Goal: Information Seeking & Learning: Learn about a topic

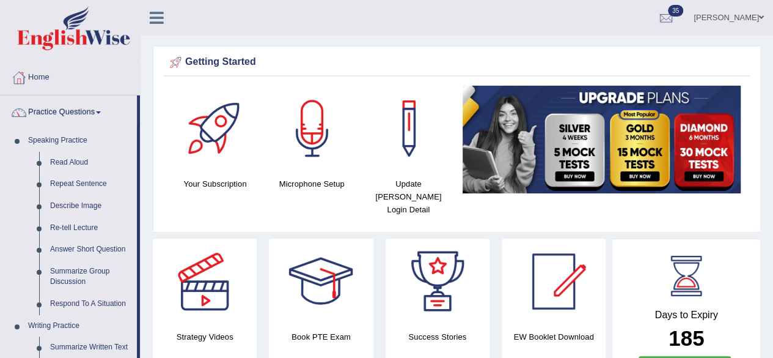
click at [74, 163] on link "Read Aloud" at bounding box center [91, 163] width 92 height 22
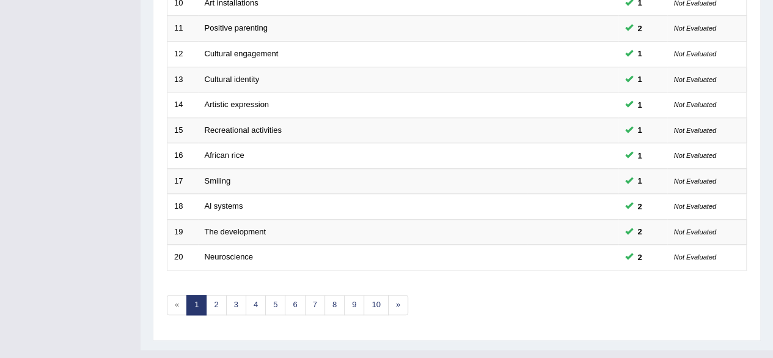
scroll to position [446, 0]
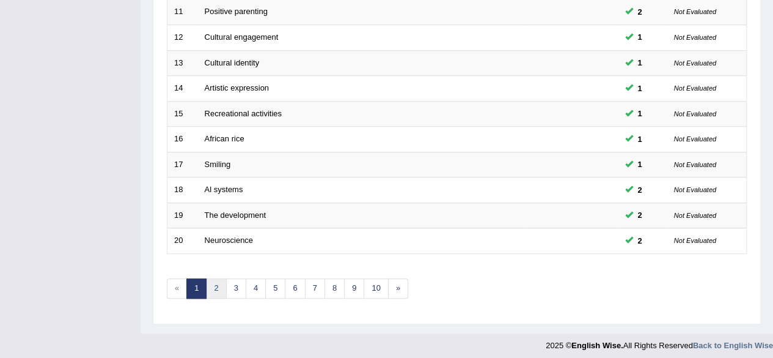
click at [215, 285] on link "2" at bounding box center [216, 288] width 20 height 20
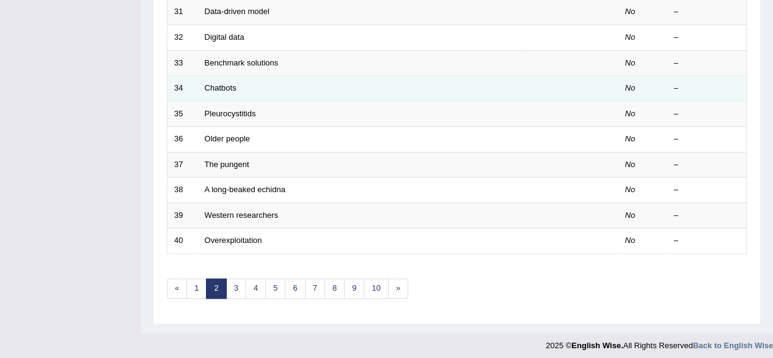
scroll to position [329, 0]
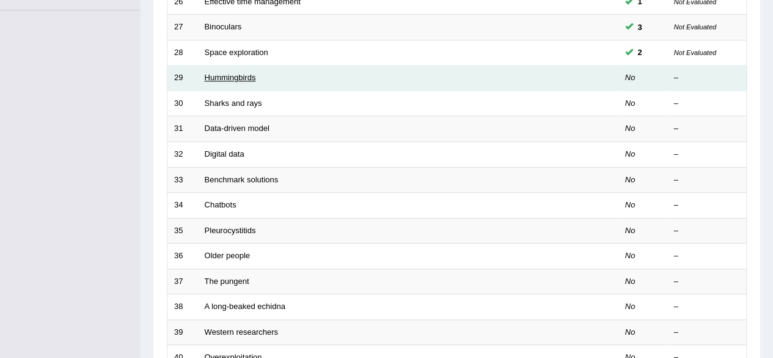
click at [234, 77] on link "Hummingbirds" at bounding box center [230, 77] width 51 height 9
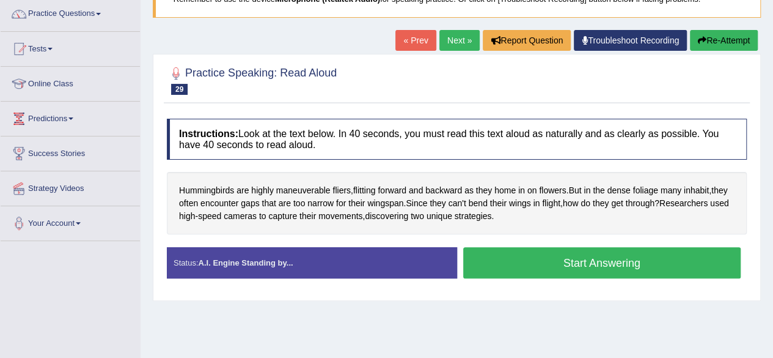
scroll to position [99, 0]
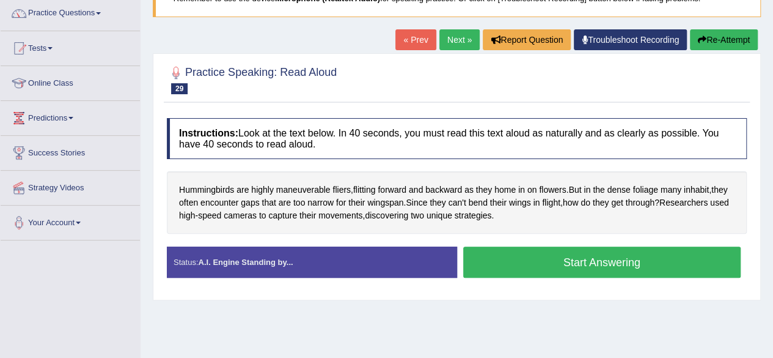
click at [450, 39] on link "Next »" at bounding box center [459, 39] width 40 height 21
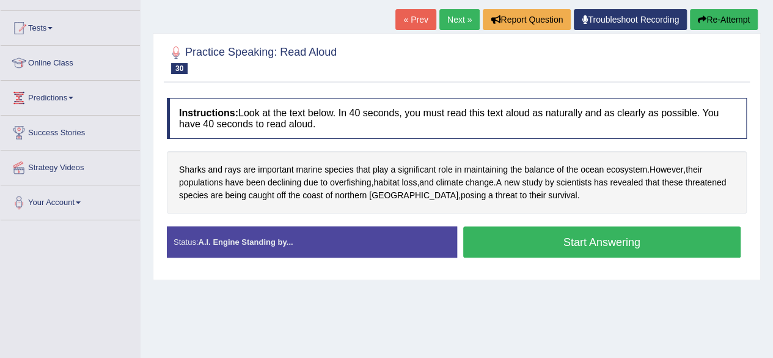
scroll to position [119, 0]
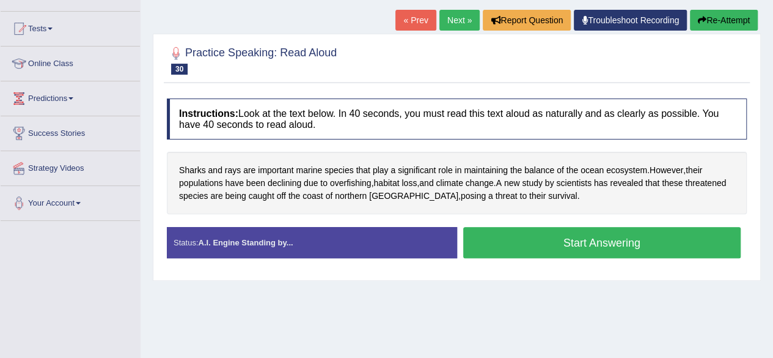
click at [531, 239] on button "Start Answering" at bounding box center [602, 242] width 278 height 31
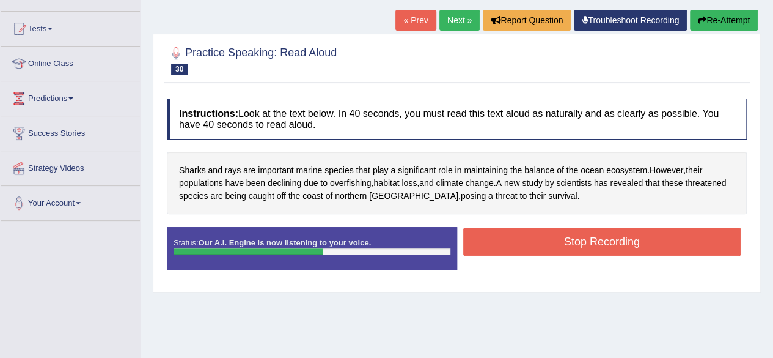
click at [531, 239] on button "Stop Recording" at bounding box center [602, 241] width 278 height 28
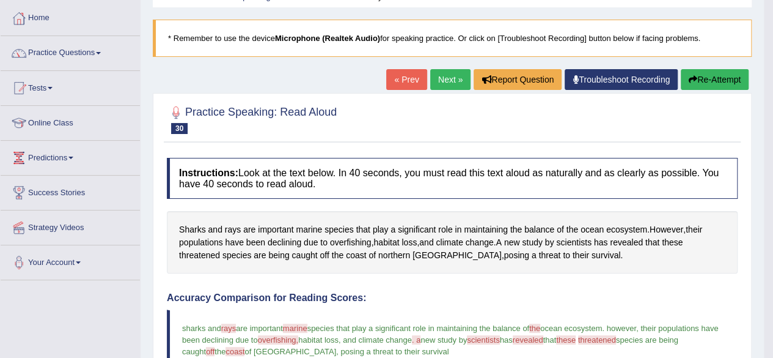
scroll to position [60, 0]
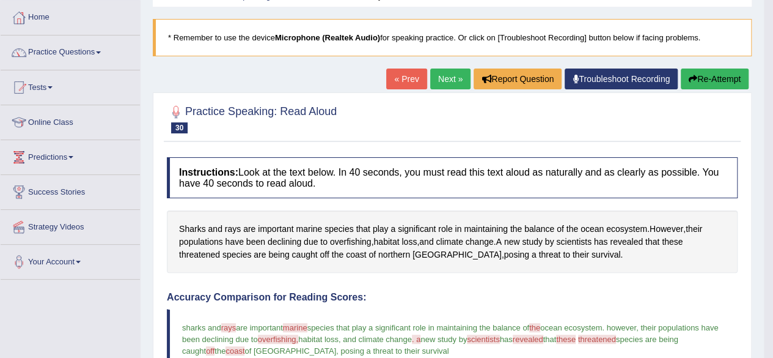
click at [448, 75] on link "Next »" at bounding box center [450, 78] width 40 height 21
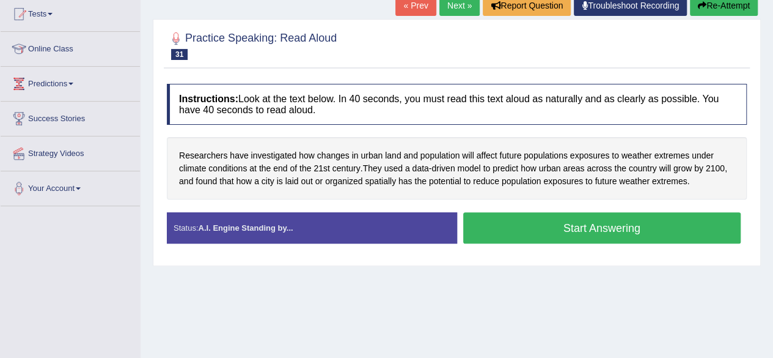
click at [588, 228] on button "Start Answering" at bounding box center [602, 227] width 278 height 31
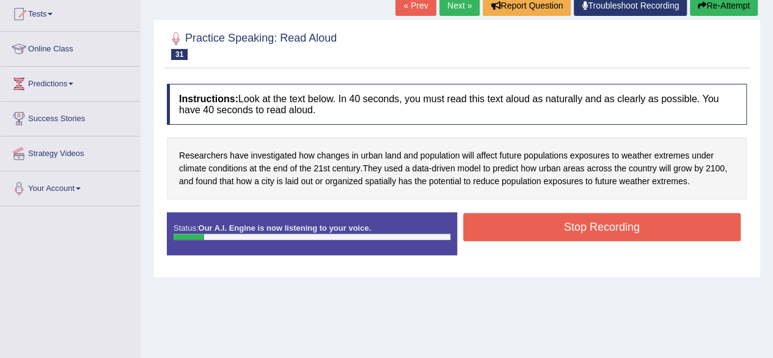
click at [588, 228] on button "Stop Recording" at bounding box center [602, 227] width 278 height 28
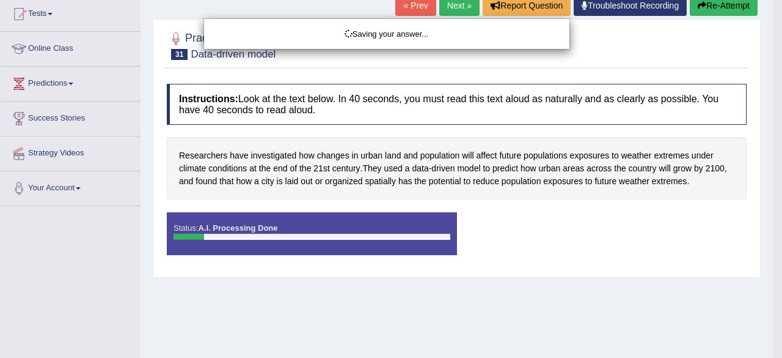
click at [710, 3] on div "Saving your answer..." at bounding box center [391, 179] width 782 height 358
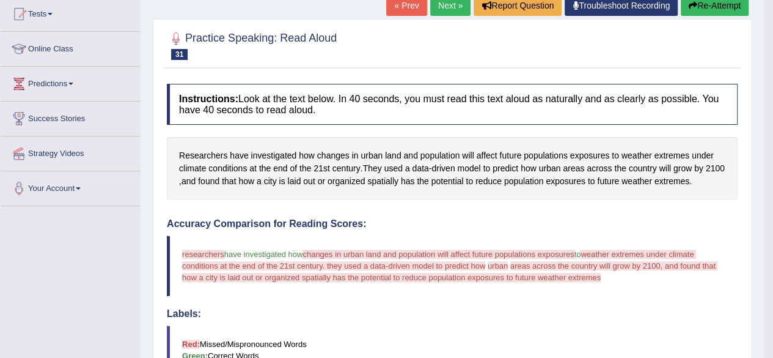
click at [710, 3] on button "Re-Attempt" at bounding box center [715, 5] width 68 height 21
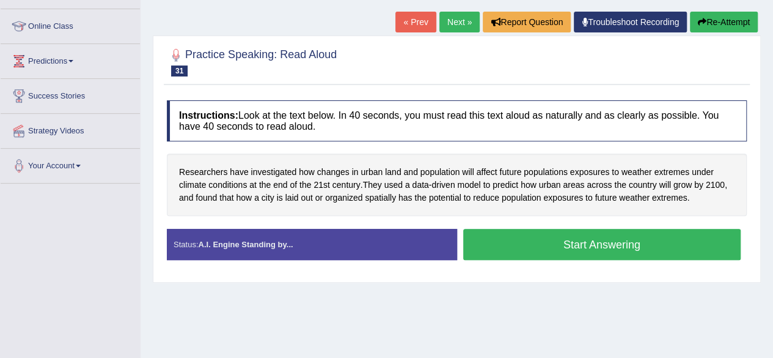
scroll to position [158, 0]
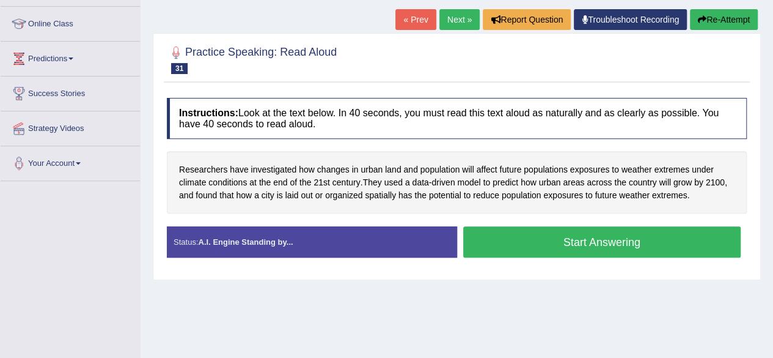
click at [565, 246] on button "Start Answering" at bounding box center [602, 241] width 278 height 31
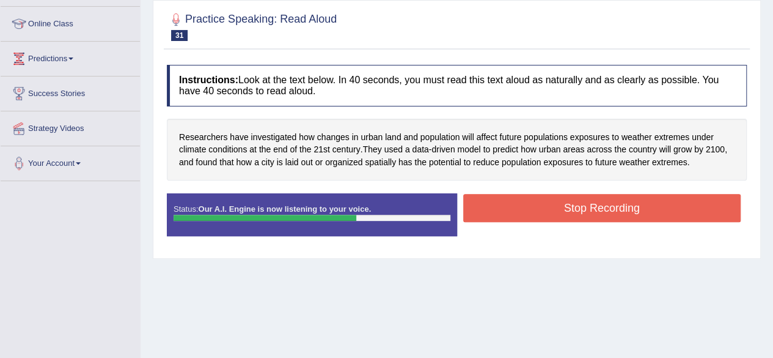
click at [592, 207] on button "Stop Recording" at bounding box center [602, 208] width 278 height 28
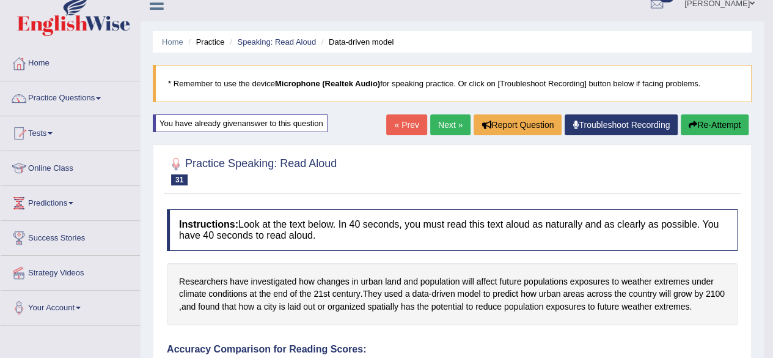
scroll to position [0, 0]
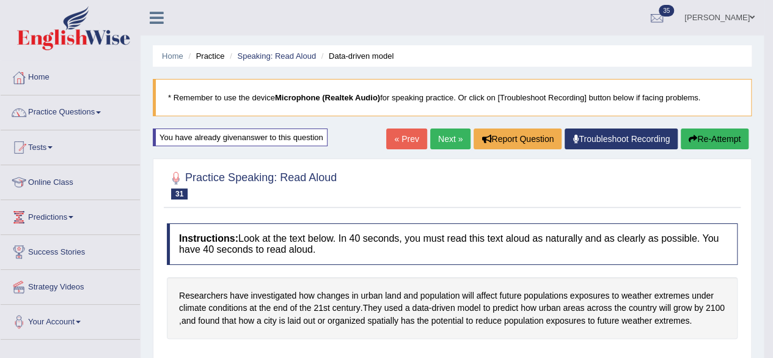
click at [443, 135] on link "Next »" at bounding box center [450, 138] width 40 height 21
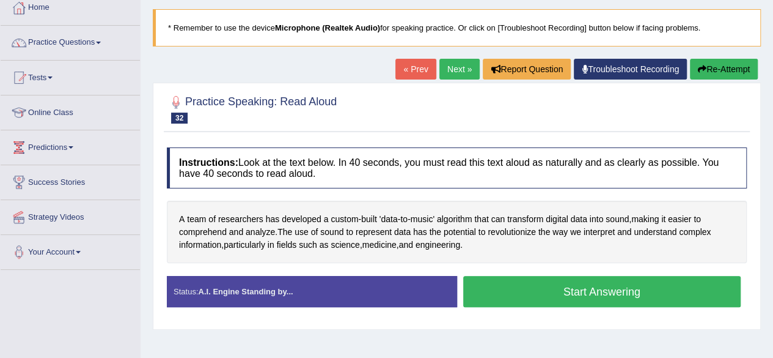
click at [562, 284] on button "Start Answering" at bounding box center [602, 291] width 278 height 31
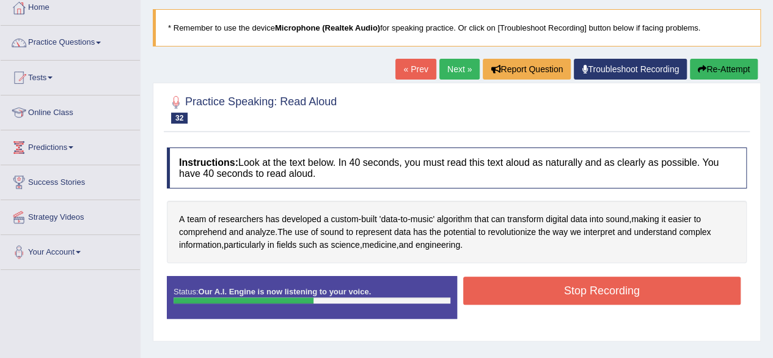
click at [562, 284] on button "Stop Recording" at bounding box center [602, 290] width 278 height 28
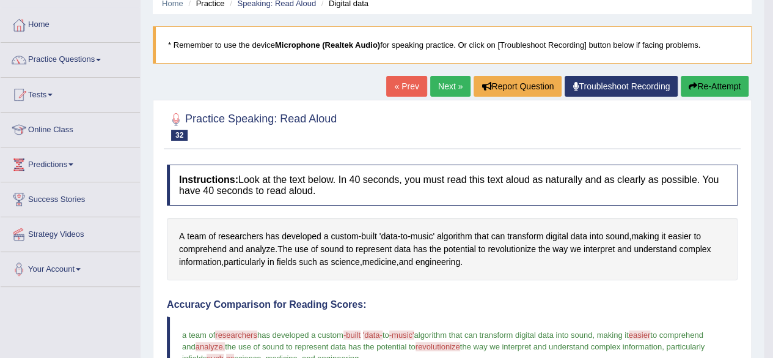
scroll to position [51, 0]
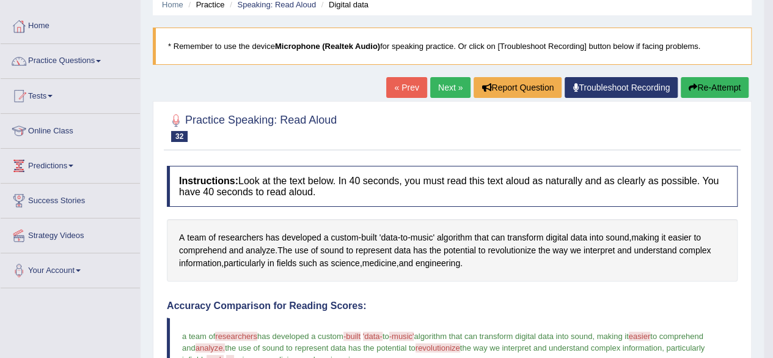
click at [444, 89] on link "Next »" at bounding box center [450, 87] width 40 height 21
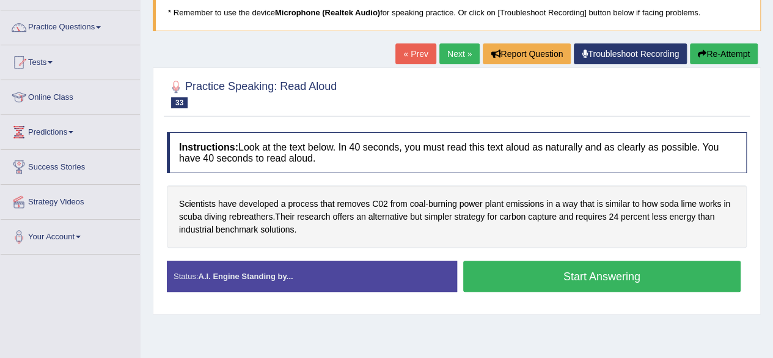
click at [554, 276] on button "Start Answering" at bounding box center [602, 275] width 278 height 31
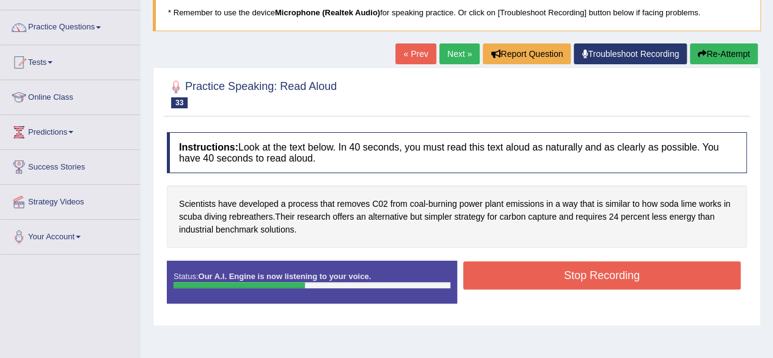
click at [554, 276] on button "Stop Recording" at bounding box center [602, 275] width 278 height 28
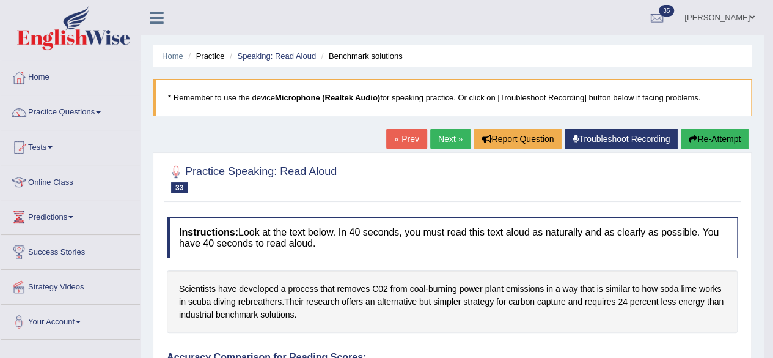
click at [435, 144] on link "Next »" at bounding box center [450, 138] width 40 height 21
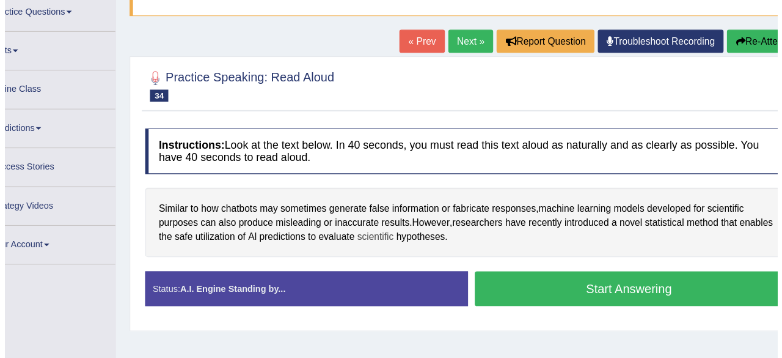
scroll to position [78, 0]
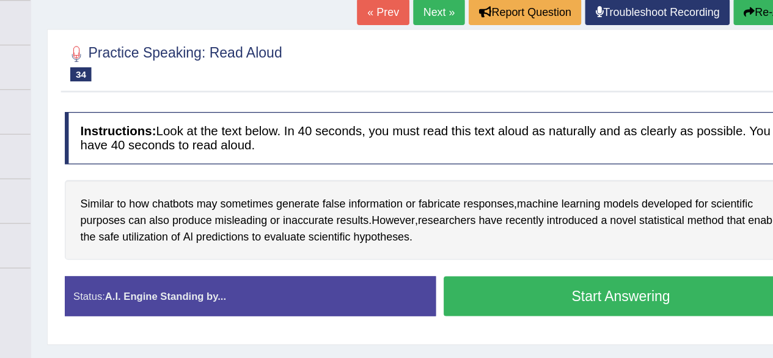
click at [489, 280] on button "Start Answering" at bounding box center [602, 282] width 278 height 31
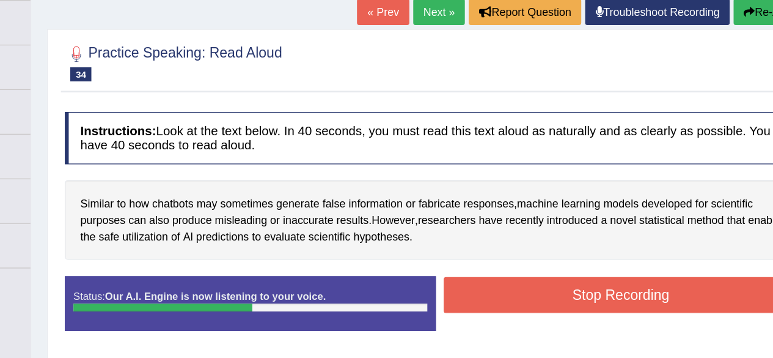
click at [489, 280] on button "Stop Recording" at bounding box center [602, 282] width 278 height 28
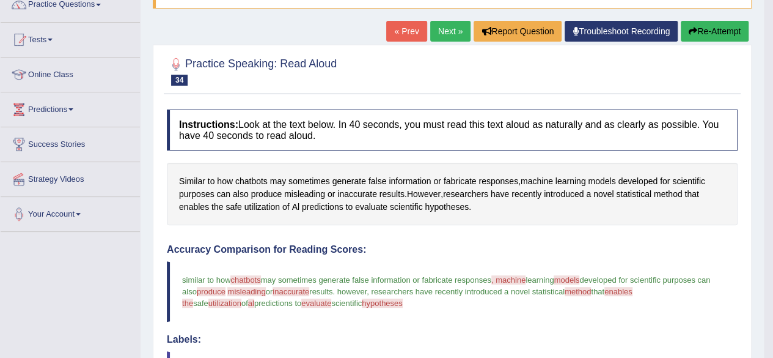
scroll to position [99, 0]
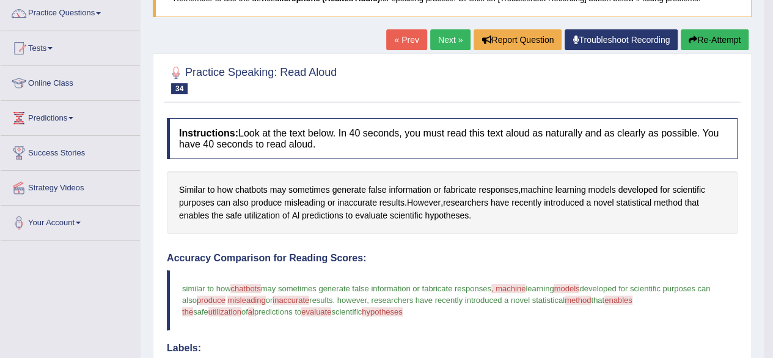
click at [451, 41] on link "Next »" at bounding box center [450, 39] width 40 height 21
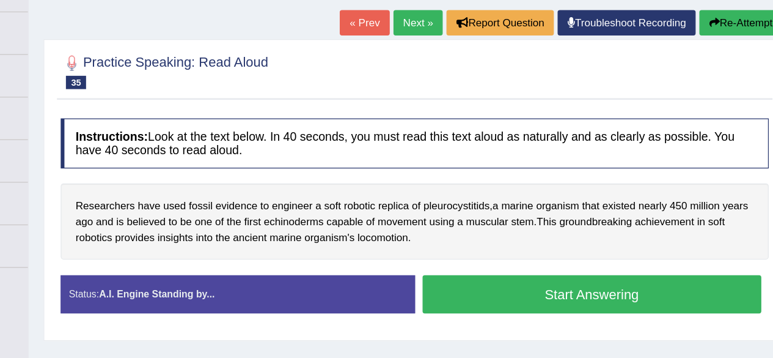
scroll to position [85, 0]
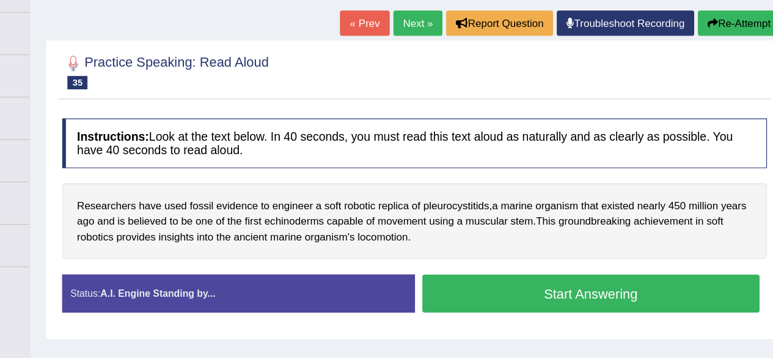
click at [535, 277] on button "Start Answering" at bounding box center [602, 275] width 278 height 31
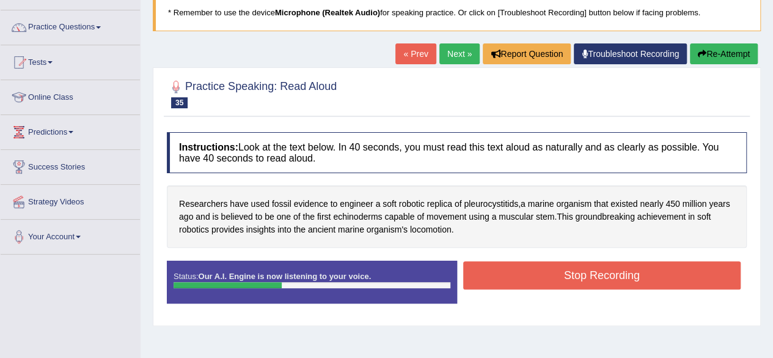
click at [730, 54] on button "Re-Attempt" at bounding box center [724, 53] width 68 height 21
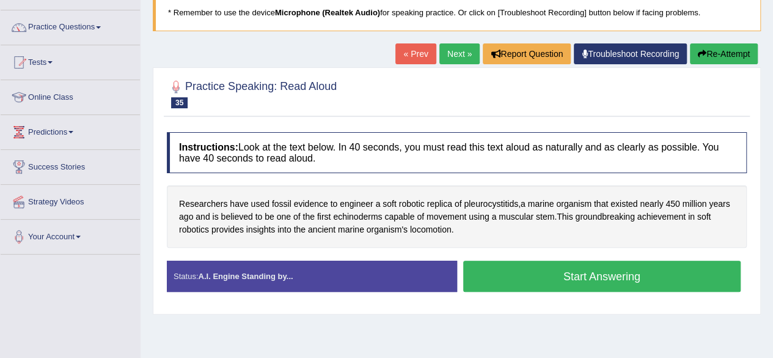
click at [452, 52] on link "Next »" at bounding box center [459, 53] width 40 height 21
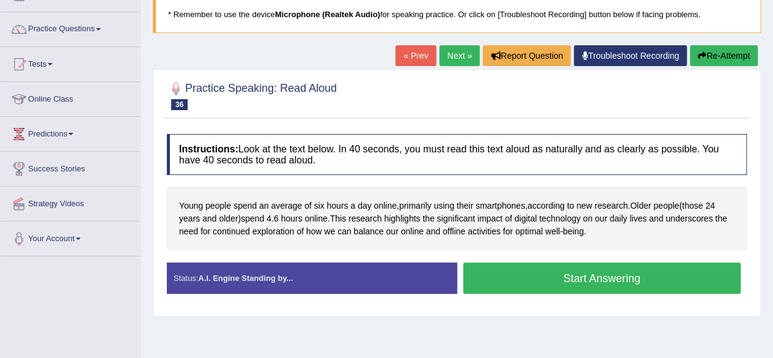
scroll to position [84, 0]
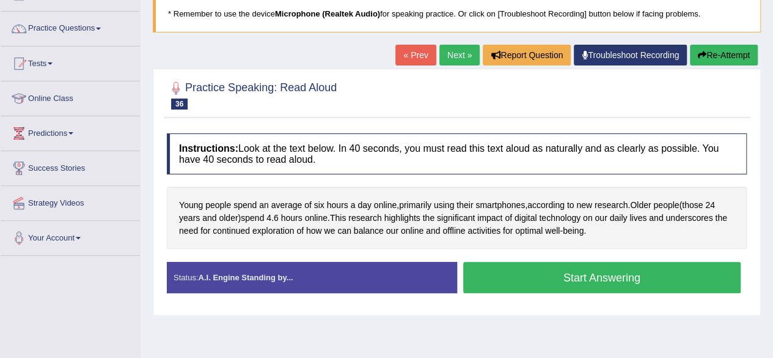
click at [562, 282] on button "Start Answering" at bounding box center [602, 277] width 278 height 31
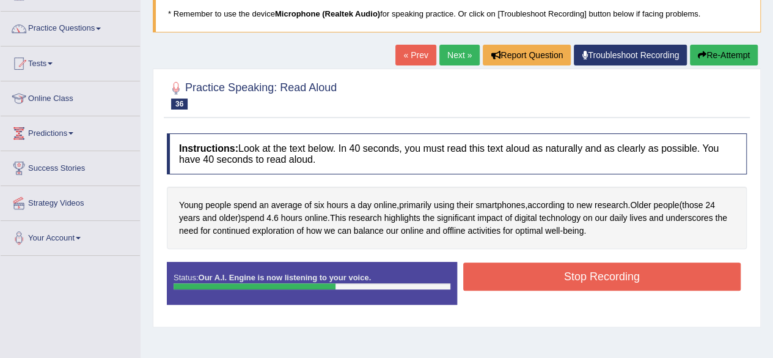
click at [562, 282] on button "Stop Recording" at bounding box center [602, 276] width 278 height 28
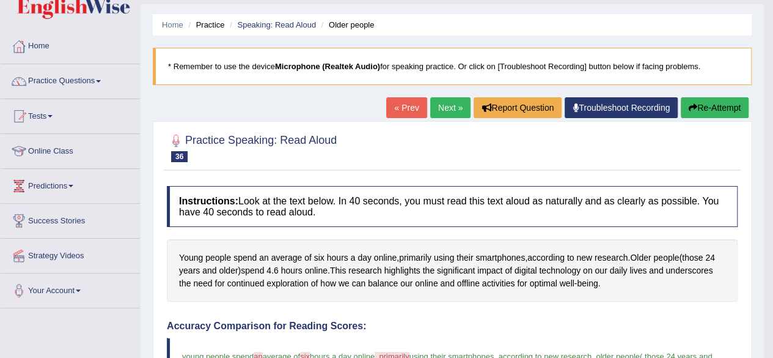
scroll to position [31, 0]
click at [440, 103] on link "Next »" at bounding box center [450, 108] width 40 height 21
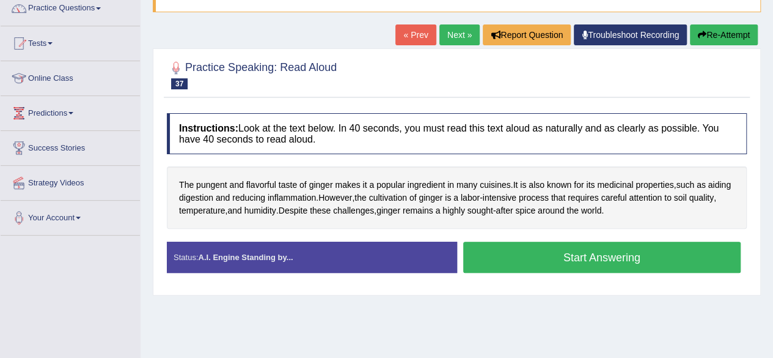
click at [526, 251] on button "Start Answering" at bounding box center [602, 256] width 278 height 31
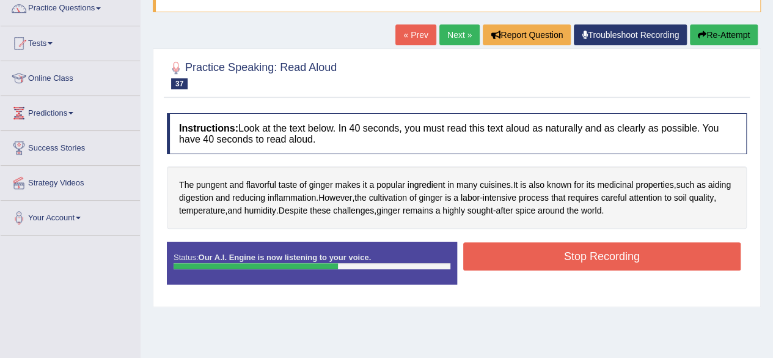
click at [526, 251] on button "Stop Recording" at bounding box center [602, 256] width 278 height 28
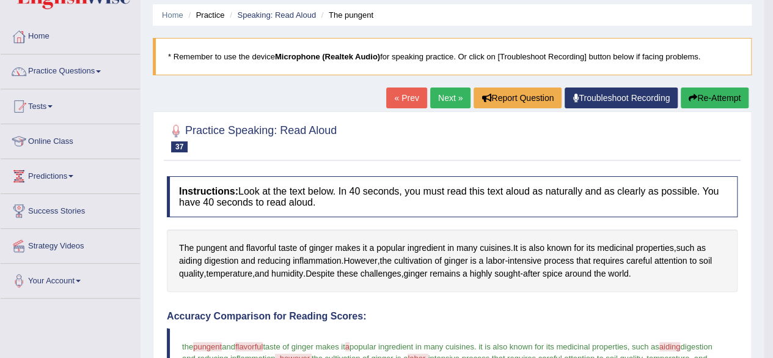
scroll to position [38, 0]
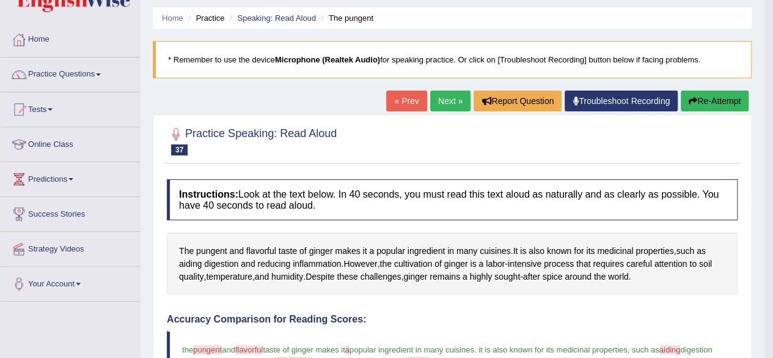
click at [433, 100] on link "Next »" at bounding box center [450, 100] width 40 height 21
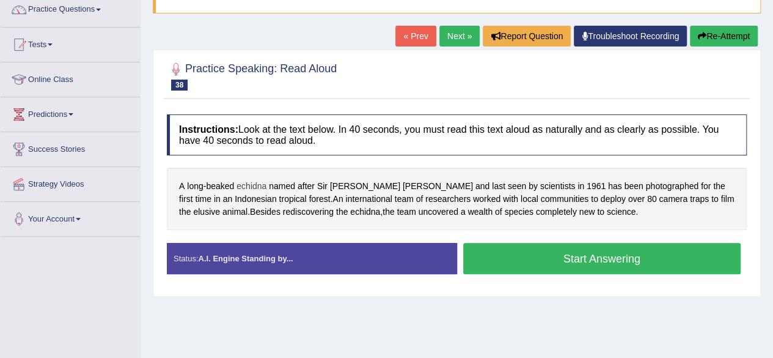
click at [249, 185] on span "echidna" at bounding box center [252, 186] width 30 height 13
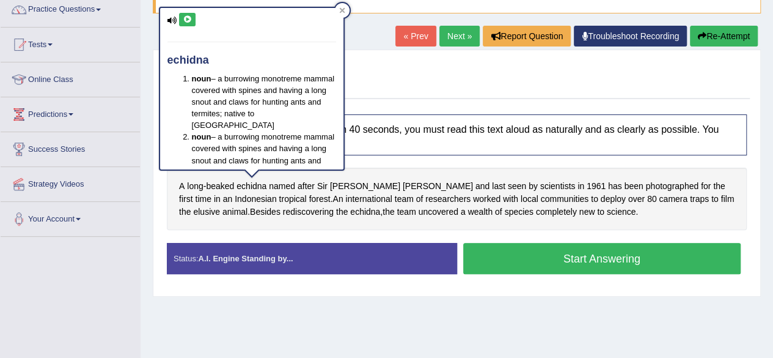
click at [185, 20] on icon at bounding box center [187, 19] width 9 height 7
click at [441, 150] on h4 "Instructions: Look at the text below. In 40 seconds, you must read this text al…" at bounding box center [457, 134] width 580 height 41
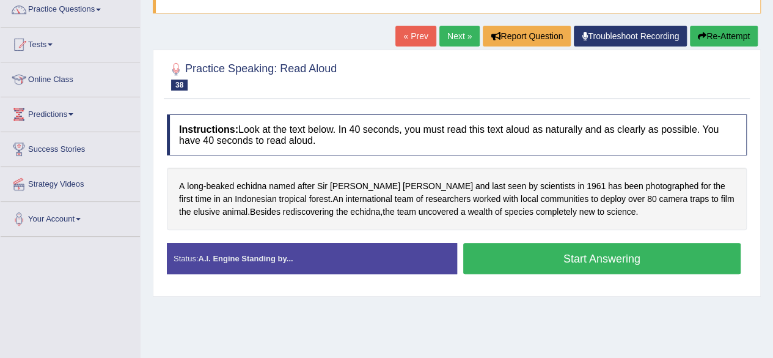
click at [524, 255] on button "Start Answering" at bounding box center [602, 258] width 278 height 31
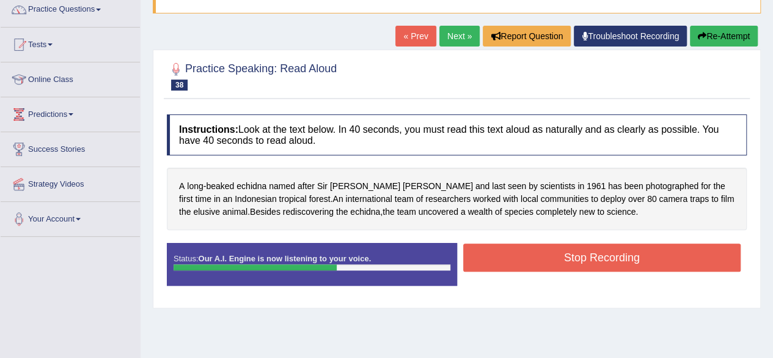
click at [524, 255] on button "Stop Recording" at bounding box center [602, 257] width 278 height 28
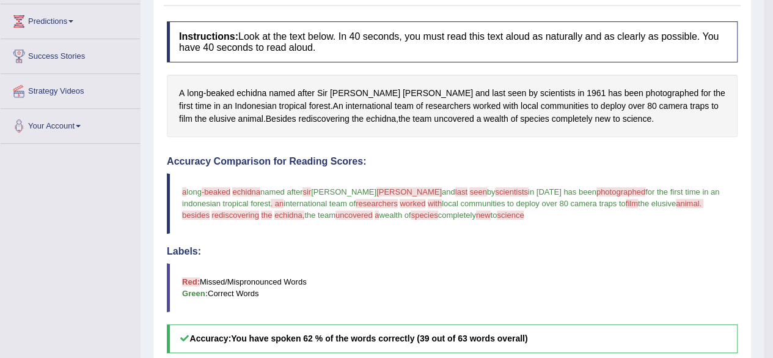
scroll to position [110, 0]
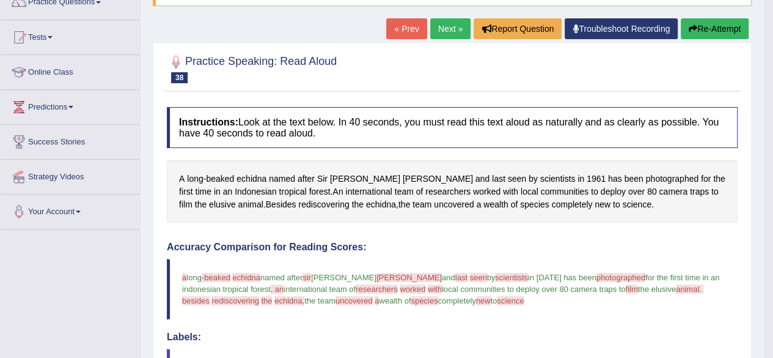
click at [446, 31] on link "Next »" at bounding box center [450, 28] width 40 height 21
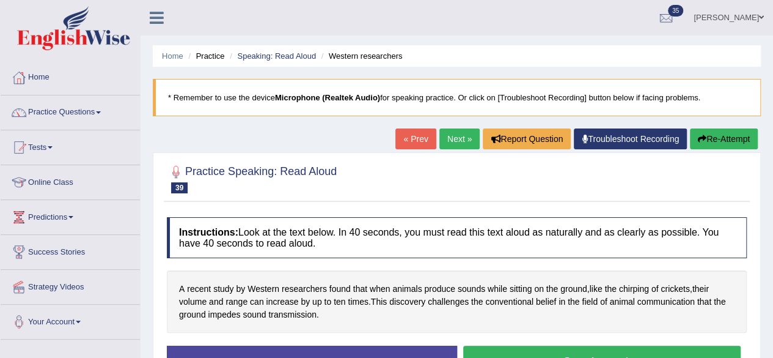
scroll to position [77, 0]
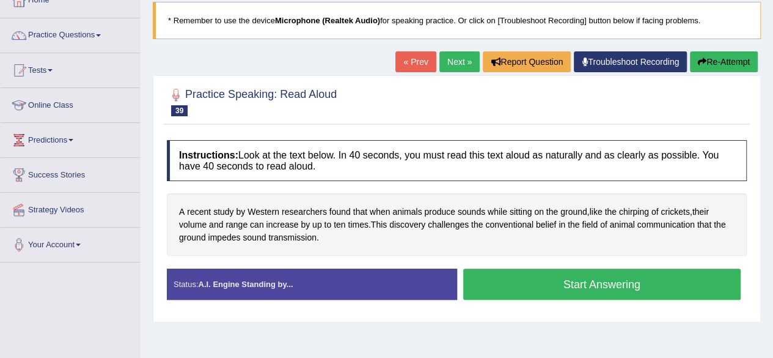
click at [542, 279] on button "Start Answering" at bounding box center [602, 283] width 278 height 31
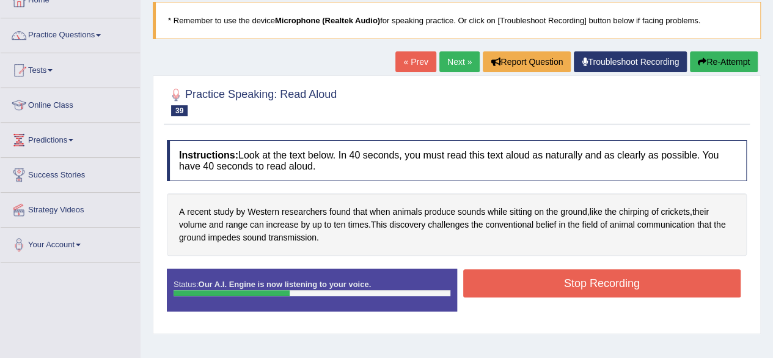
click at [542, 279] on button "Stop Recording" at bounding box center [602, 283] width 278 height 28
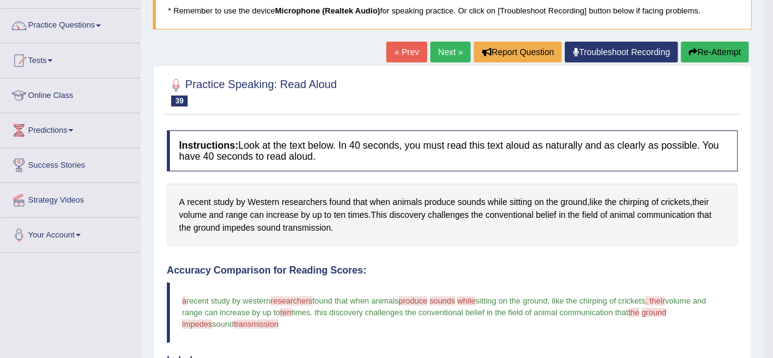
scroll to position [11, 0]
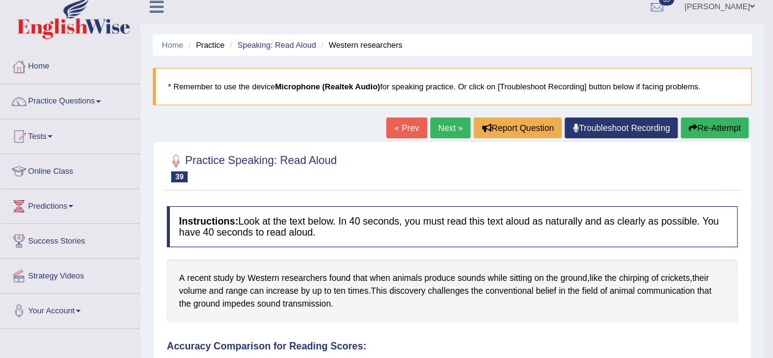
click at [444, 122] on link "Next »" at bounding box center [450, 127] width 40 height 21
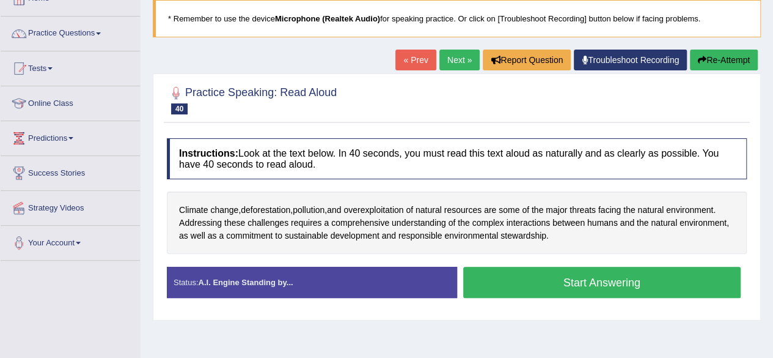
click at [523, 271] on button "Start Answering" at bounding box center [602, 281] width 278 height 31
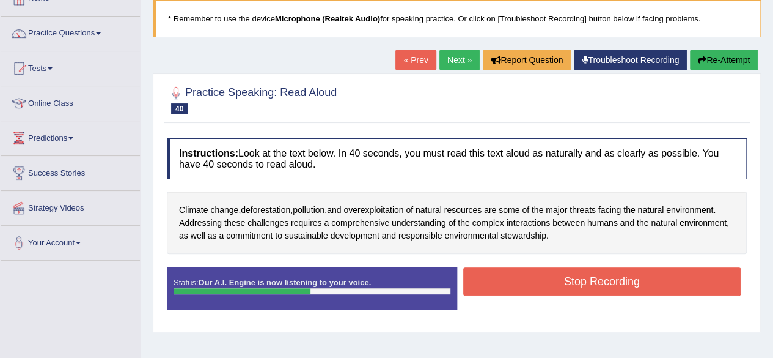
click at [523, 271] on button "Stop Recording" at bounding box center [602, 281] width 278 height 28
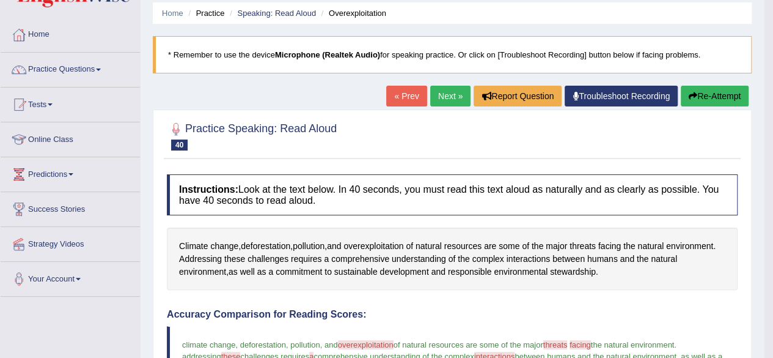
scroll to position [42, 0]
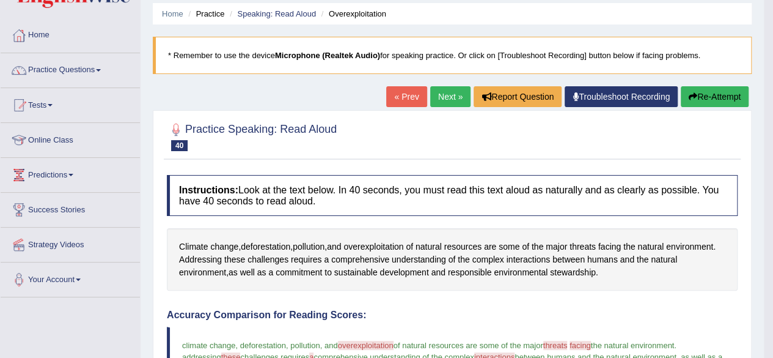
click at [441, 90] on link "Next »" at bounding box center [450, 96] width 40 height 21
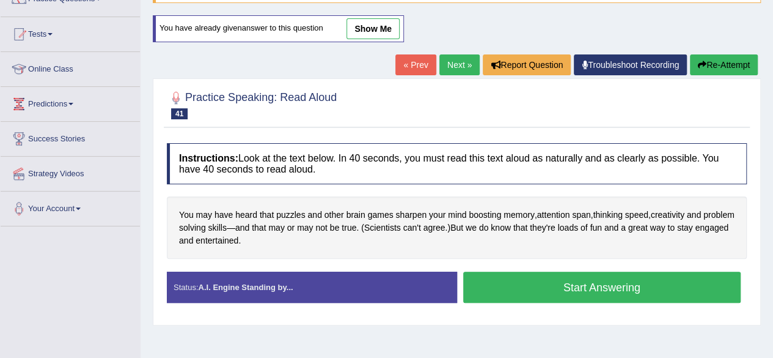
scroll to position [114, 0]
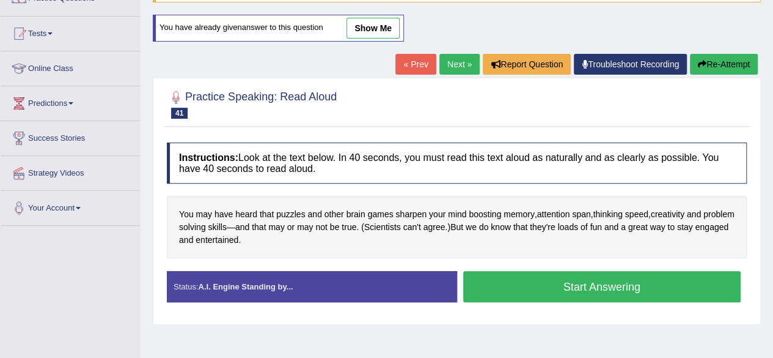
click at [542, 287] on button "Start Answering" at bounding box center [602, 286] width 278 height 31
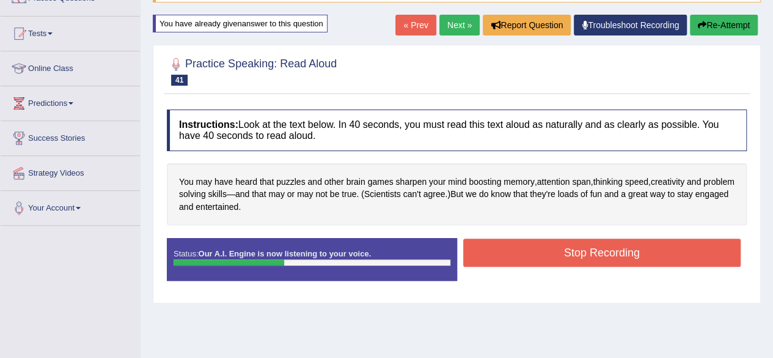
click at [538, 242] on button "Stop Recording" at bounding box center [602, 252] width 278 height 28
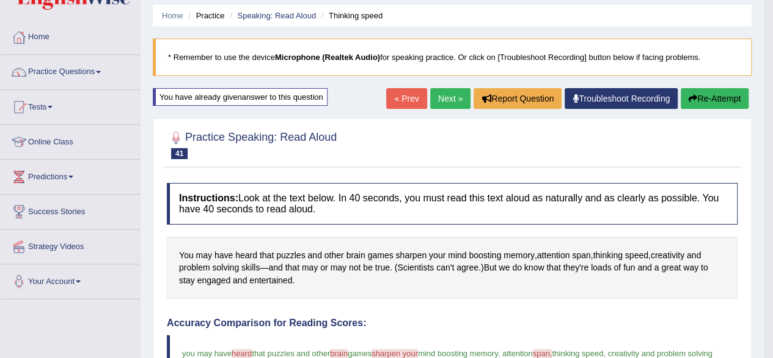
scroll to position [40, 0]
click at [699, 97] on button "Re-Attempt" at bounding box center [715, 99] width 68 height 21
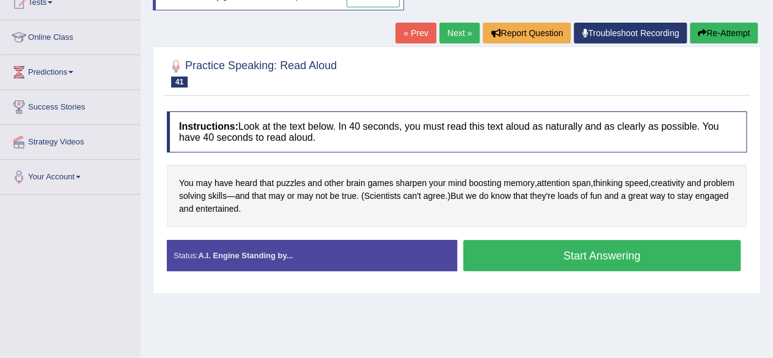
click at [510, 246] on button "Start Answering" at bounding box center [602, 255] width 278 height 31
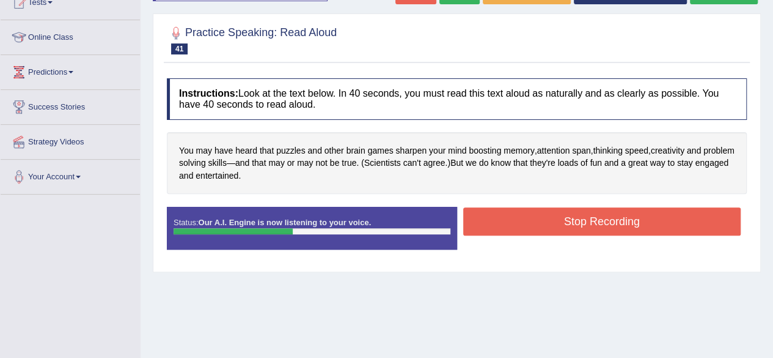
click at [505, 229] on button "Stop Recording" at bounding box center [602, 221] width 278 height 28
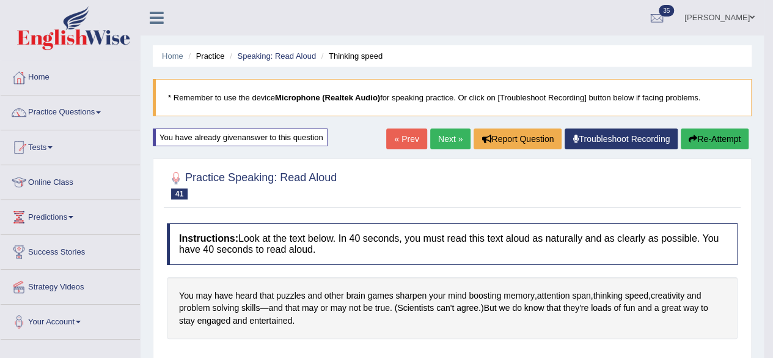
click at [452, 142] on link "Next »" at bounding box center [450, 138] width 40 height 21
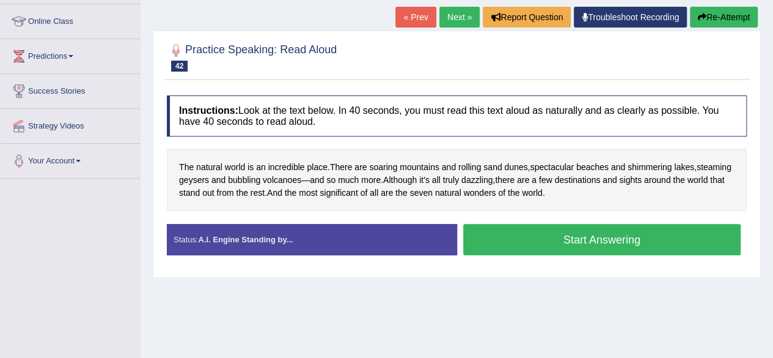
click at [593, 233] on button "Start Answering" at bounding box center [602, 239] width 278 height 31
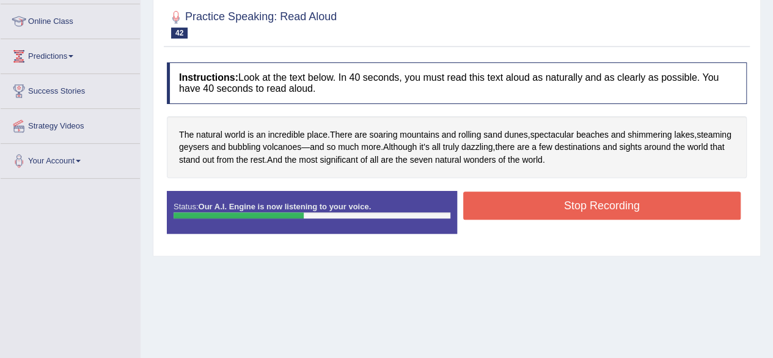
click at [601, 191] on button "Stop Recording" at bounding box center [602, 205] width 278 height 28
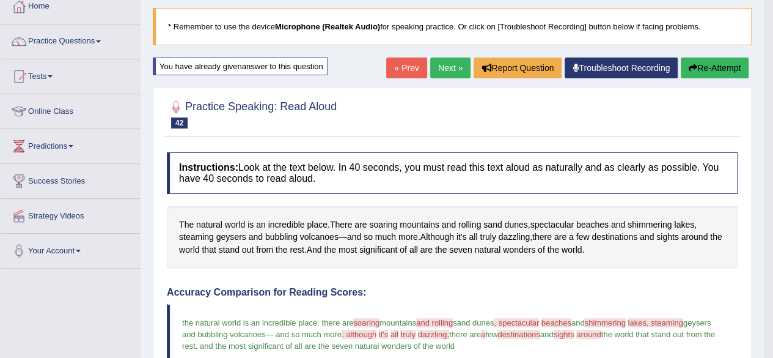
scroll to position [70, 0]
click at [376, 333] on span ". although" at bounding box center [359, 334] width 35 height 9
click at [439, 65] on link "Next »" at bounding box center [450, 68] width 40 height 21
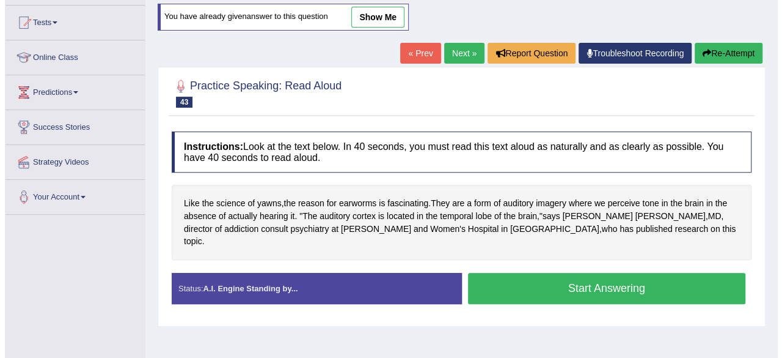
scroll to position [133, 0]
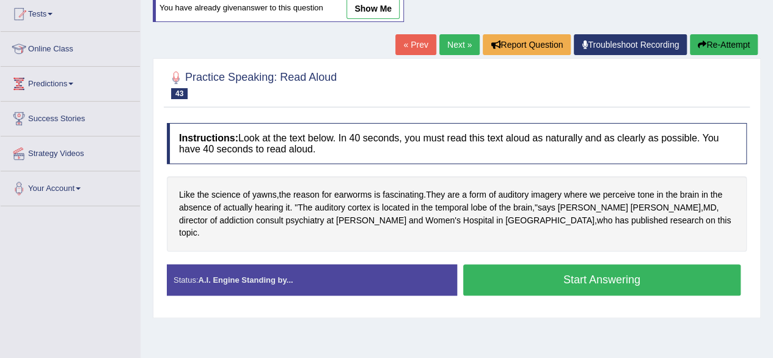
click at [510, 268] on button "Start Answering" at bounding box center [602, 279] width 278 height 31
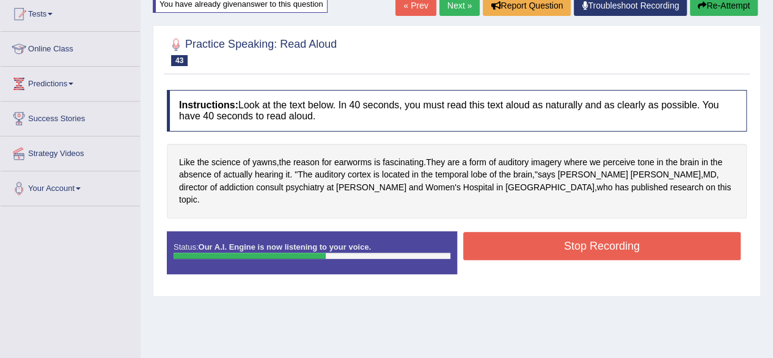
click at [527, 235] on button "Stop Recording" at bounding box center [602, 246] width 278 height 28
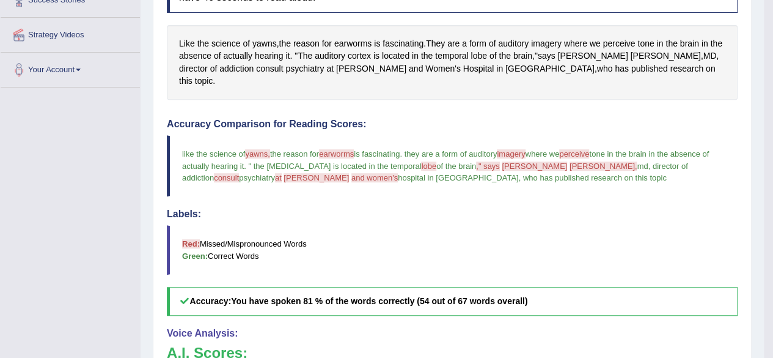
scroll to position [42, 0]
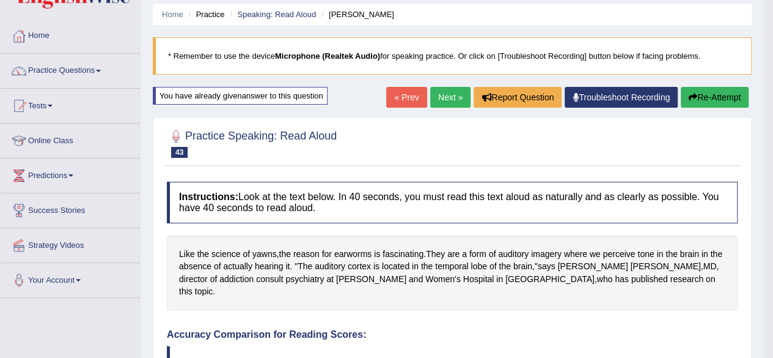
click at [430, 92] on link "Next »" at bounding box center [450, 97] width 40 height 21
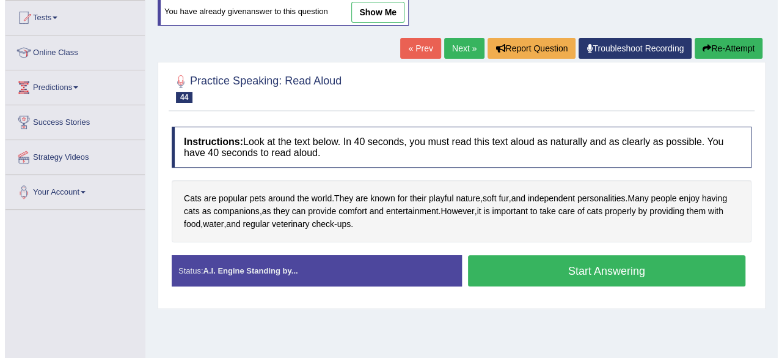
scroll to position [138, 0]
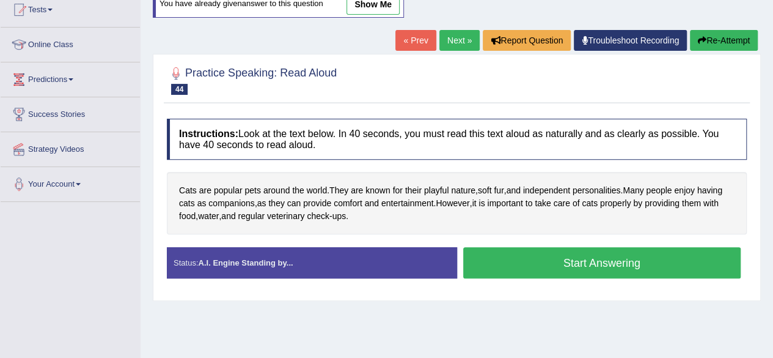
click at [546, 257] on button "Start Answering" at bounding box center [602, 262] width 278 height 31
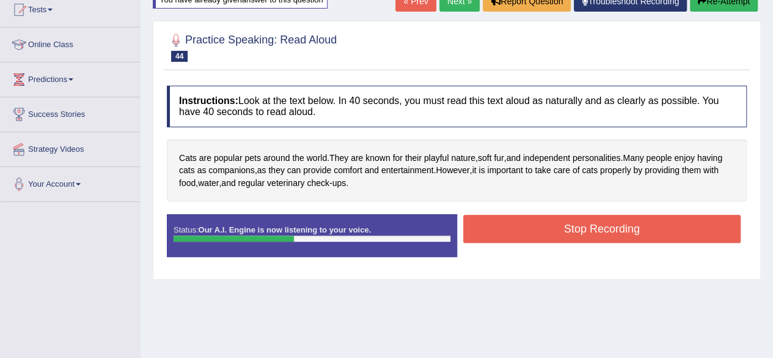
click at [561, 230] on button "Stop Recording" at bounding box center [602, 229] width 278 height 28
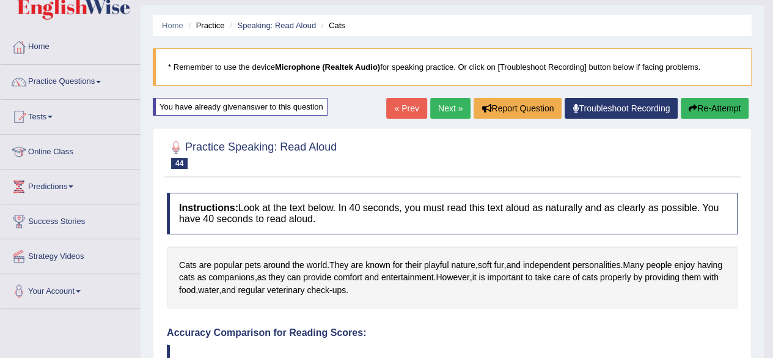
scroll to position [5, 0]
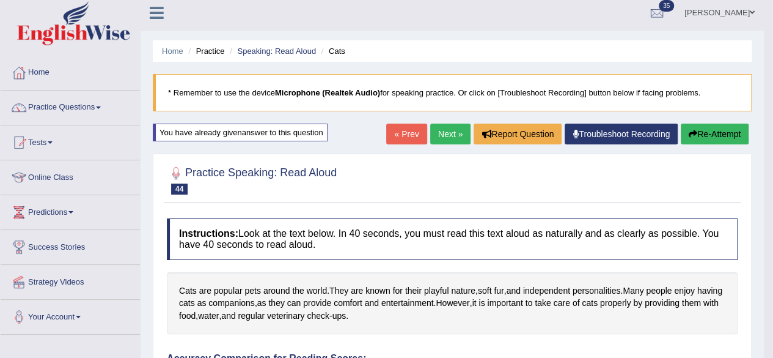
click at [442, 131] on link "Next »" at bounding box center [450, 133] width 40 height 21
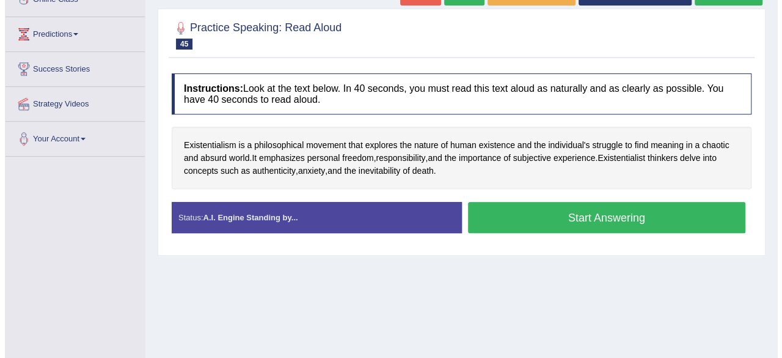
scroll to position [184, 0]
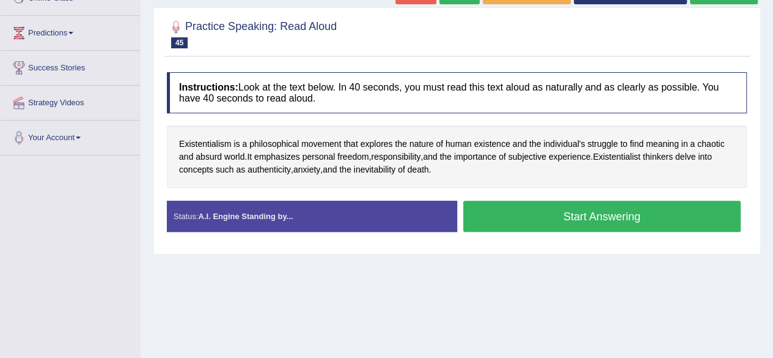
click at [540, 206] on button "Start Answering" at bounding box center [602, 215] width 278 height 31
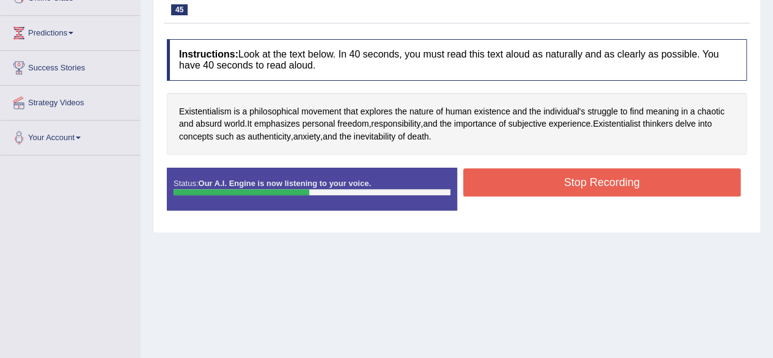
click at [519, 177] on button "Stop Recording" at bounding box center [602, 182] width 278 height 28
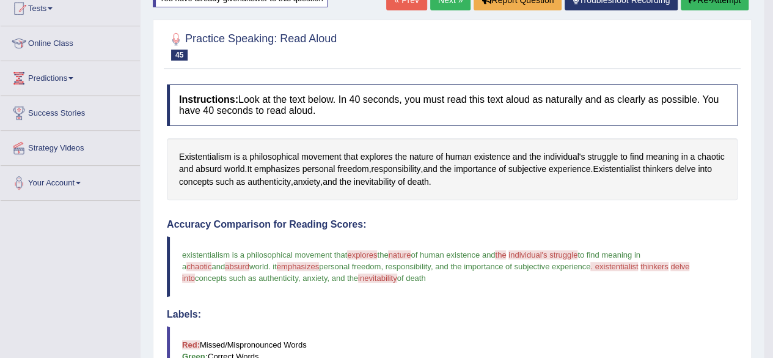
scroll to position [122, 0]
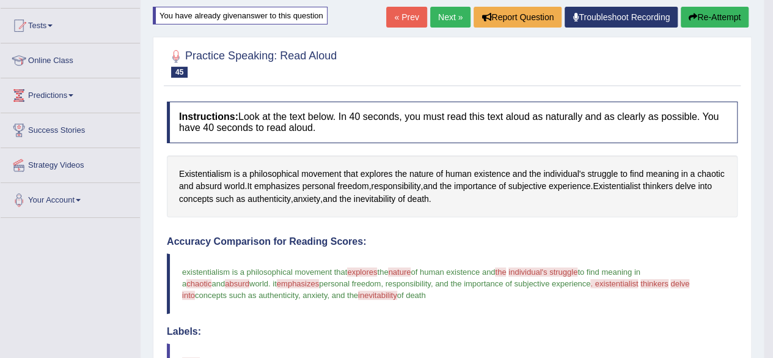
click at [451, 15] on link "Next »" at bounding box center [450, 17] width 40 height 21
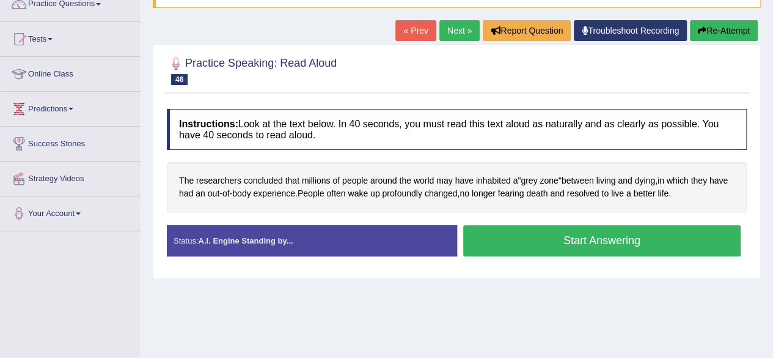
click at [507, 233] on button "Start Answering" at bounding box center [602, 240] width 278 height 31
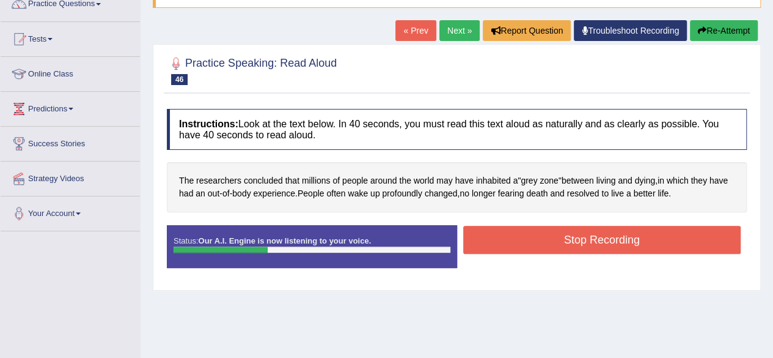
click at [507, 233] on button "Stop Recording" at bounding box center [602, 240] width 278 height 28
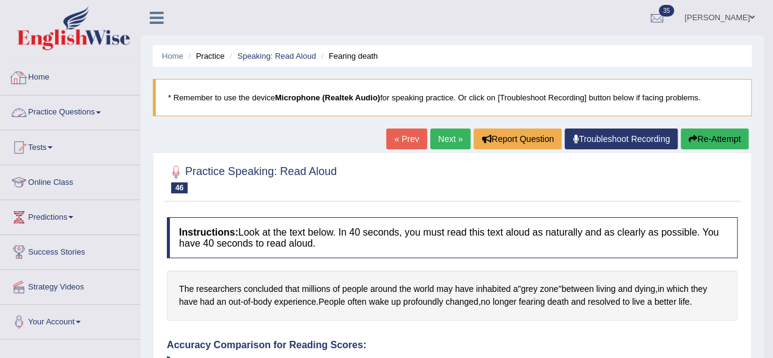
click at [64, 102] on link "Practice Questions" at bounding box center [70, 110] width 139 height 31
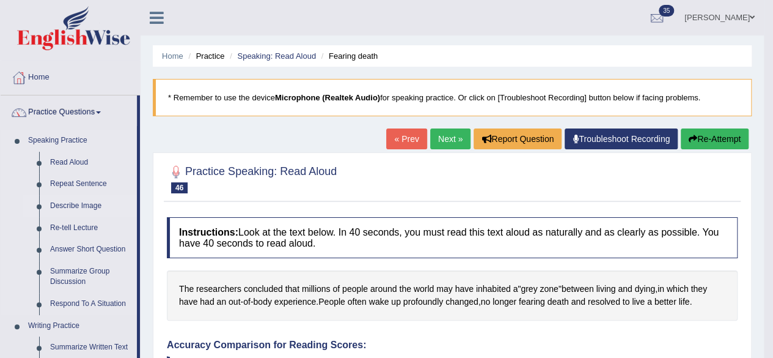
click at [82, 199] on link "Describe Image" at bounding box center [91, 206] width 92 height 22
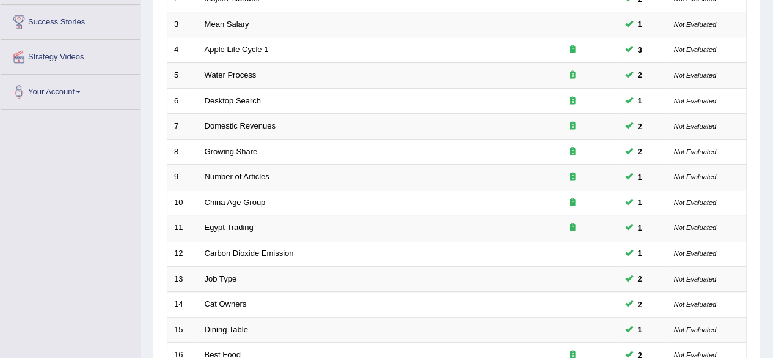
scroll to position [446, 0]
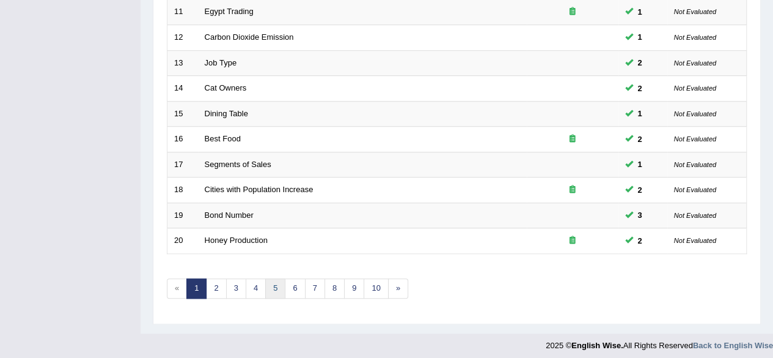
click at [265, 284] on link "5" at bounding box center [275, 288] width 20 height 20
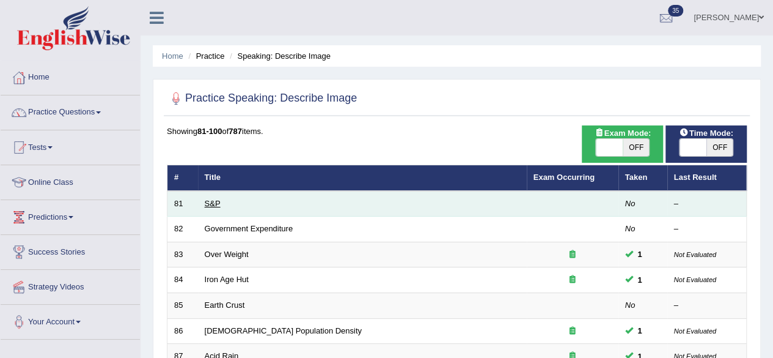
click at [218, 200] on link "S&P" at bounding box center [213, 203] width 16 height 9
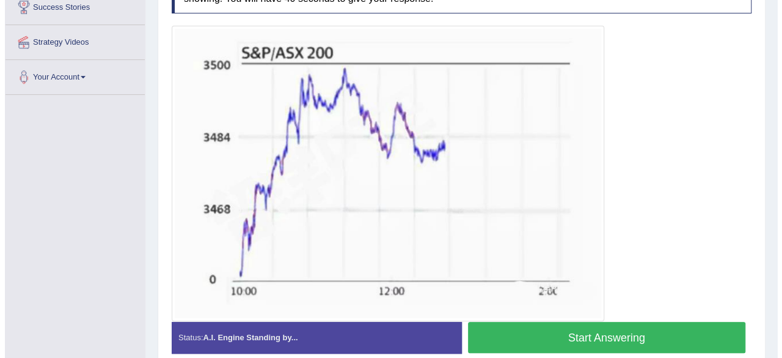
scroll to position [251, 0]
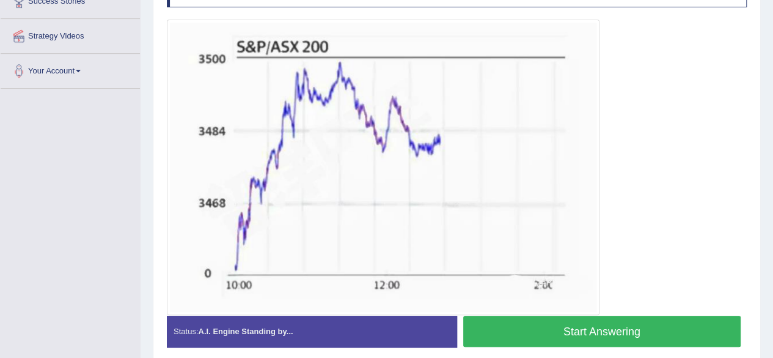
click at [561, 328] on button "Start Answering" at bounding box center [602, 330] width 278 height 31
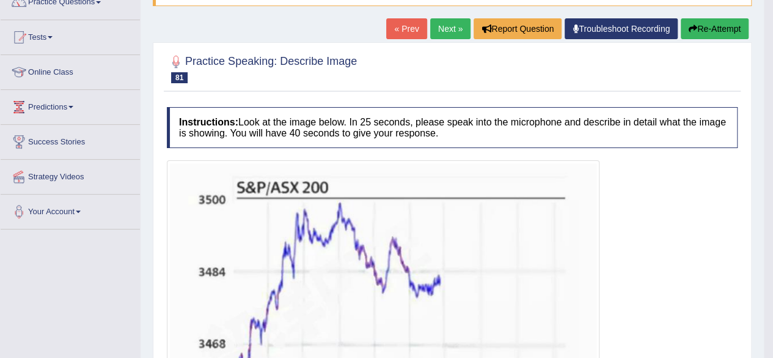
scroll to position [0, 0]
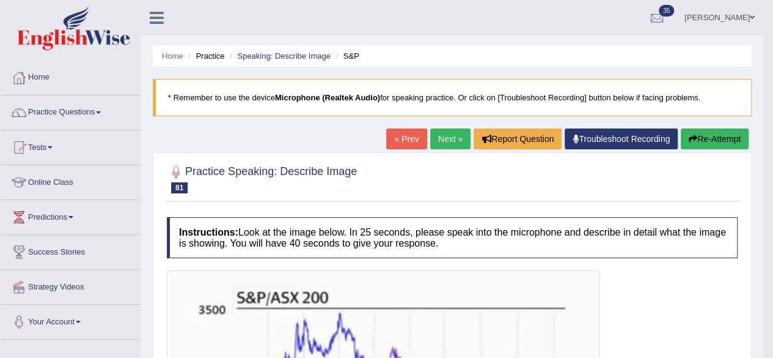
click at [447, 137] on link "Next »" at bounding box center [450, 138] width 40 height 21
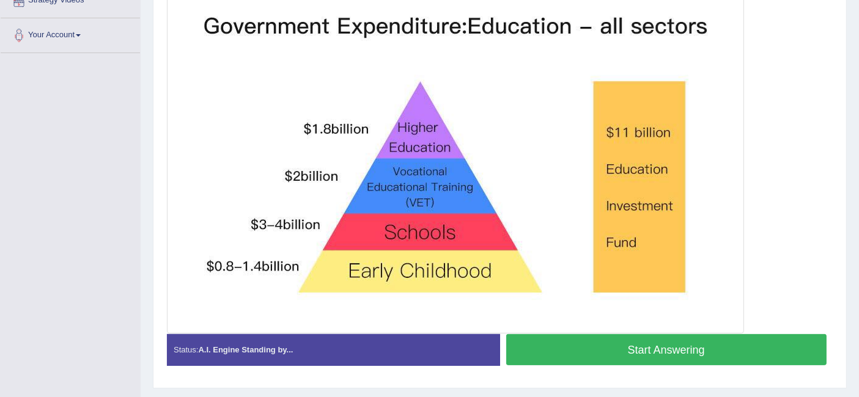
scroll to position [285, 0]
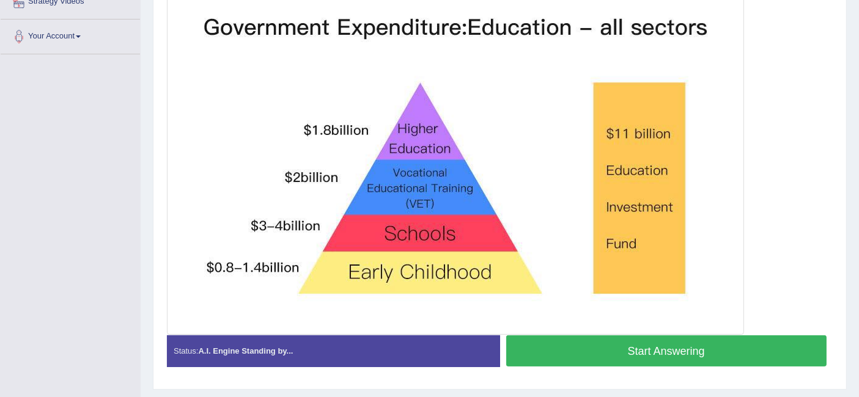
click at [600, 349] on button "Start Answering" at bounding box center [666, 351] width 321 height 31
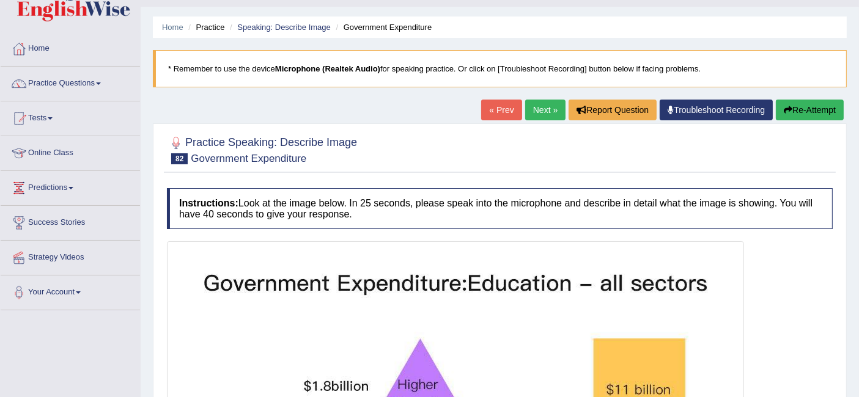
scroll to position [0, 0]
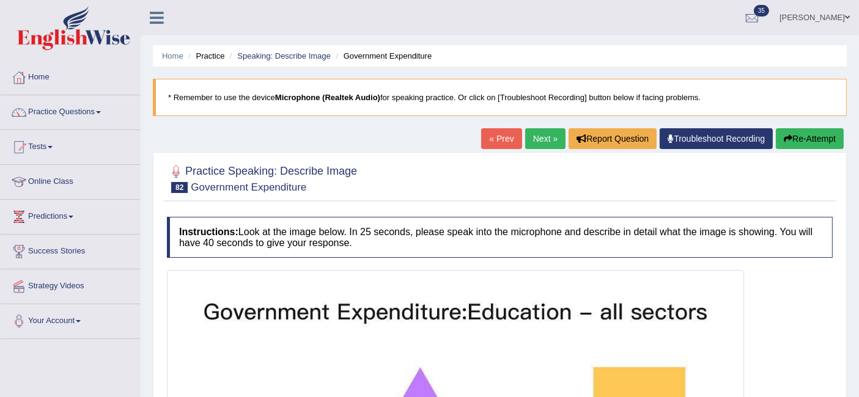
click at [773, 139] on icon "button" at bounding box center [788, 138] width 9 height 9
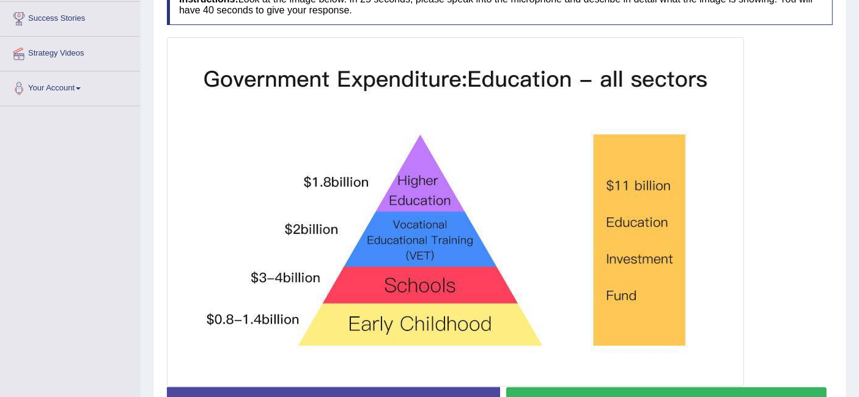
scroll to position [295, 0]
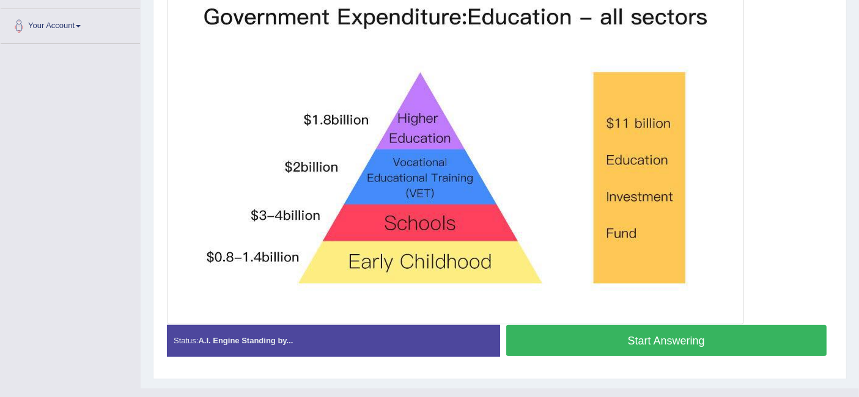
click at [590, 330] on button "Start Answering" at bounding box center [666, 340] width 321 height 31
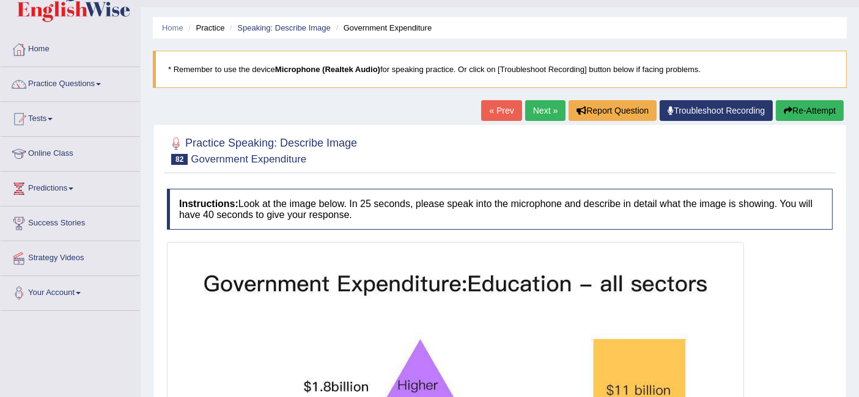
scroll to position [18, 0]
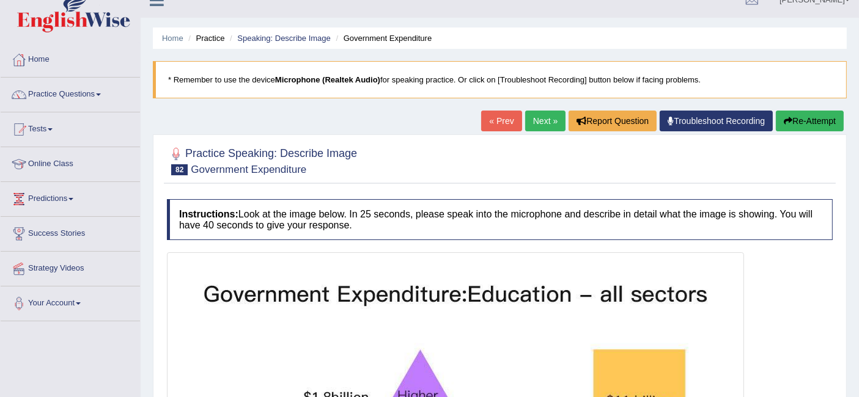
click at [797, 114] on button "Re-Attempt" at bounding box center [810, 121] width 68 height 21
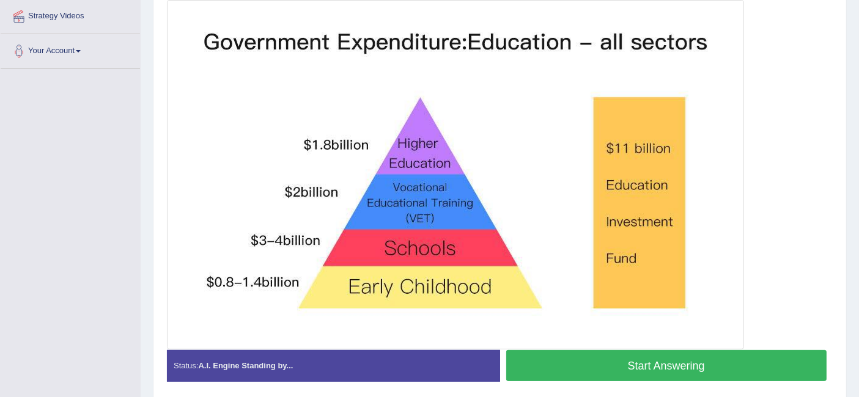
scroll to position [314, 0]
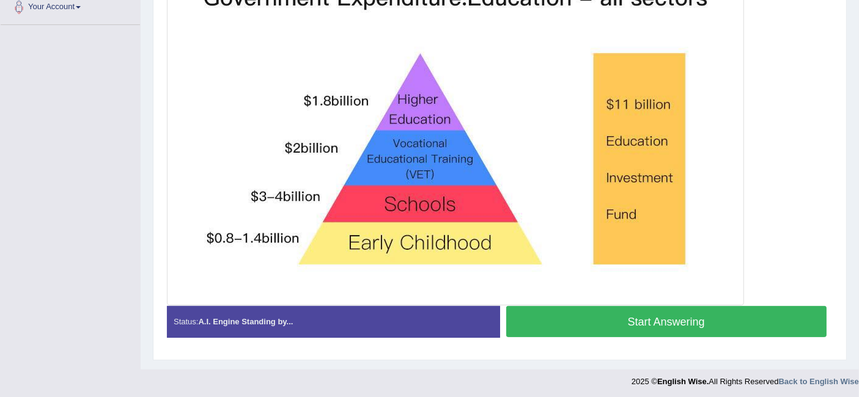
click at [622, 311] on button "Start Answering" at bounding box center [666, 321] width 321 height 31
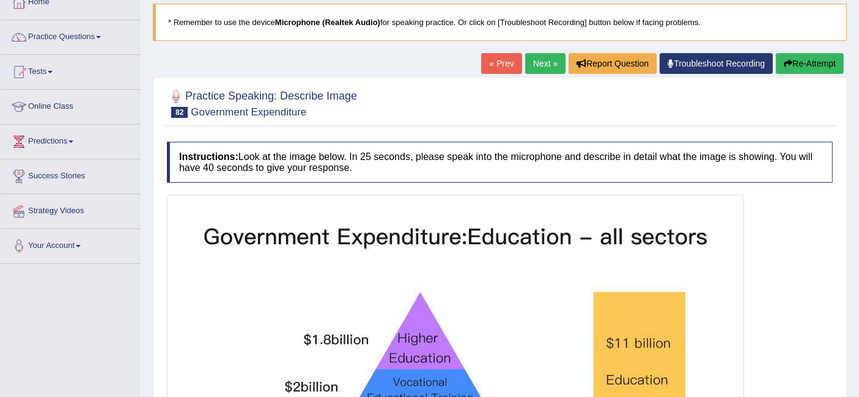
scroll to position [75, 0]
click at [796, 62] on button "Re-Attempt" at bounding box center [810, 64] width 68 height 21
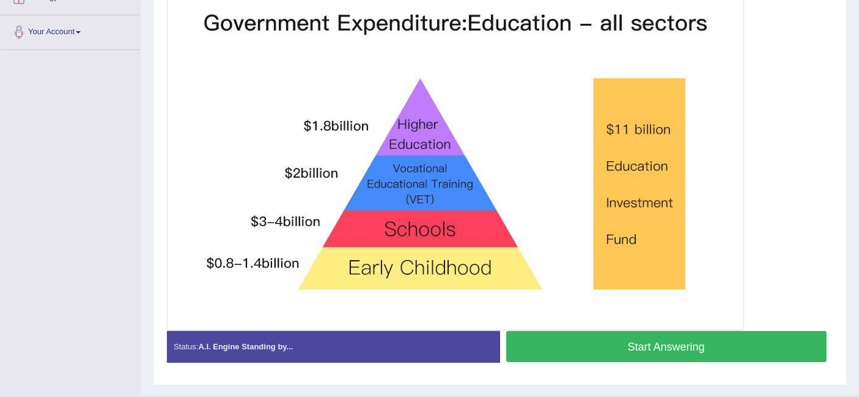
scroll to position [286, 0]
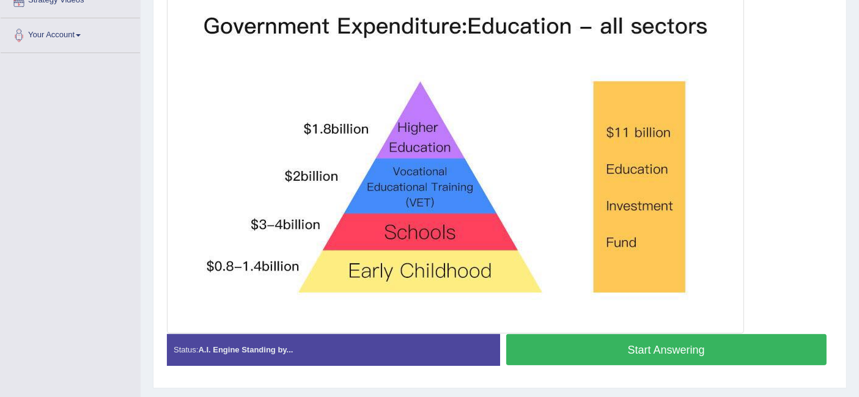
click at [622, 343] on button "Start Answering" at bounding box center [666, 349] width 321 height 31
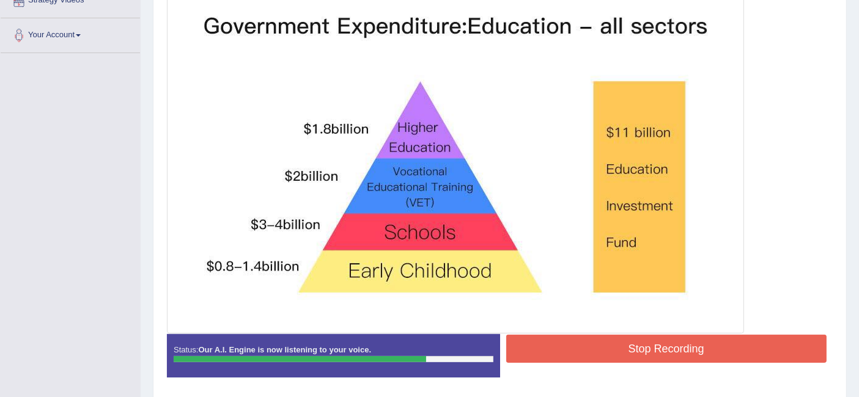
click at [628, 348] on button "Stop Recording" at bounding box center [666, 349] width 321 height 28
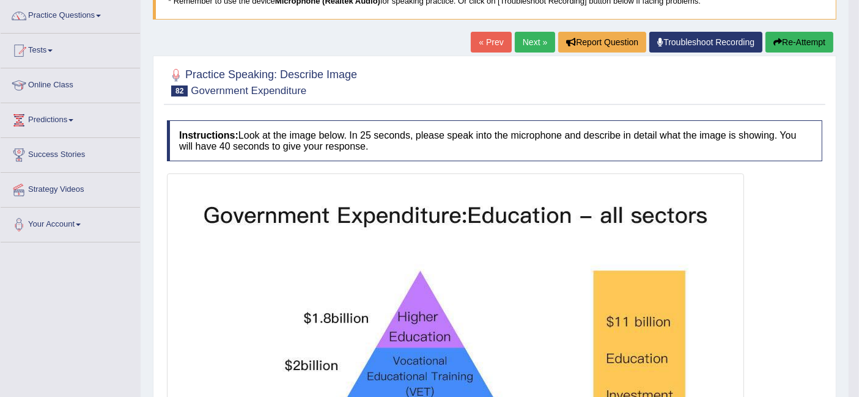
scroll to position [74, 0]
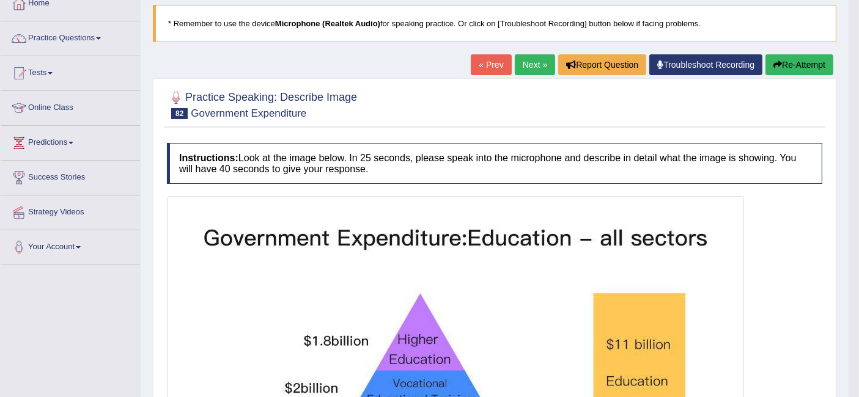
click at [526, 61] on link "Next »" at bounding box center [535, 64] width 40 height 21
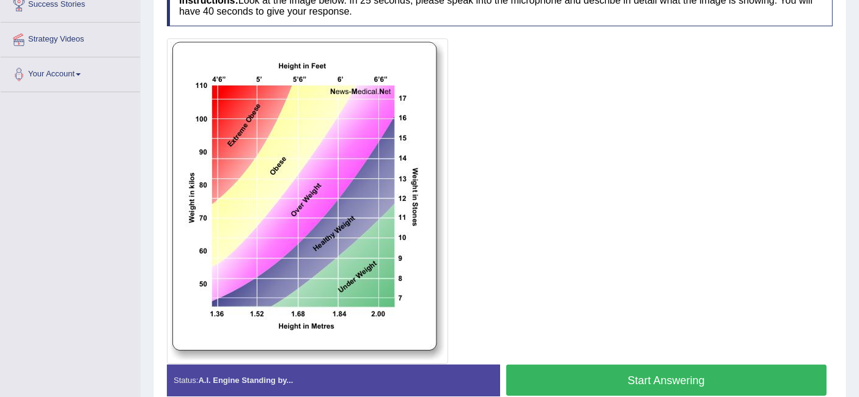
scroll to position [246, 0]
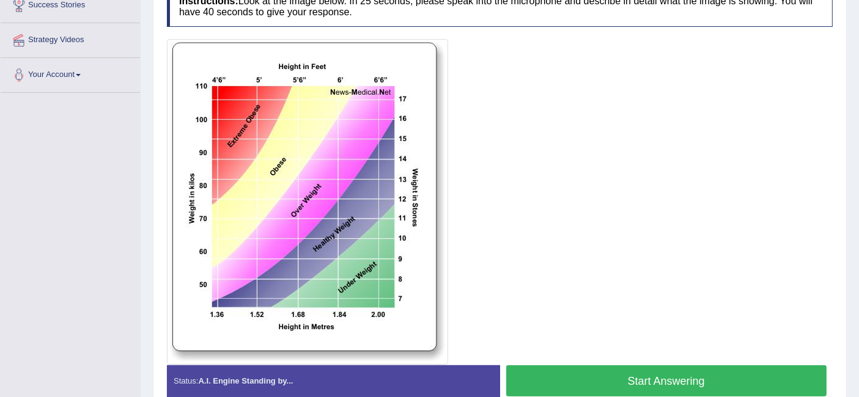
click at [590, 370] on button "Start Answering" at bounding box center [666, 380] width 321 height 31
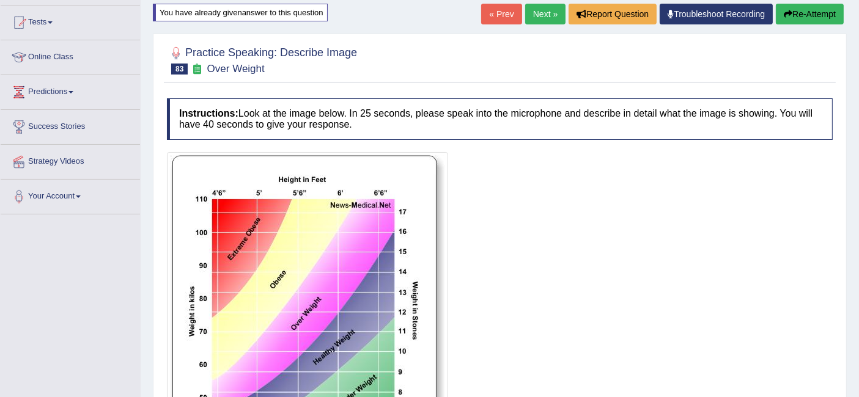
scroll to position [123, 0]
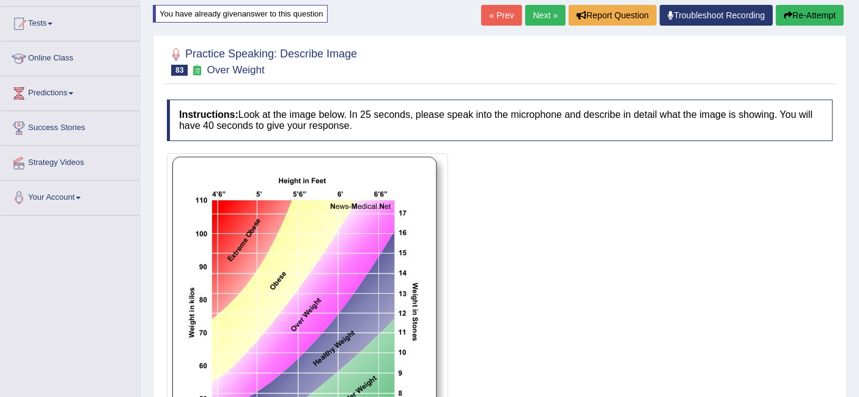
click at [807, 15] on button "Re-Attempt" at bounding box center [810, 15] width 68 height 21
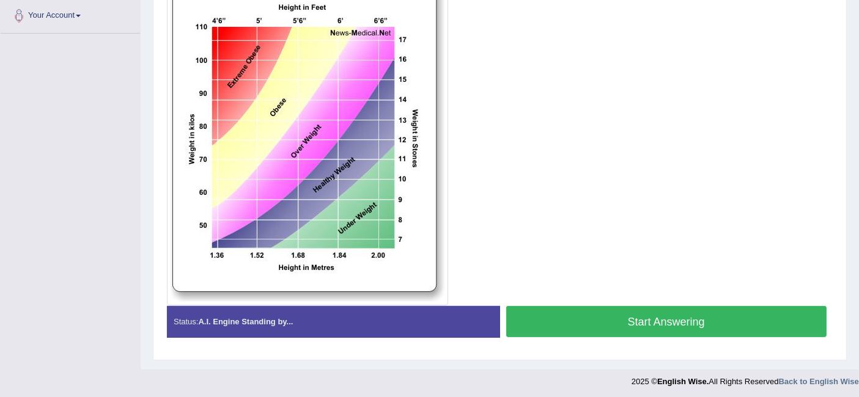
scroll to position [233, 0]
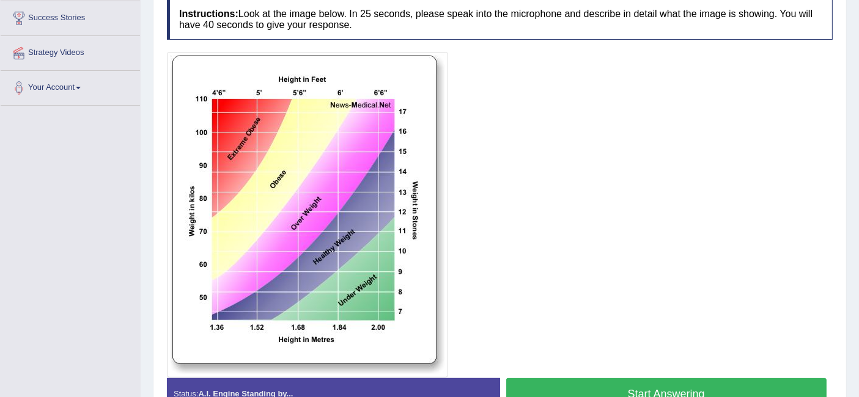
click at [657, 385] on button "Start Answering" at bounding box center [666, 393] width 321 height 31
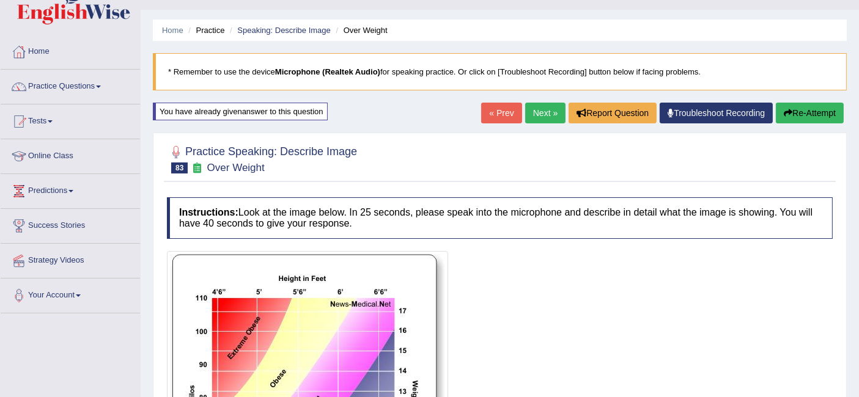
scroll to position [24, 0]
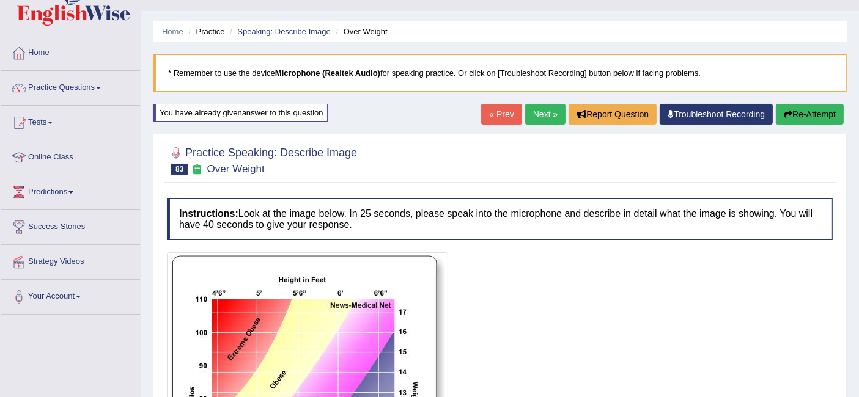
click at [801, 120] on button "Re-Attempt" at bounding box center [810, 114] width 68 height 21
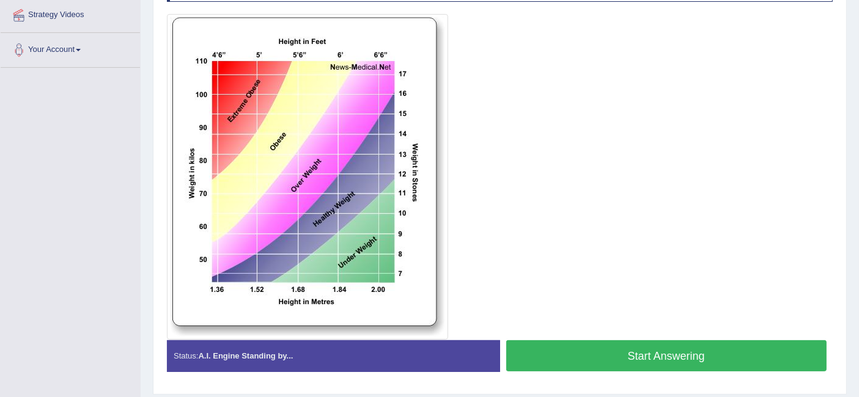
click at [604, 350] on button "Start Answering" at bounding box center [666, 355] width 321 height 31
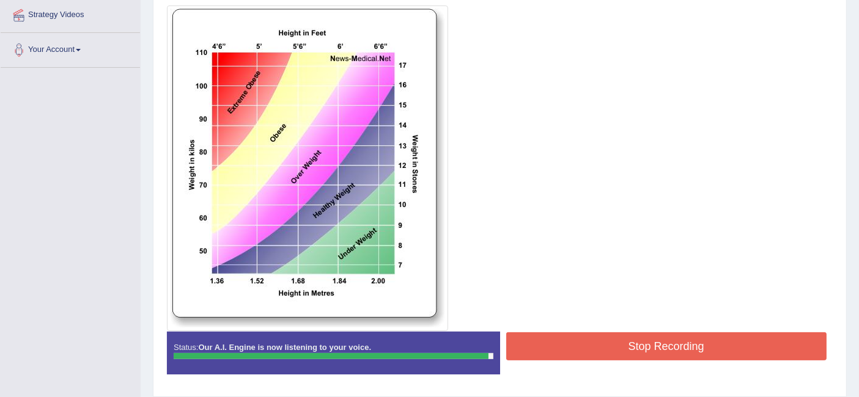
click at [595, 344] on button "Stop Recording" at bounding box center [666, 346] width 321 height 28
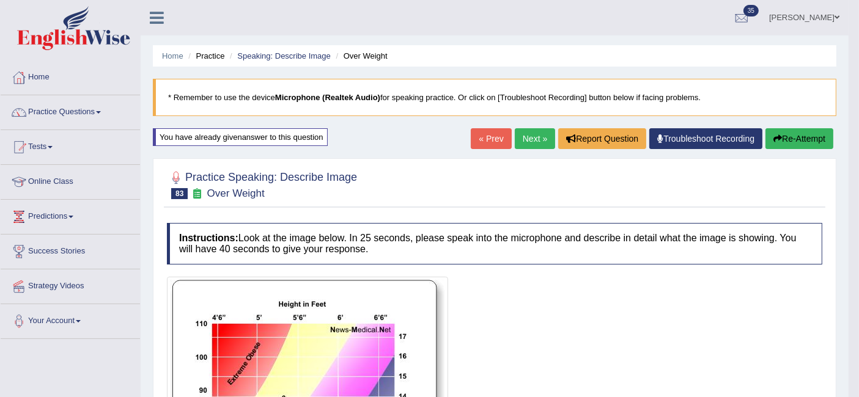
click at [522, 134] on link "Next »" at bounding box center [535, 138] width 40 height 21
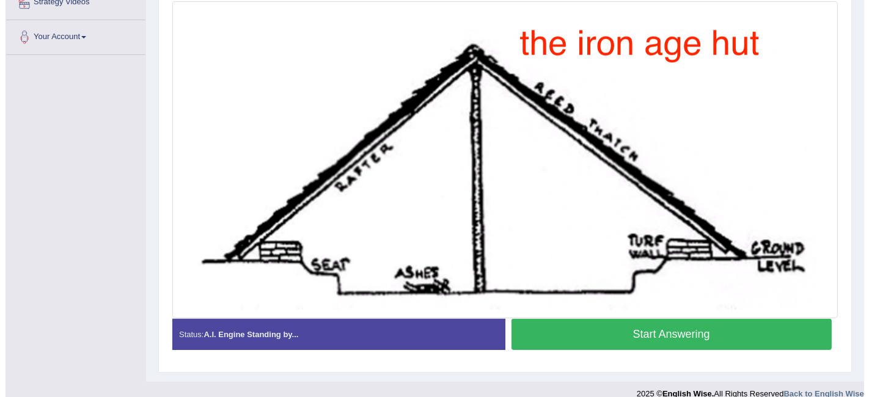
scroll to position [278, 0]
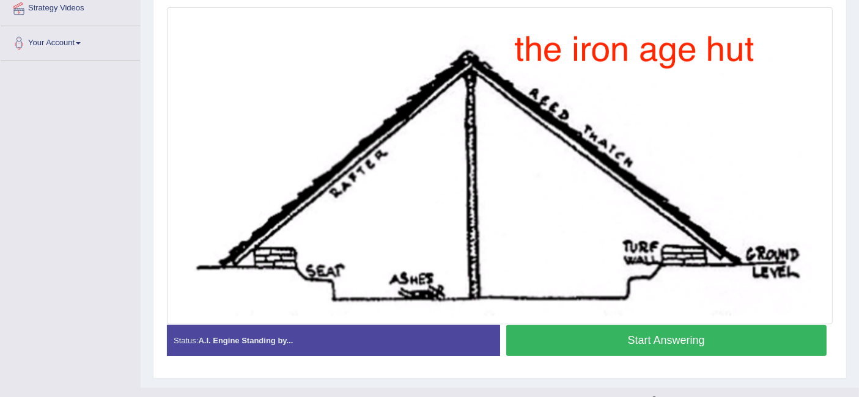
click at [594, 341] on button "Start Answering" at bounding box center [666, 340] width 321 height 31
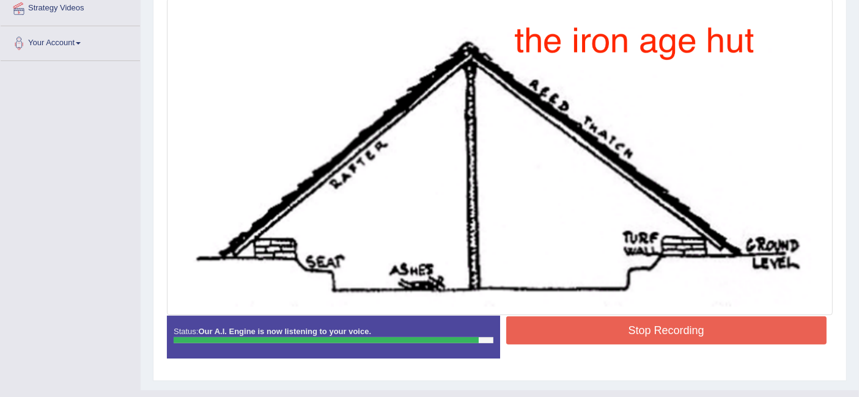
click at [611, 337] on button "Stop Recording" at bounding box center [666, 331] width 321 height 28
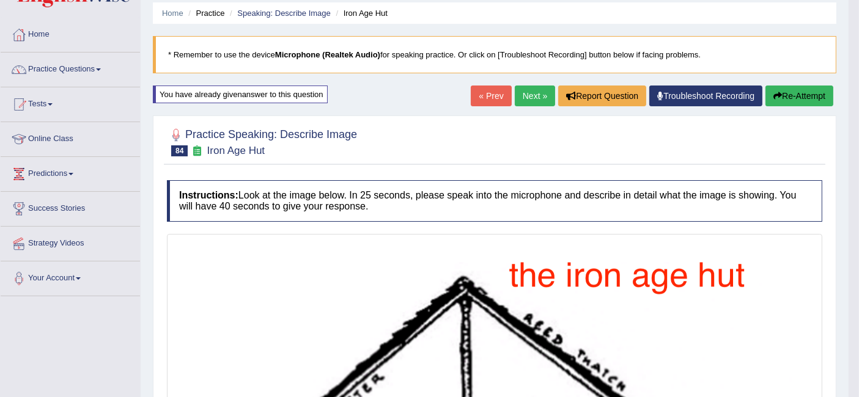
scroll to position [15, 0]
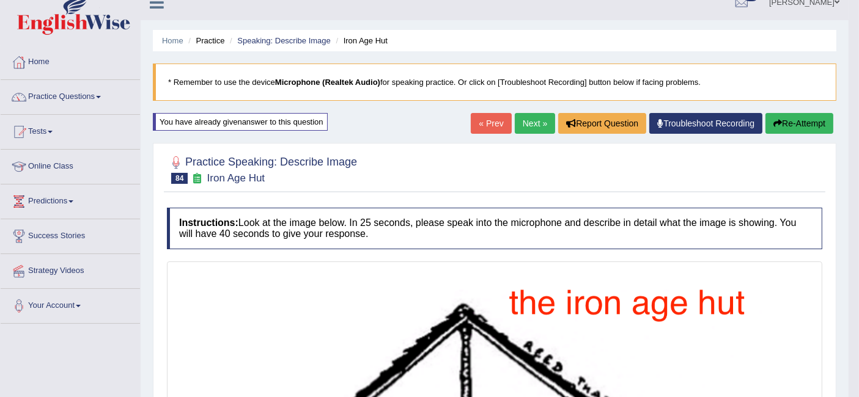
click at [534, 121] on link "Next »" at bounding box center [535, 123] width 40 height 21
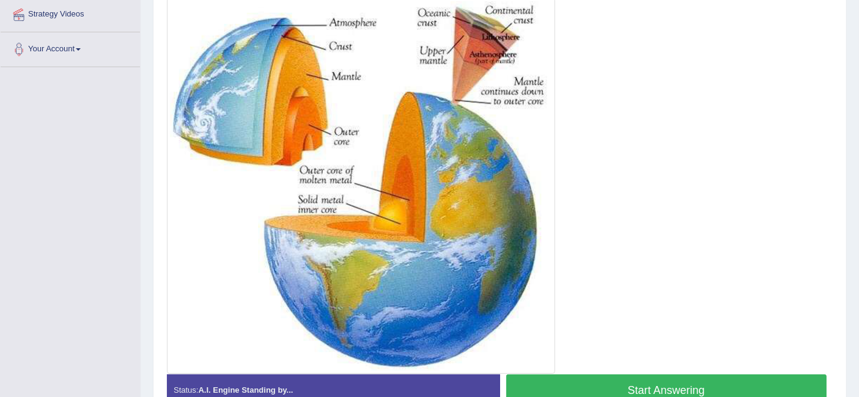
scroll to position [273, 0]
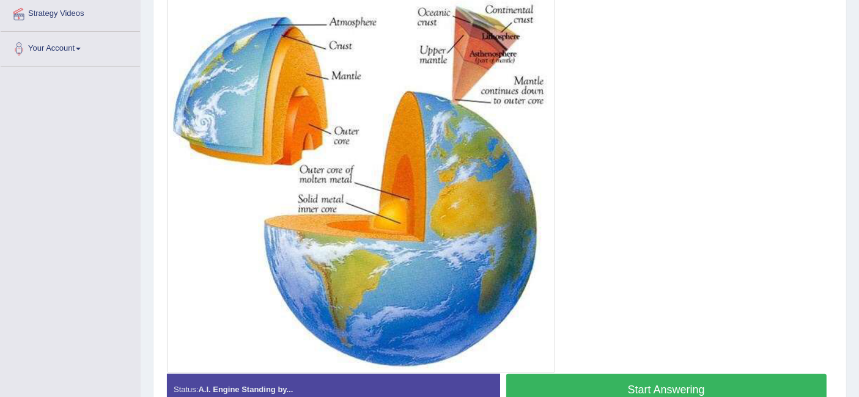
click at [681, 384] on button "Start Answering" at bounding box center [666, 389] width 321 height 31
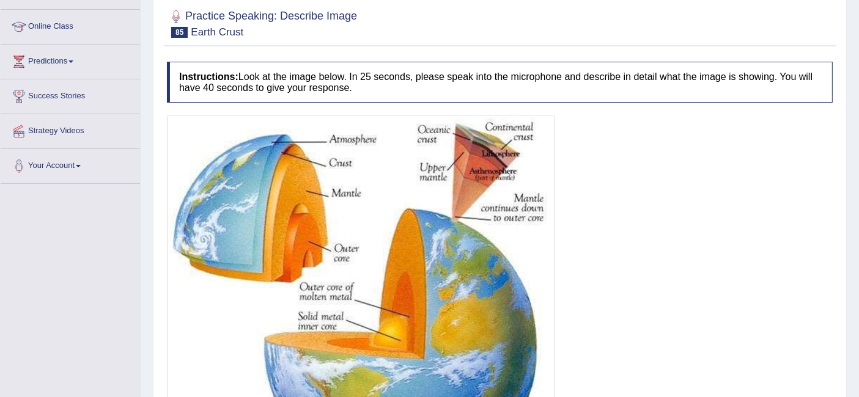
scroll to position [0, 0]
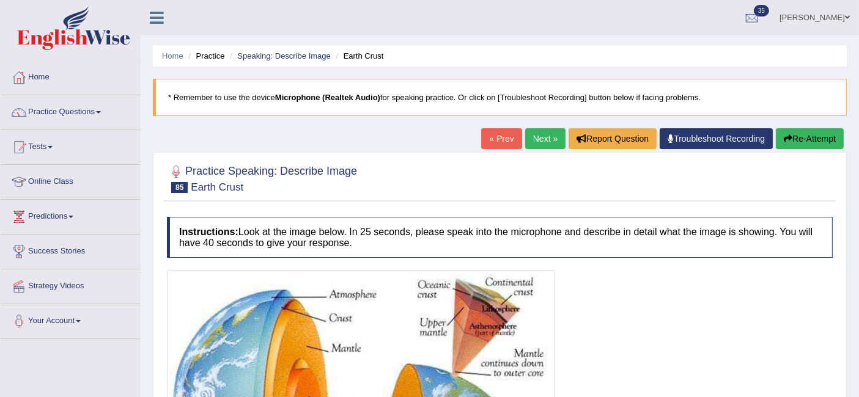
click at [794, 131] on button "Re-Attempt" at bounding box center [810, 138] width 68 height 21
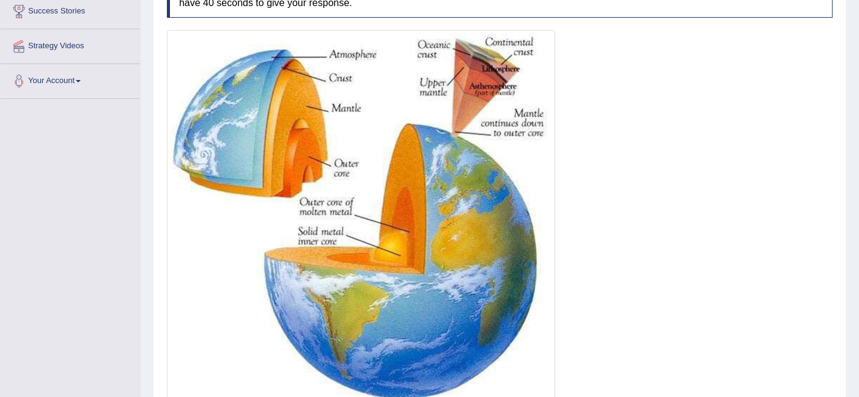
scroll to position [341, 0]
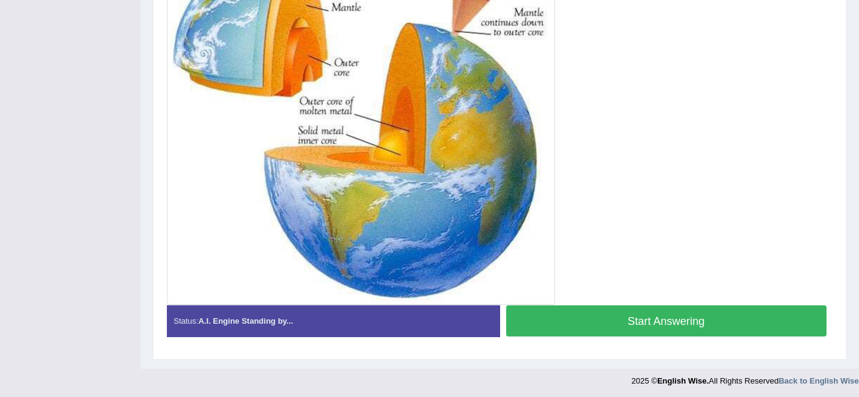
click at [619, 308] on button "Start Answering" at bounding box center [666, 321] width 321 height 31
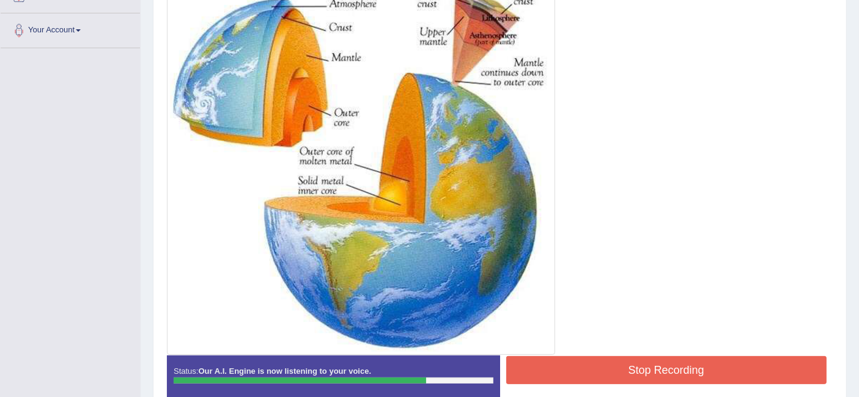
scroll to position [290, 0]
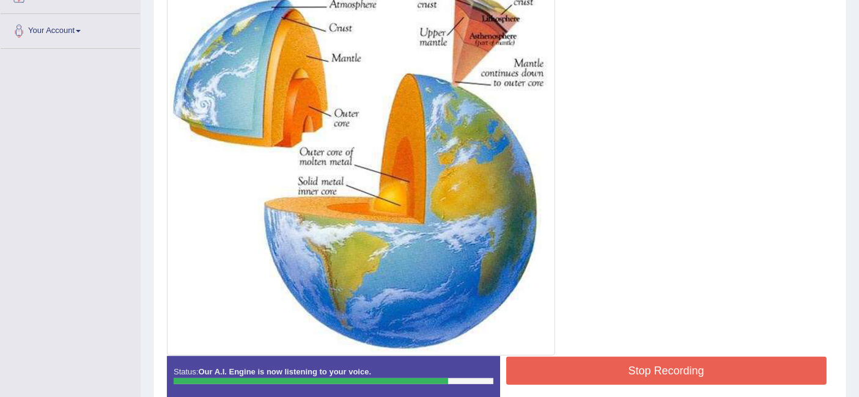
click at [656, 372] on button "Stop Recording" at bounding box center [666, 371] width 321 height 28
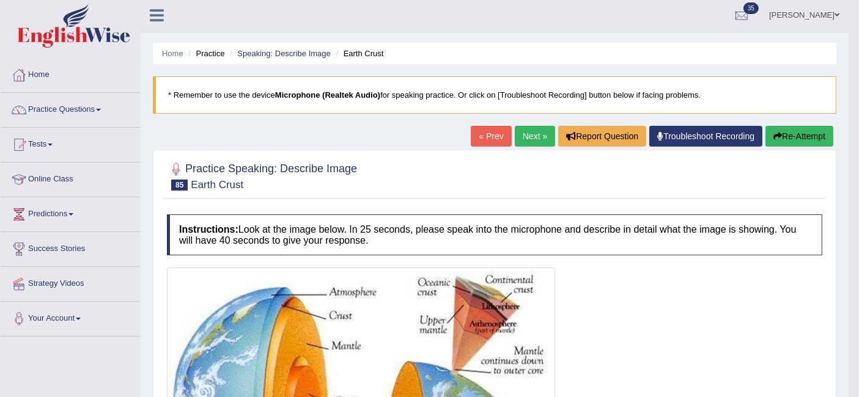
scroll to position [0, 0]
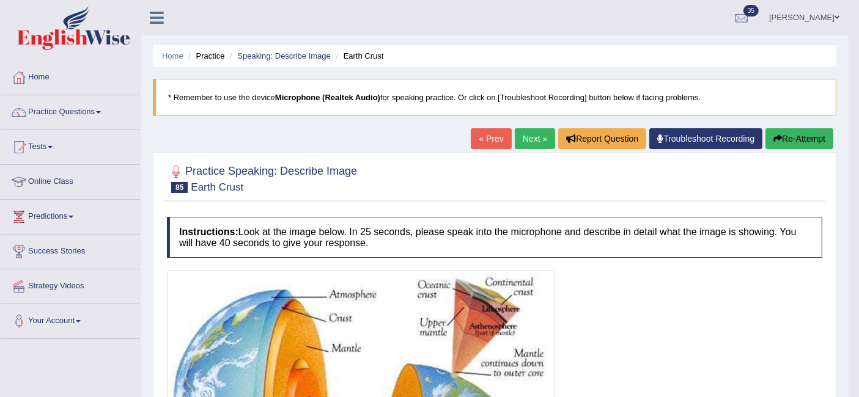
click at [528, 130] on link "Next »" at bounding box center [535, 138] width 40 height 21
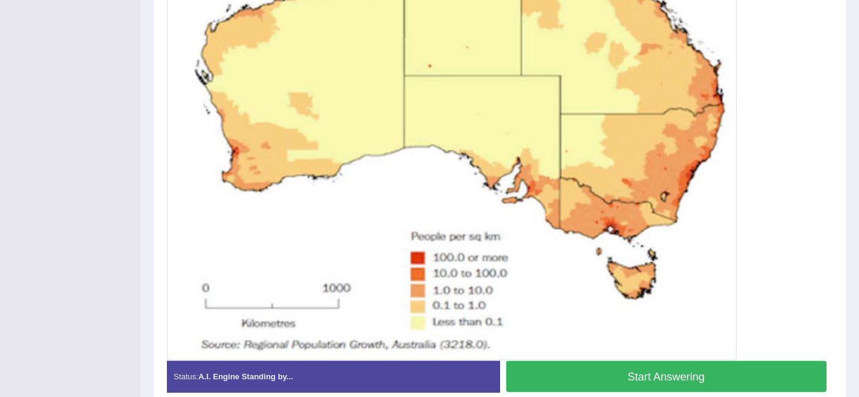
scroll to position [440, 0]
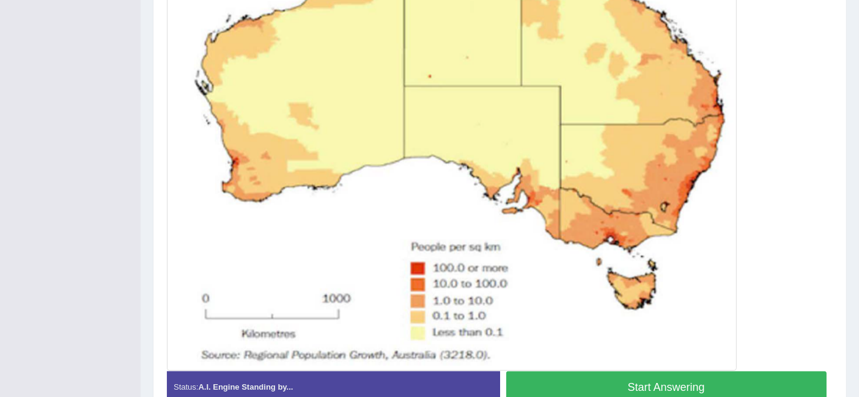
click at [573, 383] on button "Start Answering" at bounding box center [666, 387] width 321 height 31
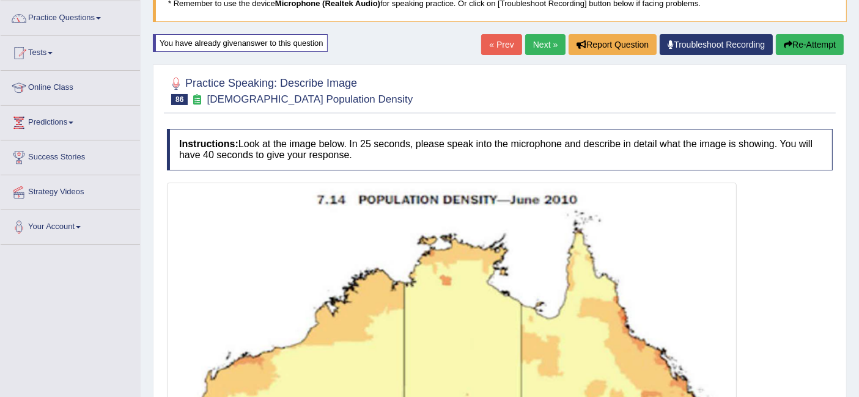
scroll to position [90, 0]
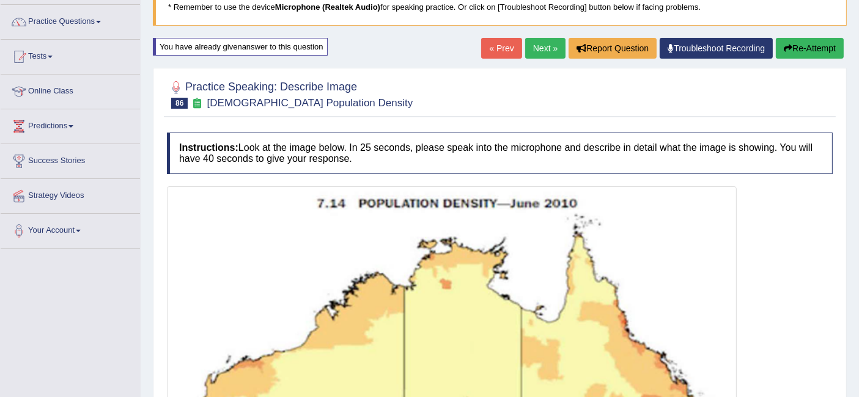
click at [805, 54] on button "Re-Attempt" at bounding box center [810, 48] width 68 height 21
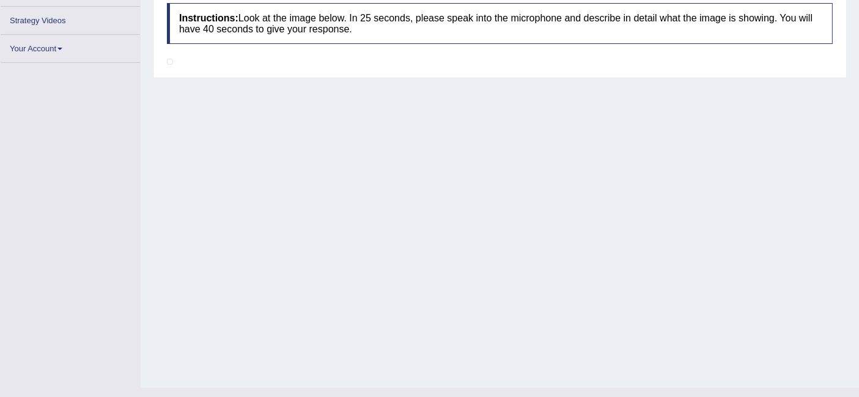
scroll to position [238, 0]
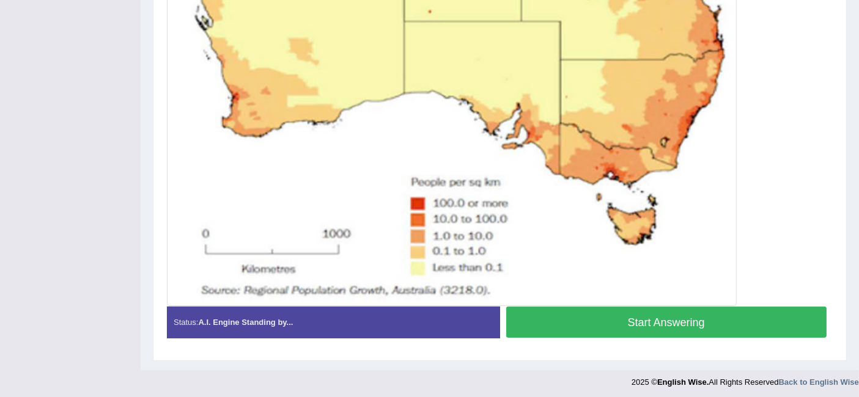
click at [663, 307] on button "Start Answering" at bounding box center [666, 322] width 321 height 31
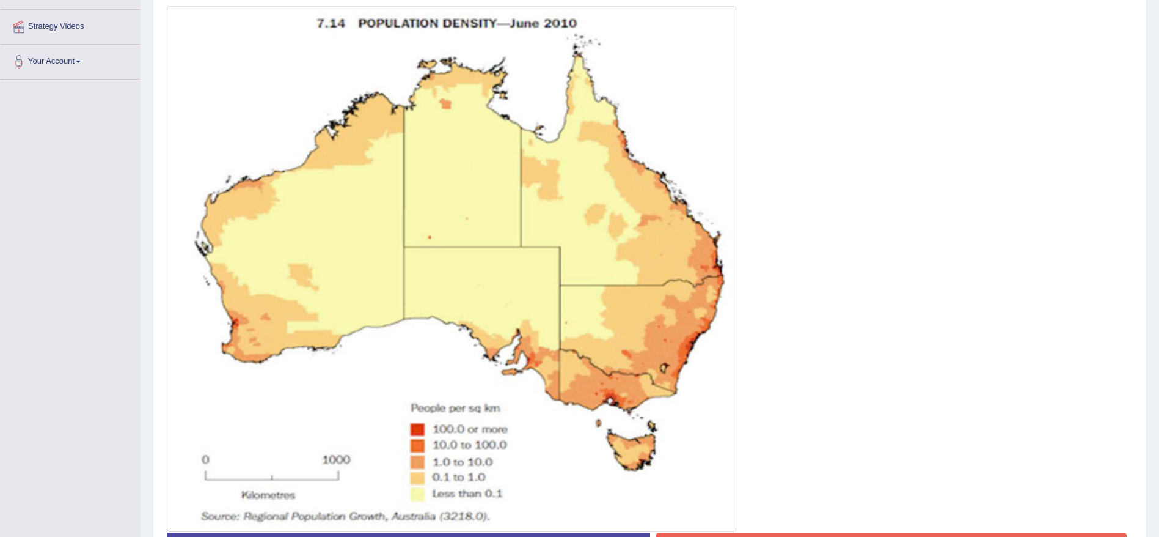
scroll to position [0, 0]
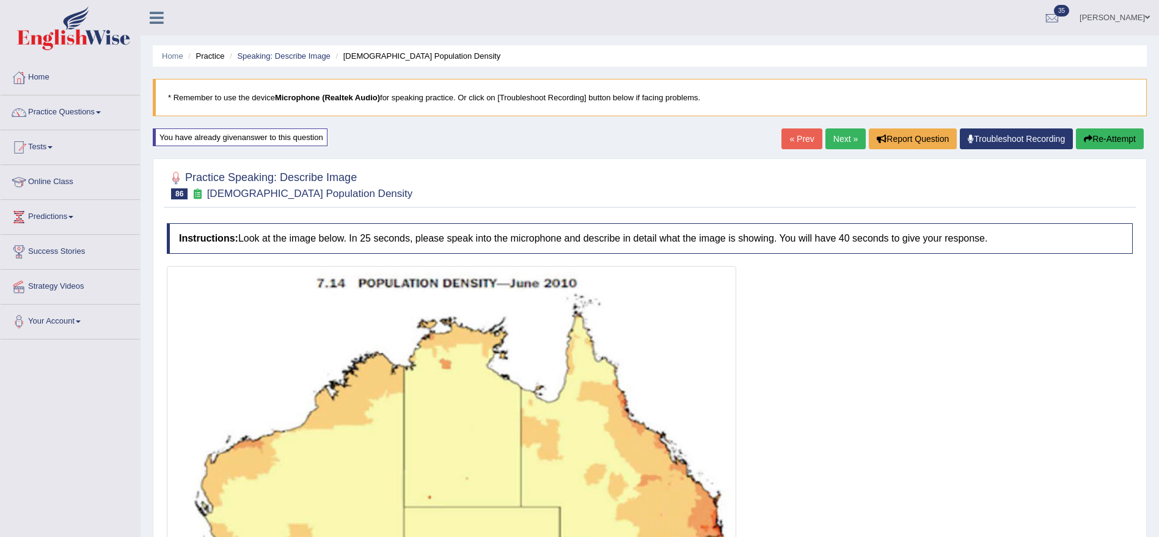
click at [858, 142] on button "Re-Attempt" at bounding box center [1110, 138] width 68 height 21
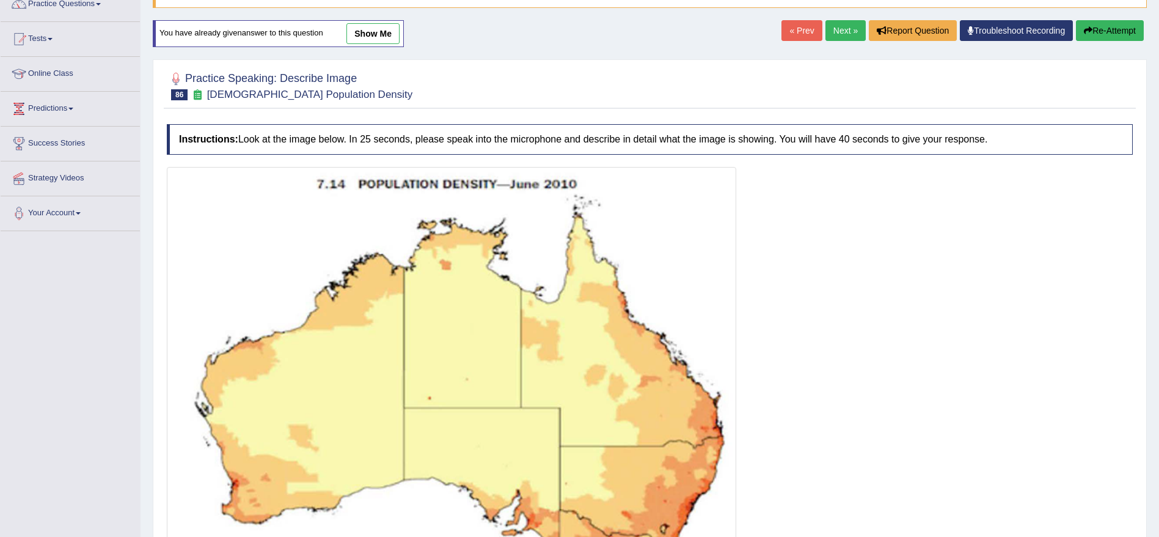
scroll to position [358, 0]
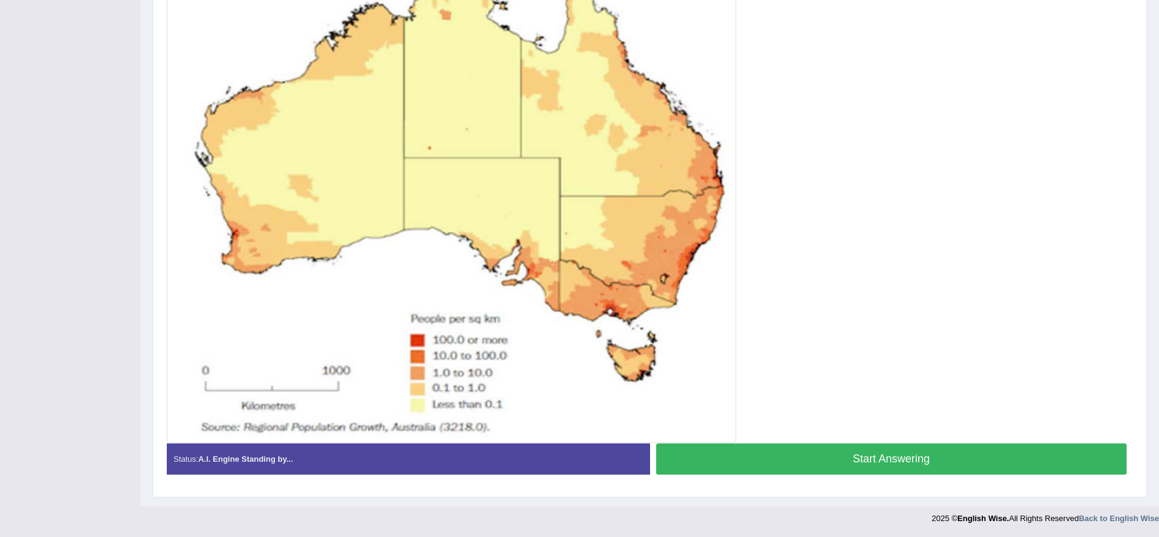
click at [893, 450] on button "Start Answering" at bounding box center [891, 458] width 471 height 31
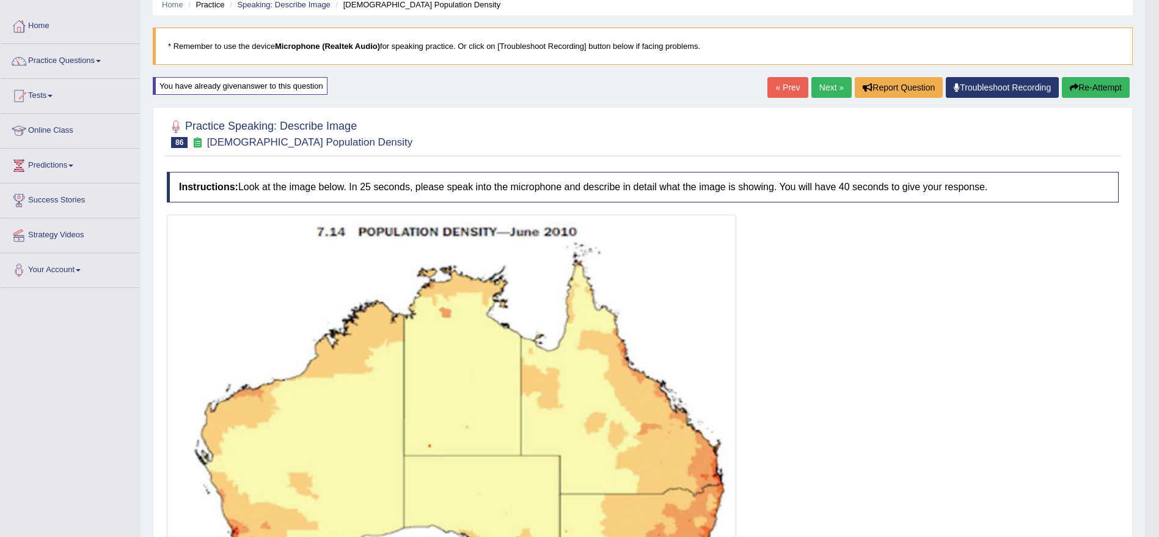
scroll to position [46, 0]
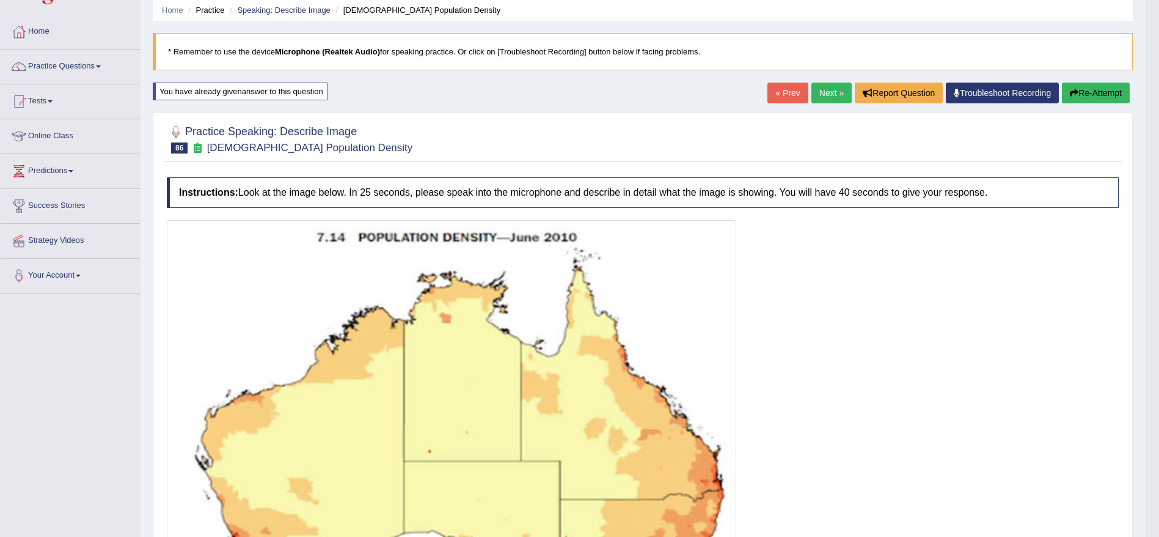
click at [825, 92] on link "Next »" at bounding box center [832, 93] width 40 height 21
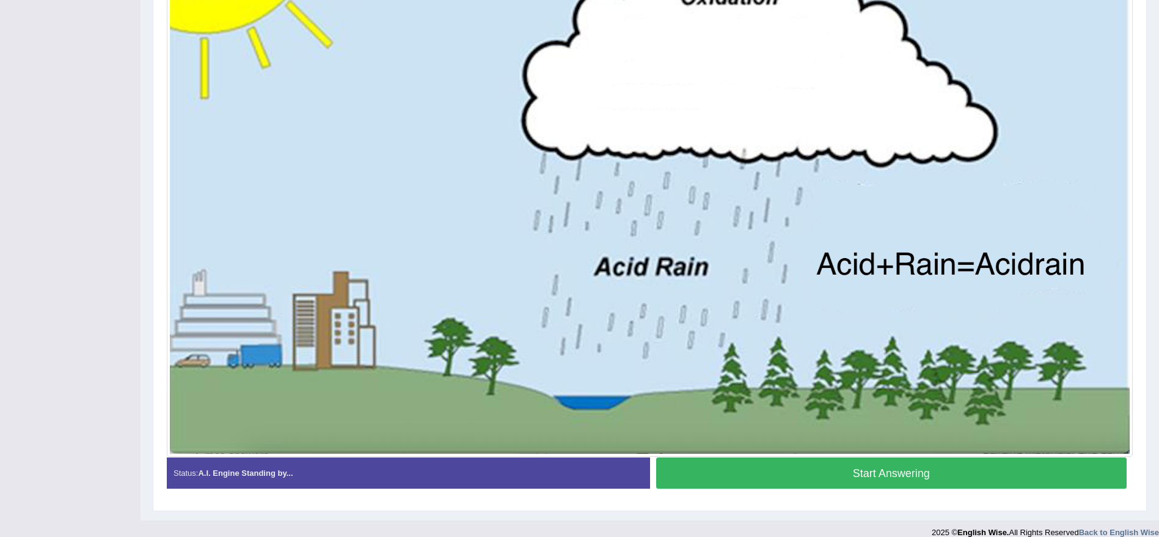
scroll to position [376, 0]
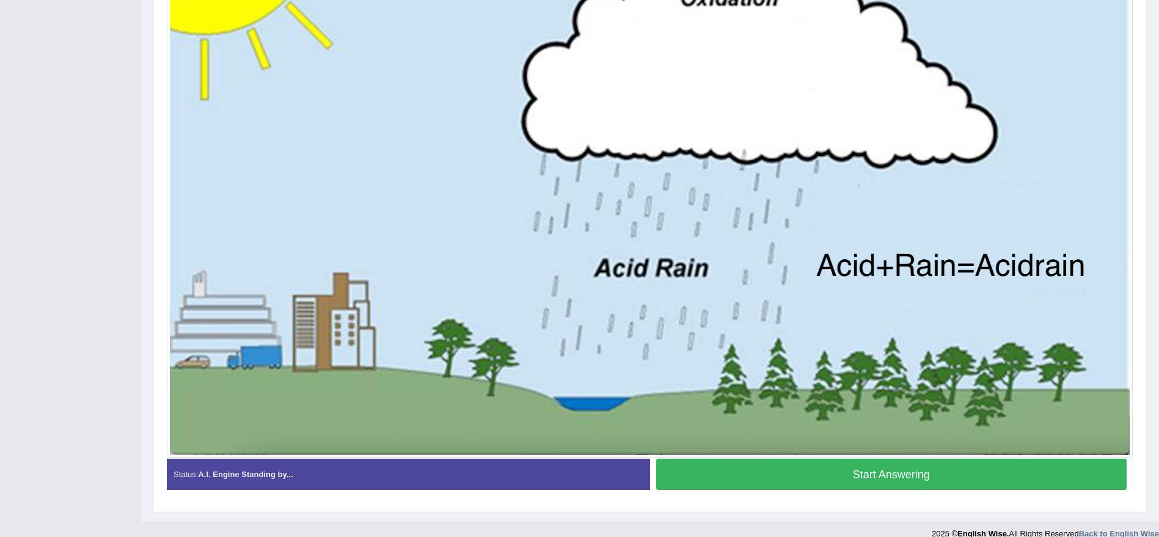
click at [837, 467] on button "Start Answering" at bounding box center [891, 473] width 471 height 31
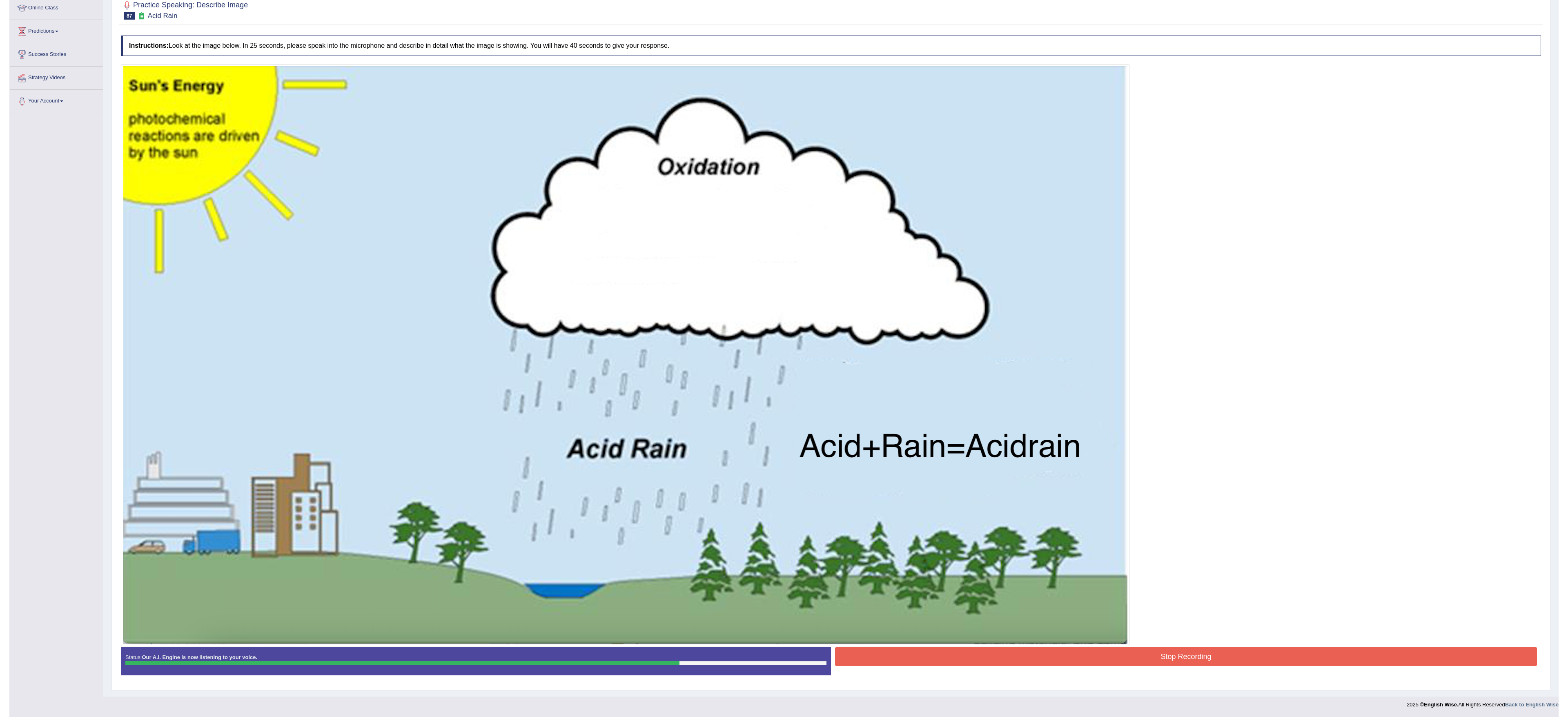
scroll to position [116, 0]
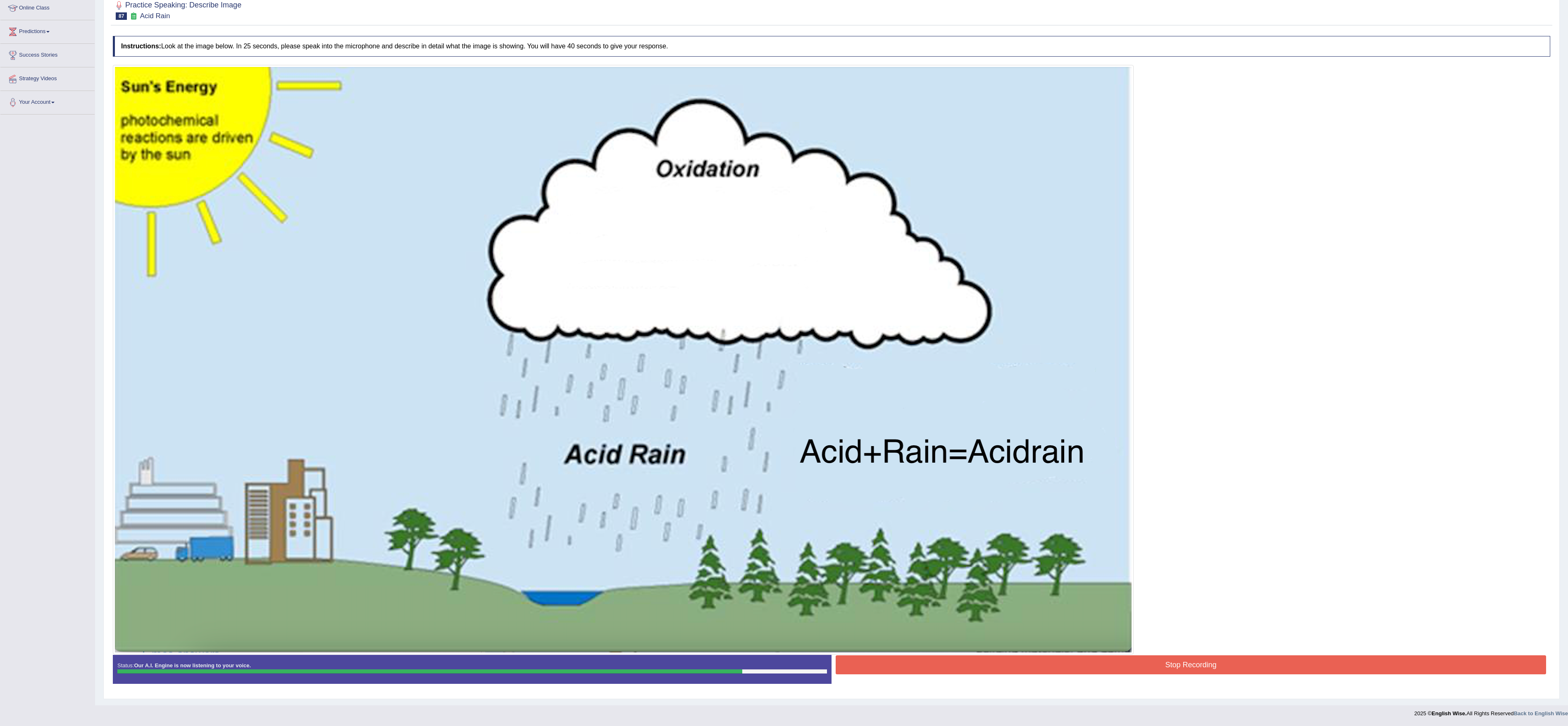
click at [784, 363] on button "Stop Recording" at bounding box center [1191, 665] width 711 height 19
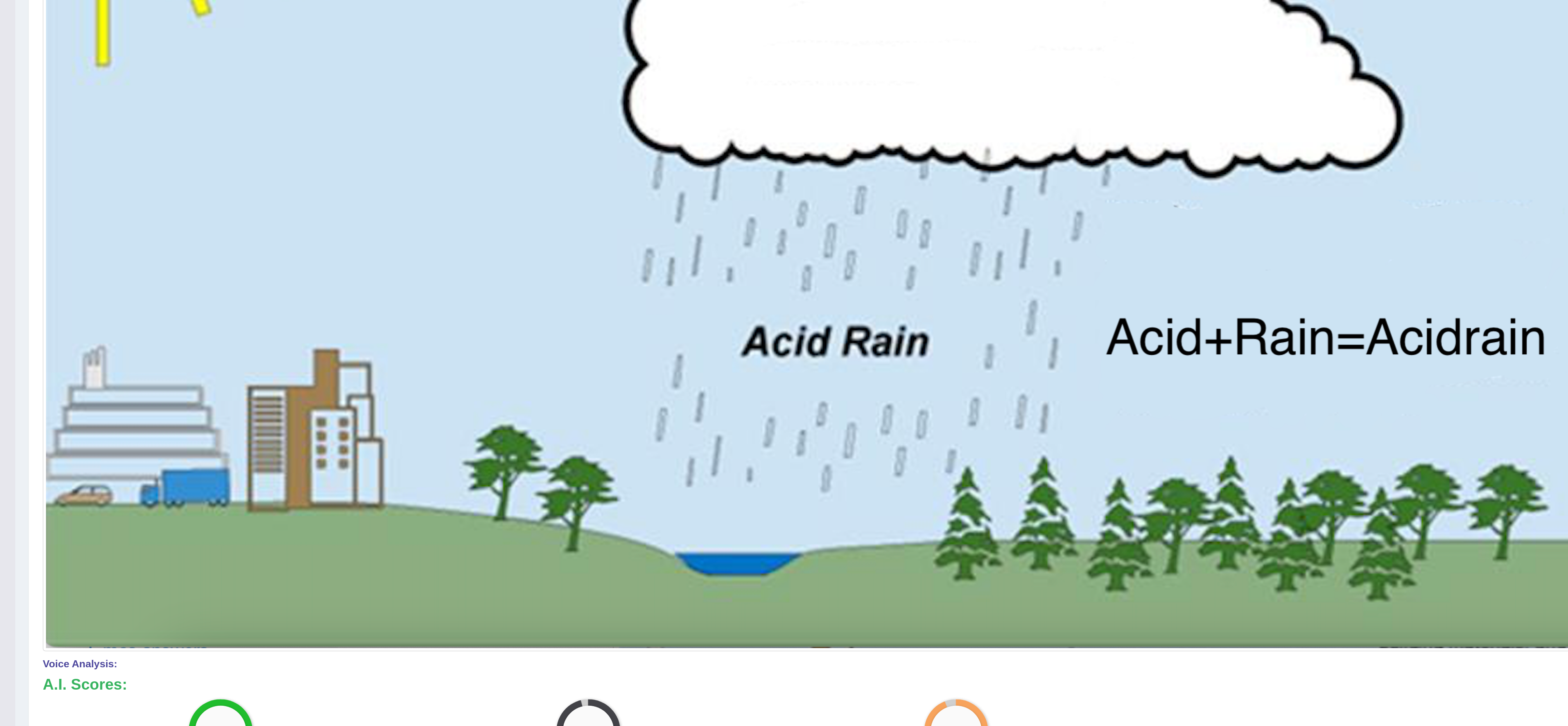
scroll to position [0, 0]
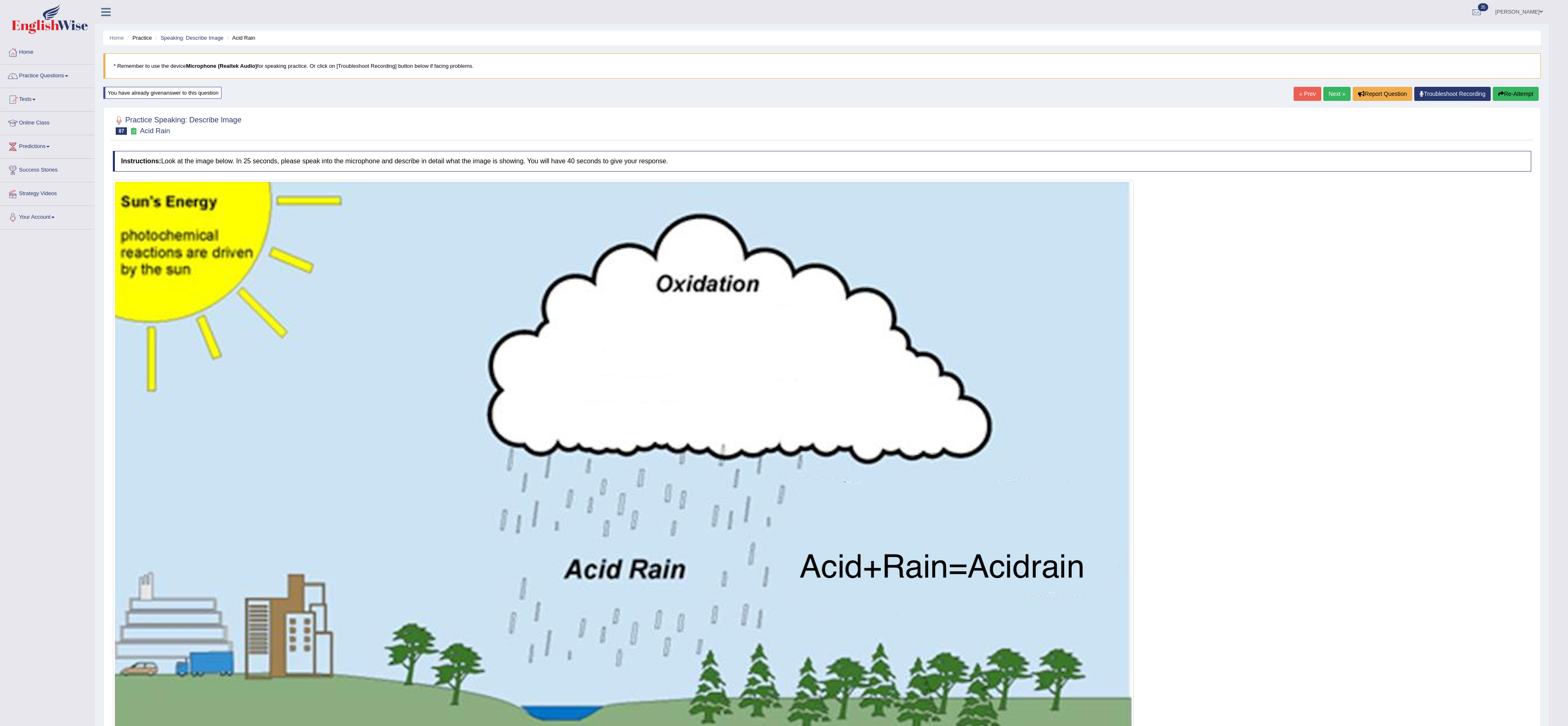
click at [784, 94] on link "Next »" at bounding box center [1337, 93] width 27 height 14
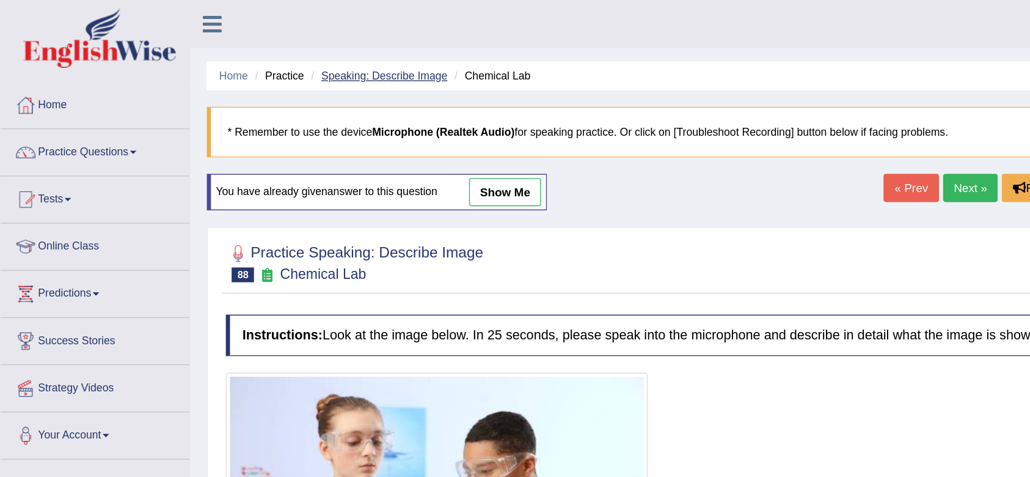
click at [315, 56] on link "Speaking: Describe Image" at bounding box center [283, 55] width 93 height 9
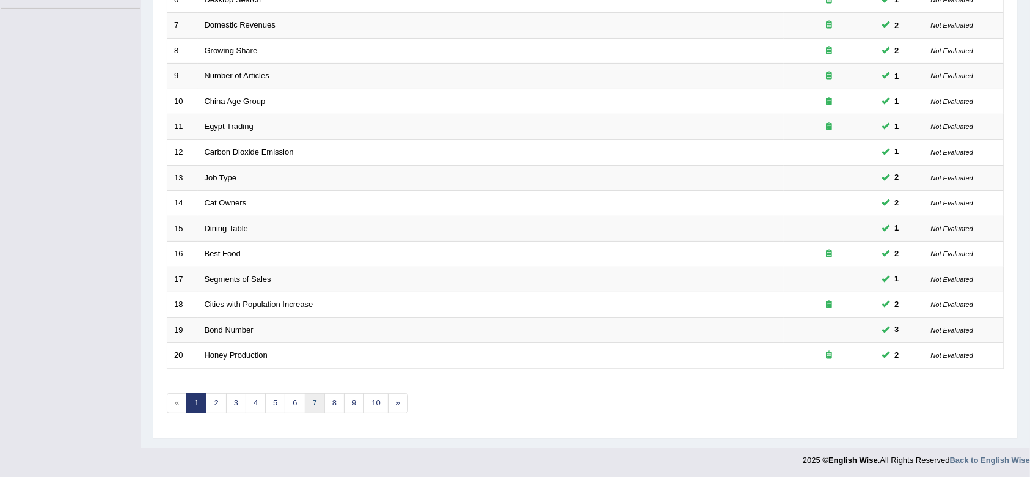
click at [319, 394] on link "7" at bounding box center [315, 403] width 20 height 20
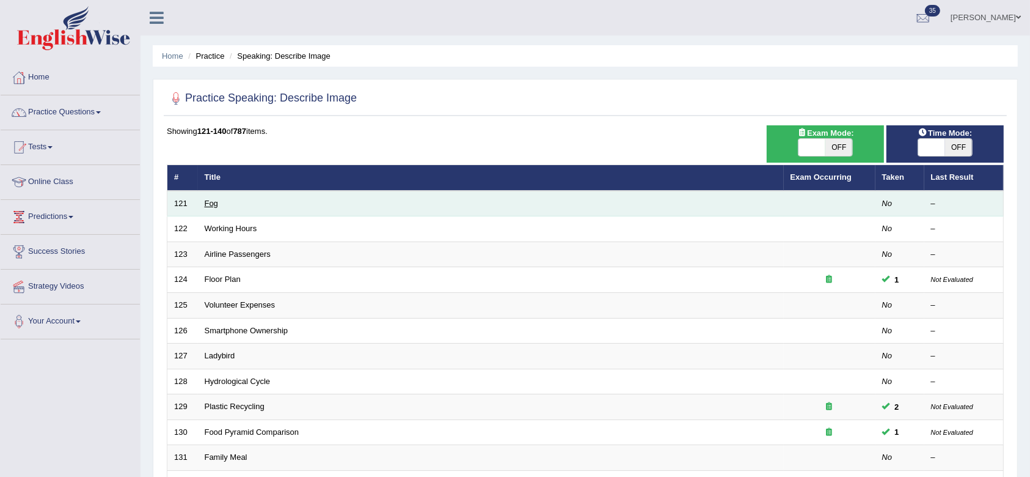
click at [211, 206] on link "Fog" at bounding box center [211, 203] width 13 height 9
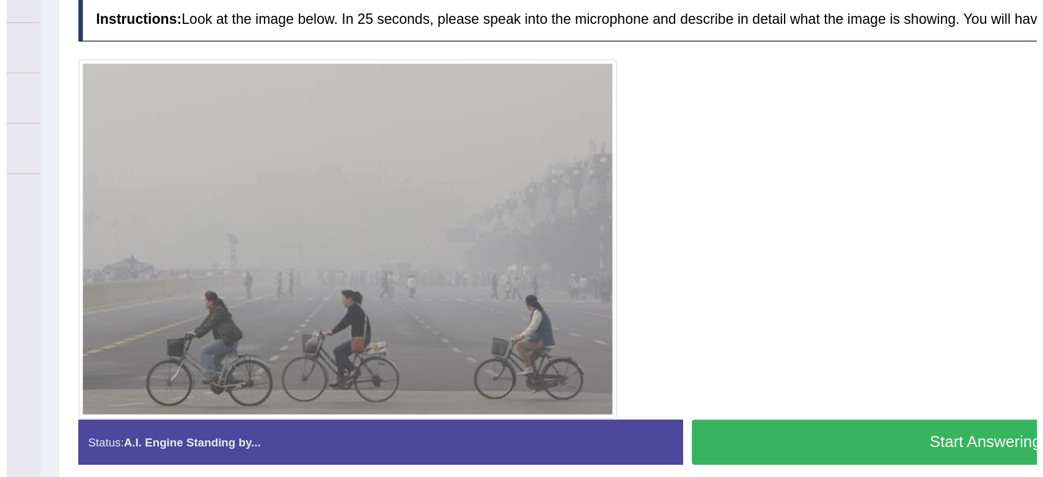
scroll to position [164, 0]
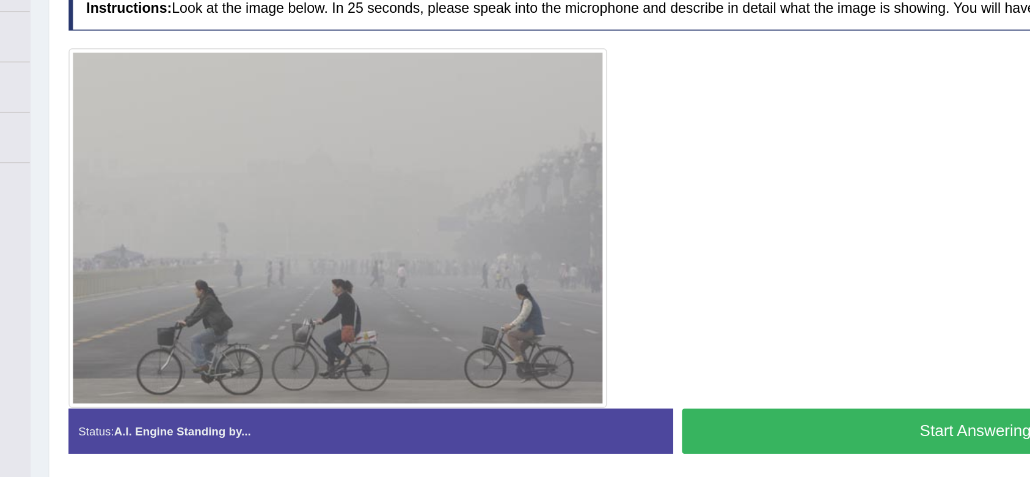
click at [704, 369] on button "Start Answering" at bounding box center [795, 360] width 406 height 31
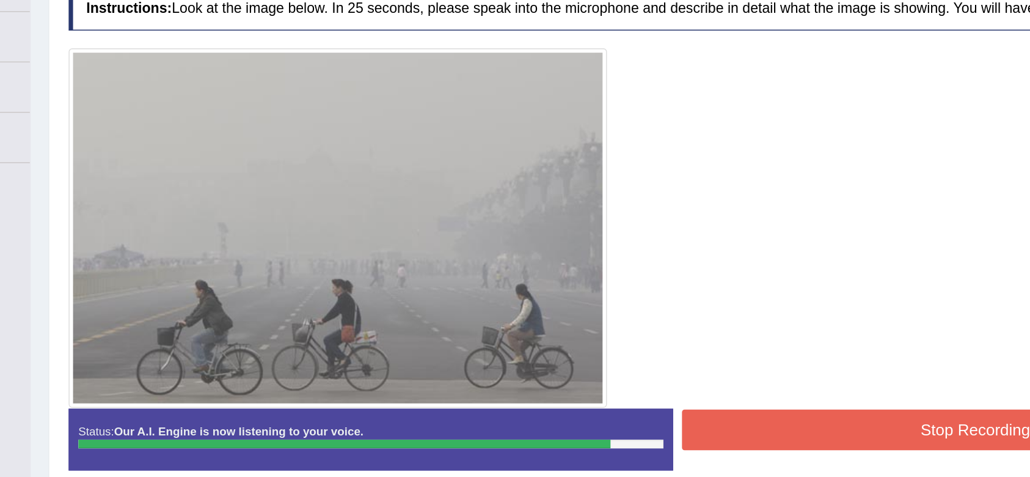
click at [730, 353] on button "Stop Recording" at bounding box center [795, 359] width 406 height 28
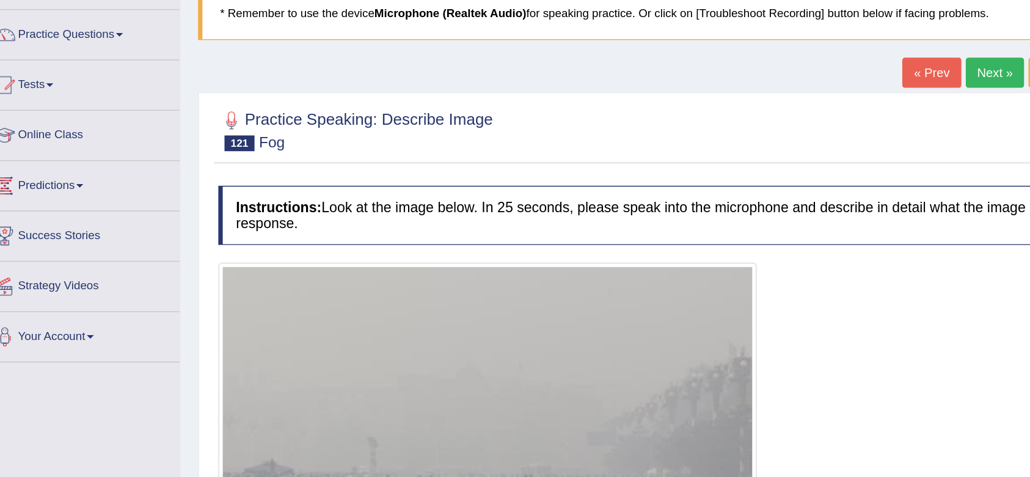
scroll to position [54, 0]
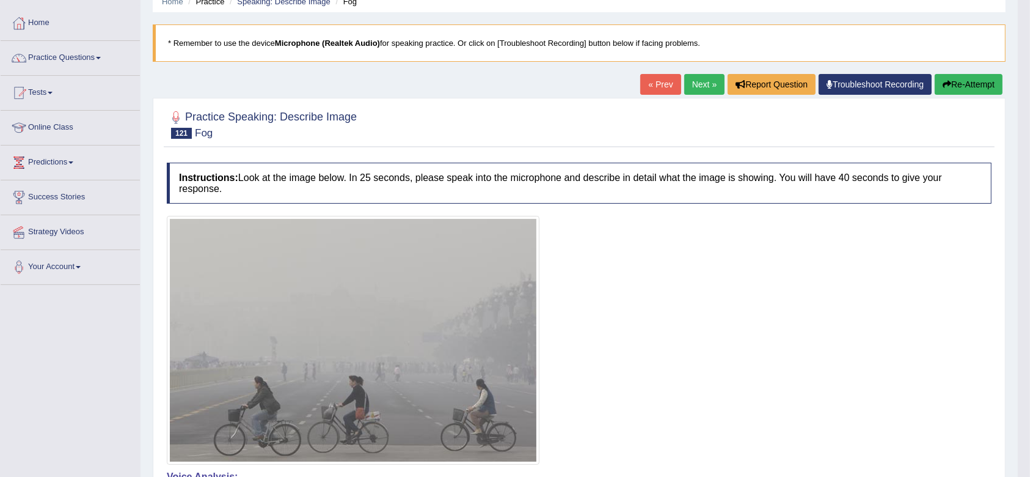
click at [962, 81] on button "Re-Attempt" at bounding box center [969, 84] width 68 height 21
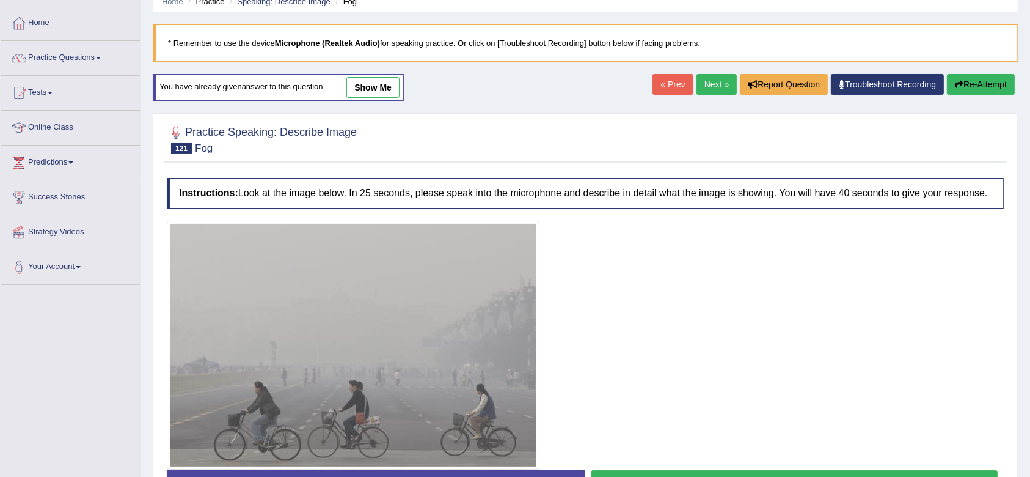
scroll to position [164, 0]
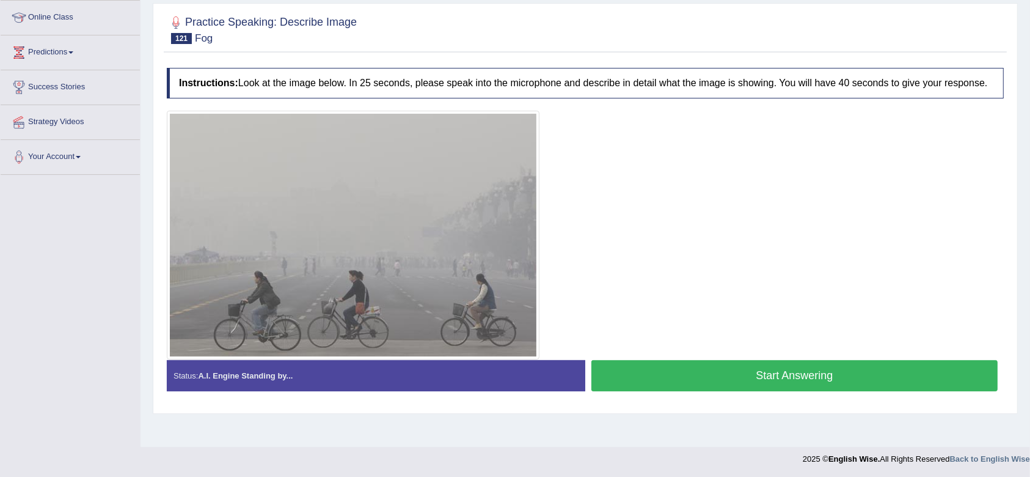
click at [787, 383] on button "Start Answering" at bounding box center [795, 375] width 406 height 31
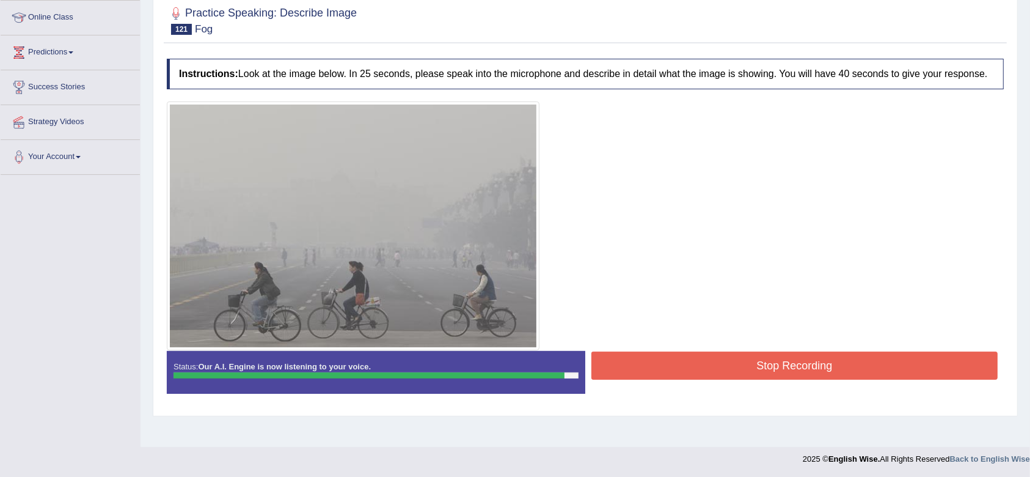
click at [782, 371] on button "Stop Recording" at bounding box center [795, 365] width 406 height 28
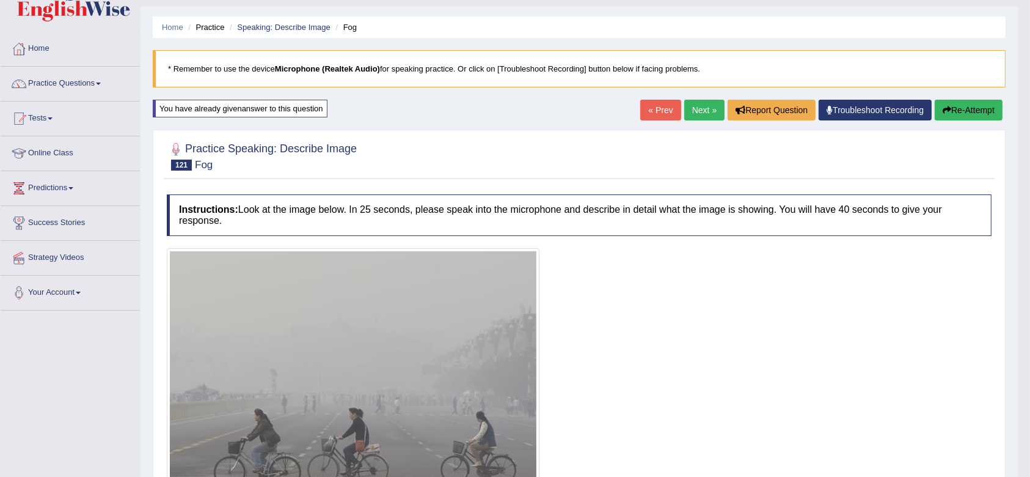
scroll to position [0, 0]
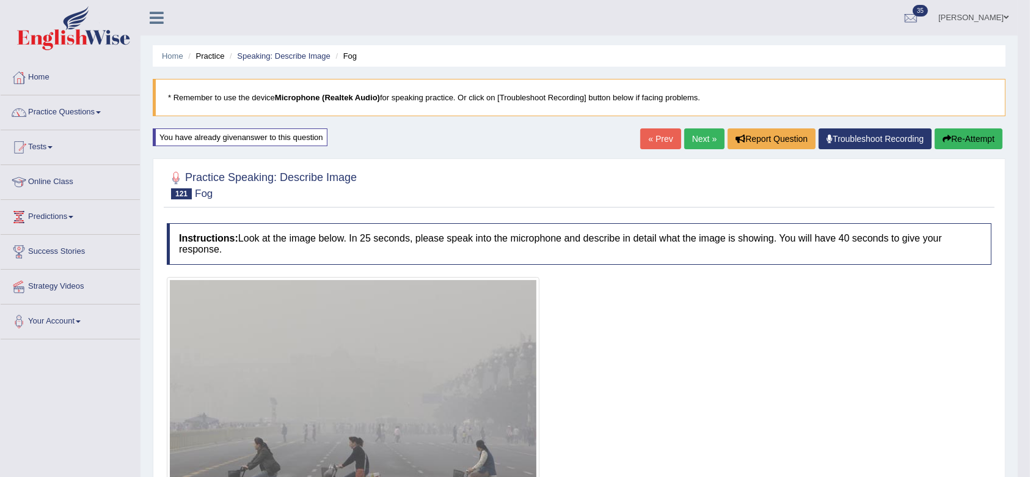
click at [691, 133] on link "Next »" at bounding box center [705, 138] width 40 height 21
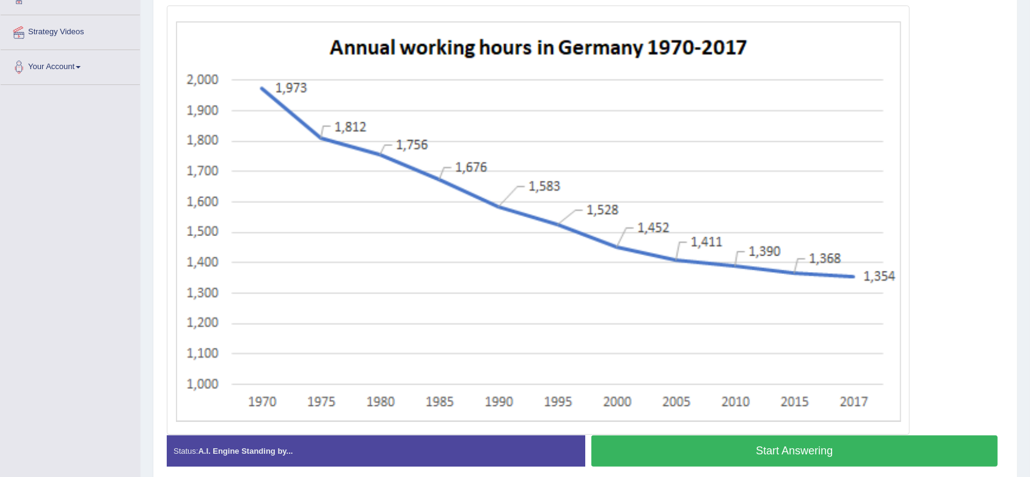
scroll to position [255, 0]
click at [776, 447] on button "Start Answering" at bounding box center [795, 450] width 406 height 31
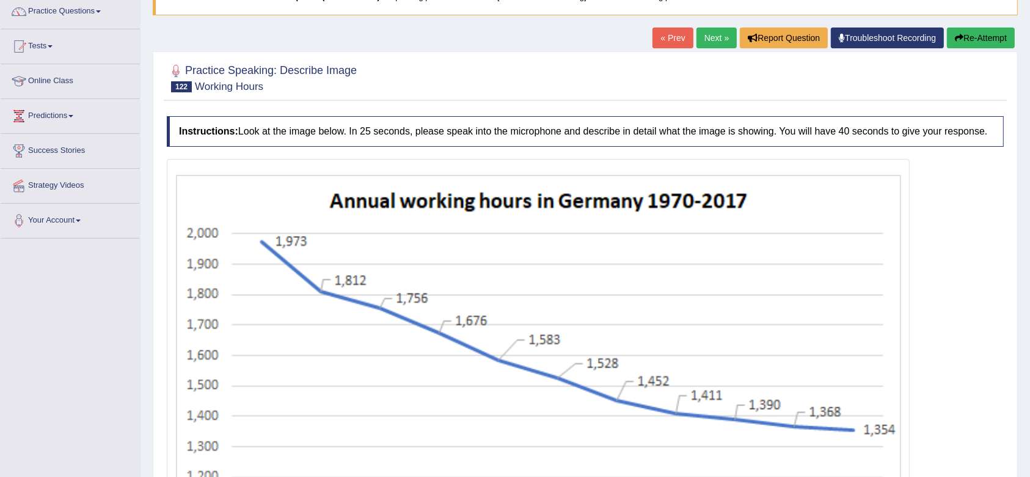
scroll to position [97, 0]
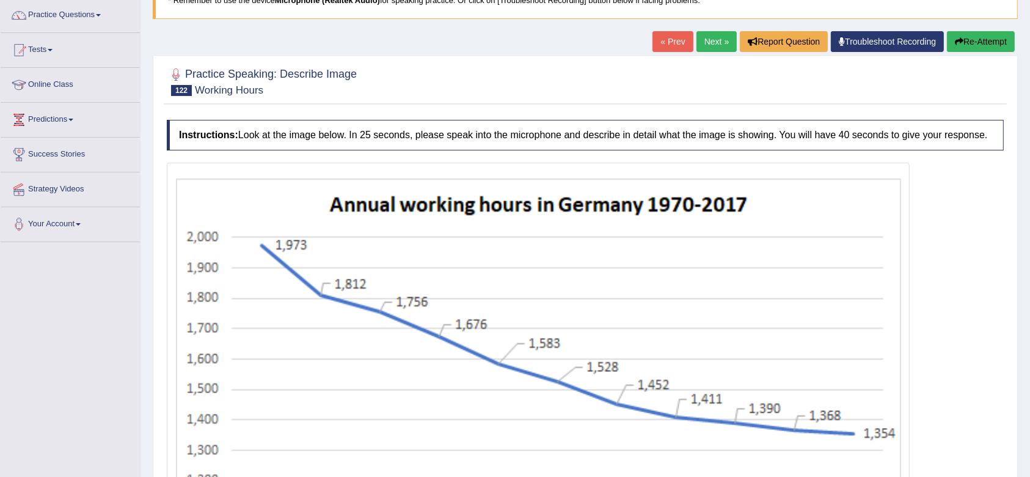
click at [980, 32] on button "Re-Attempt" at bounding box center [981, 41] width 68 height 21
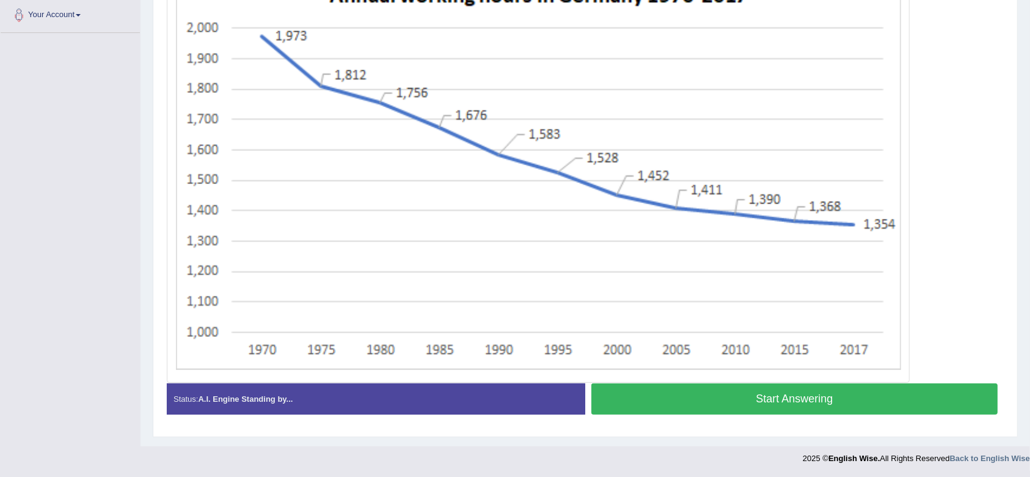
scroll to position [249, 0]
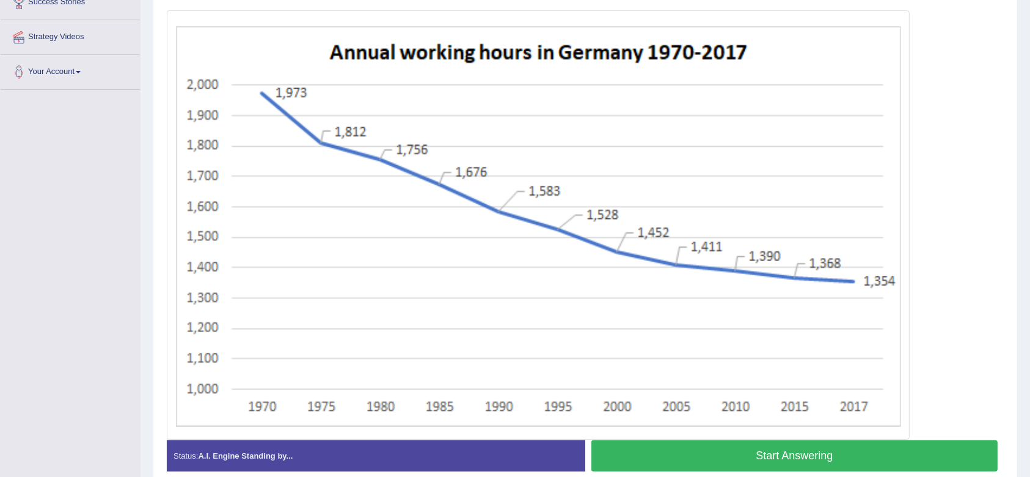
click at [716, 459] on button "Start Answering" at bounding box center [795, 455] width 406 height 31
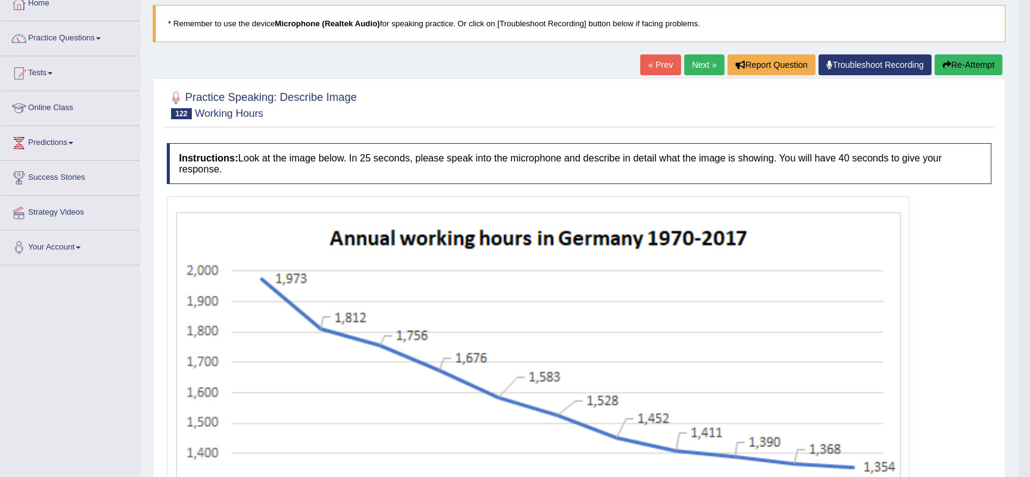
scroll to position [63, 0]
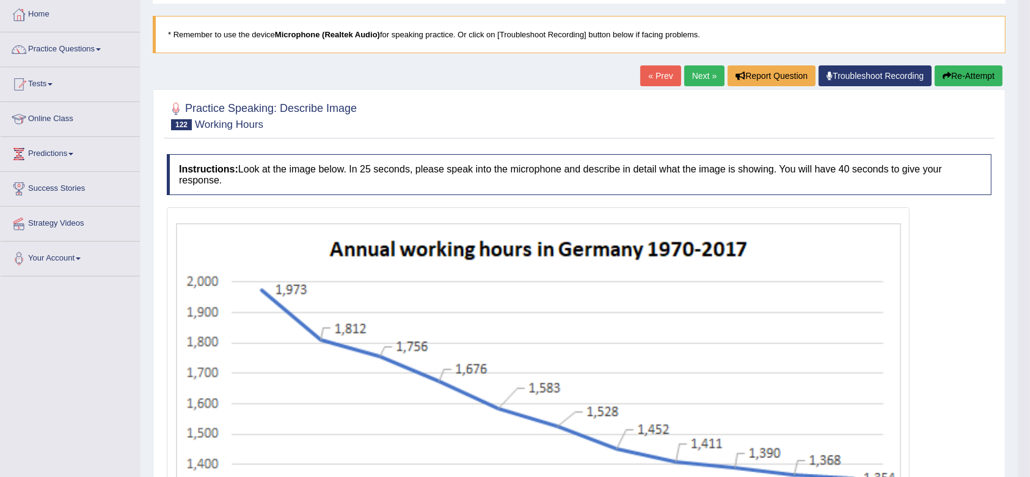
click at [949, 76] on button "Re-Attempt" at bounding box center [969, 75] width 68 height 21
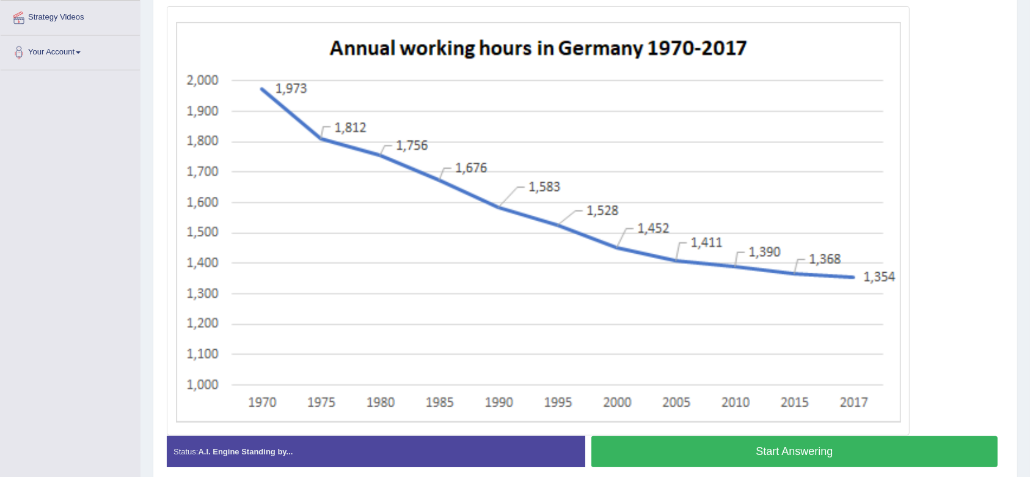
scroll to position [315, 0]
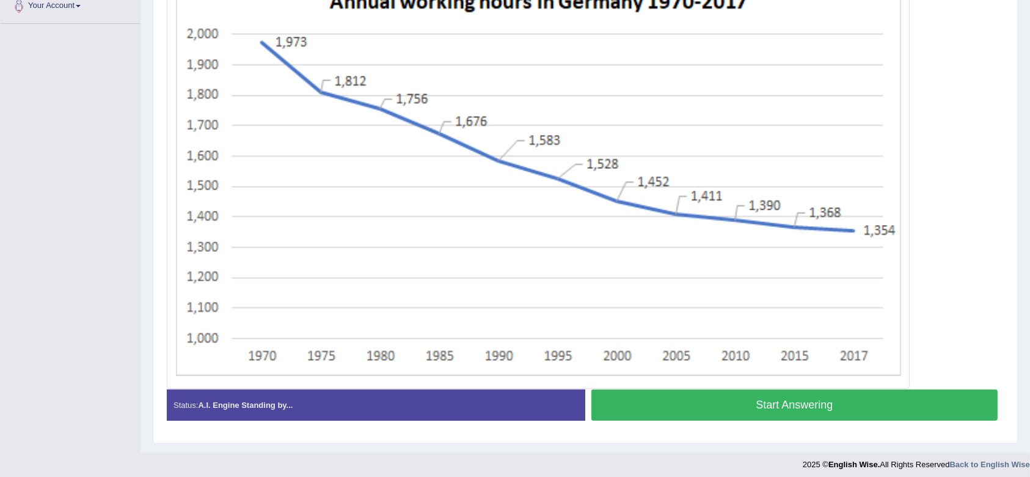
click at [758, 397] on button "Start Answering" at bounding box center [795, 404] width 406 height 31
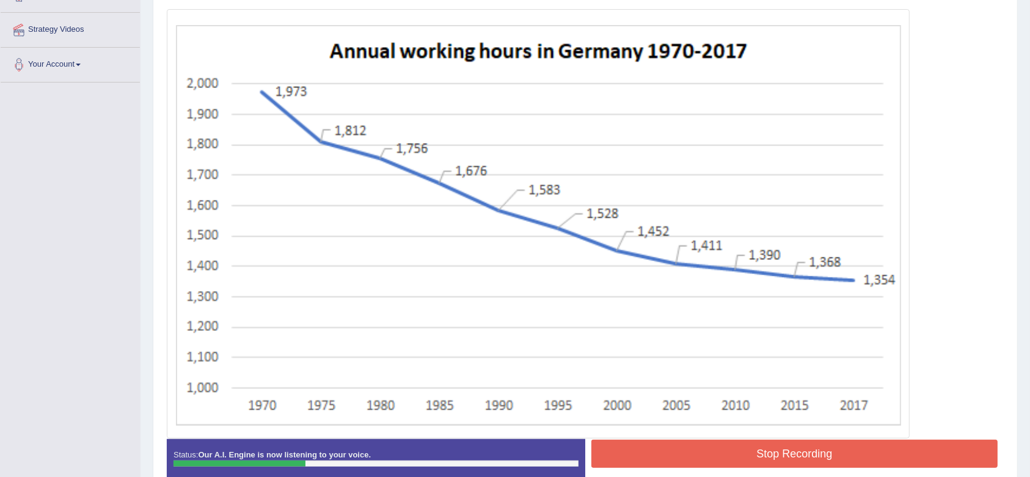
scroll to position [251, 0]
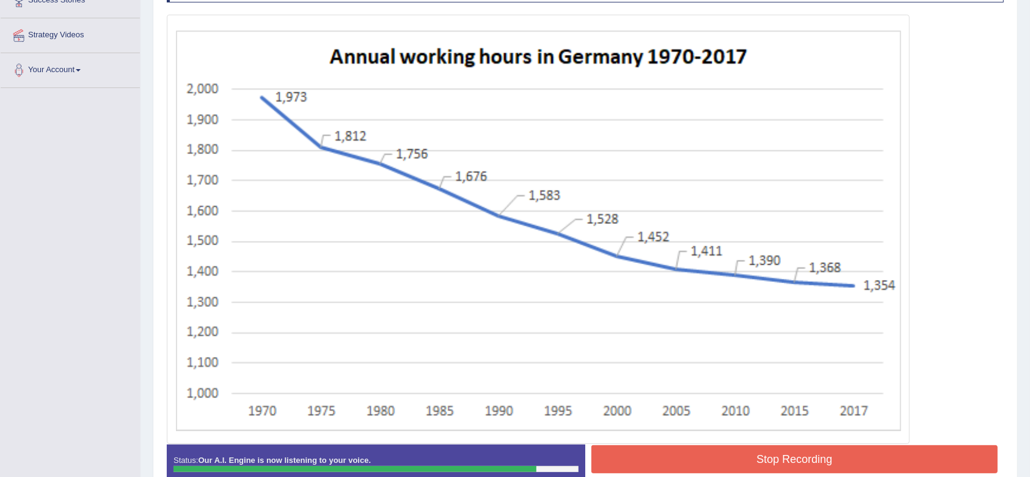
click at [713, 468] on button "Stop Recording" at bounding box center [795, 459] width 406 height 28
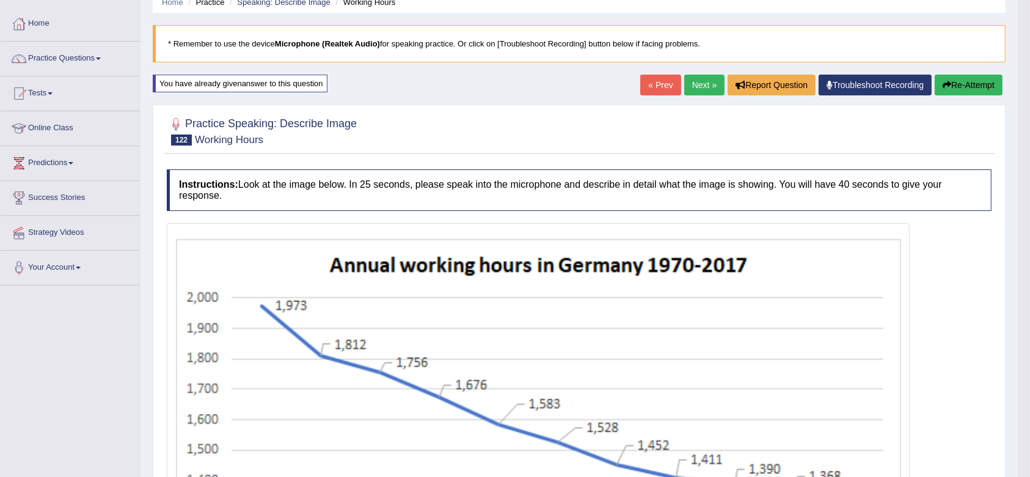
scroll to position [36, 0]
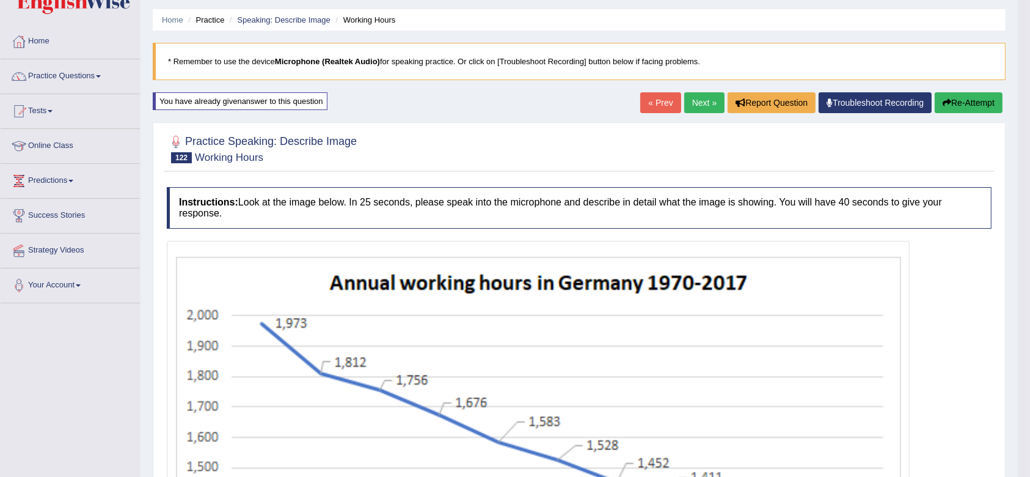
click at [689, 100] on link "Next »" at bounding box center [705, 102] width 40 height 21
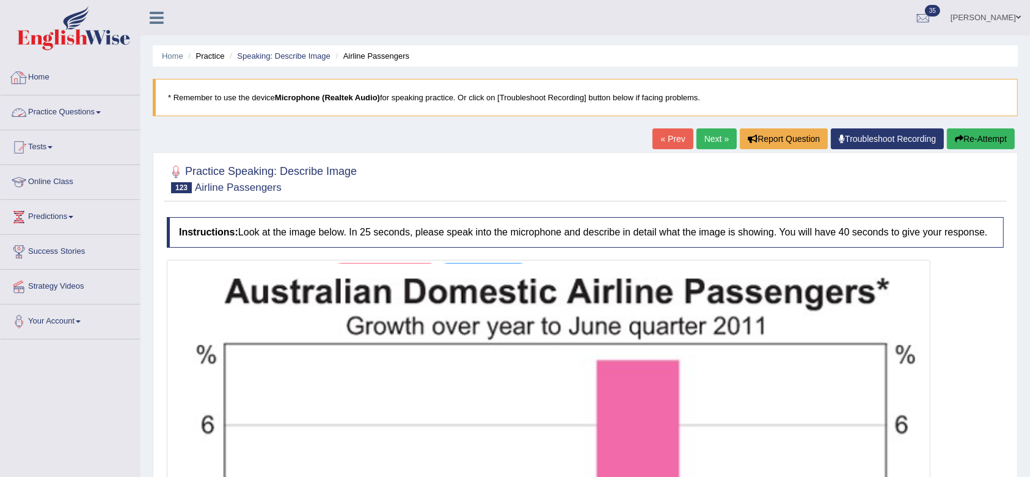
click at [68, 105] on link "Practice Questions" at bounding box center [70, 110] width 139 height 31
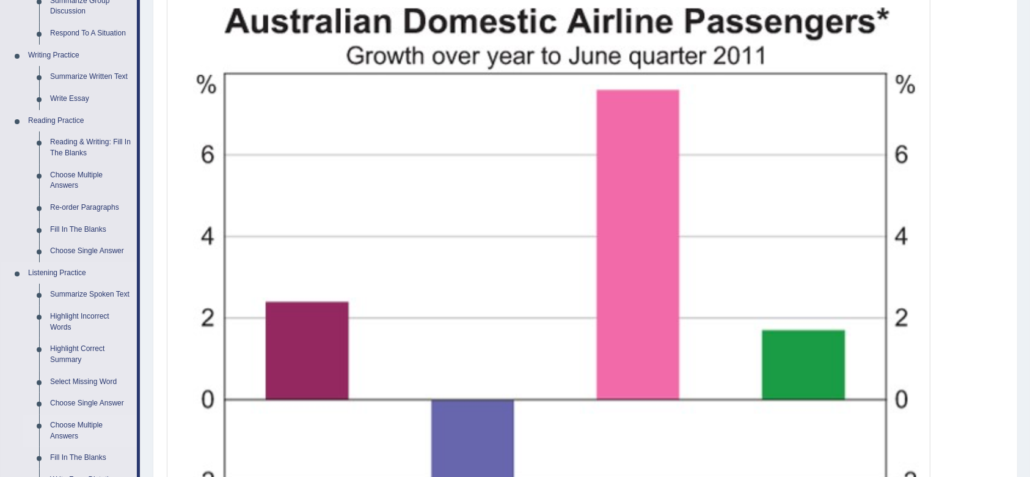
scroll to position [340, 0]
